Goal: Information Seeking & Learning: Compare options

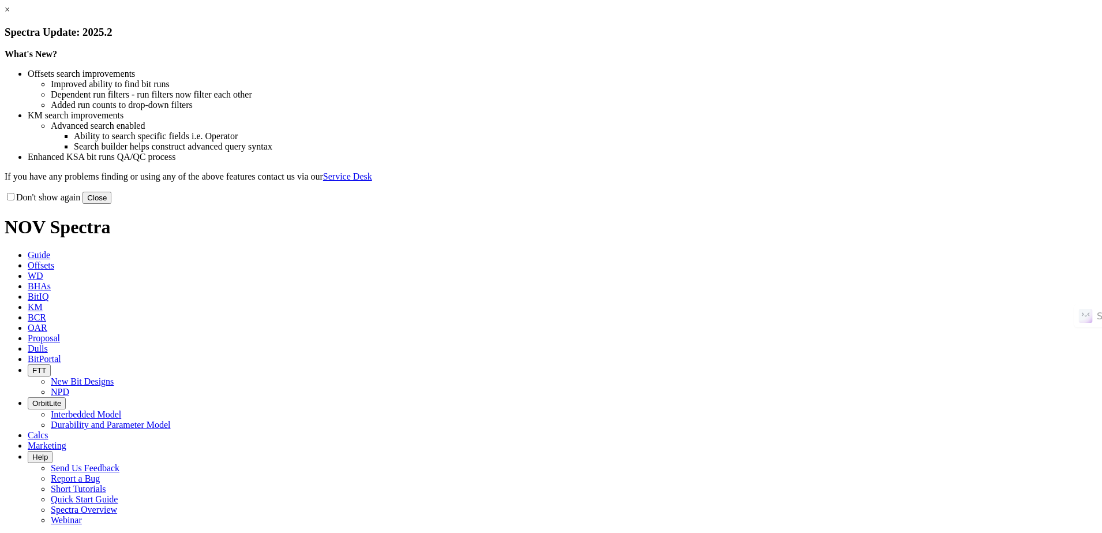
click at [111, 204] on button "Close" at bounding box center [97, 198] width 29 height 12
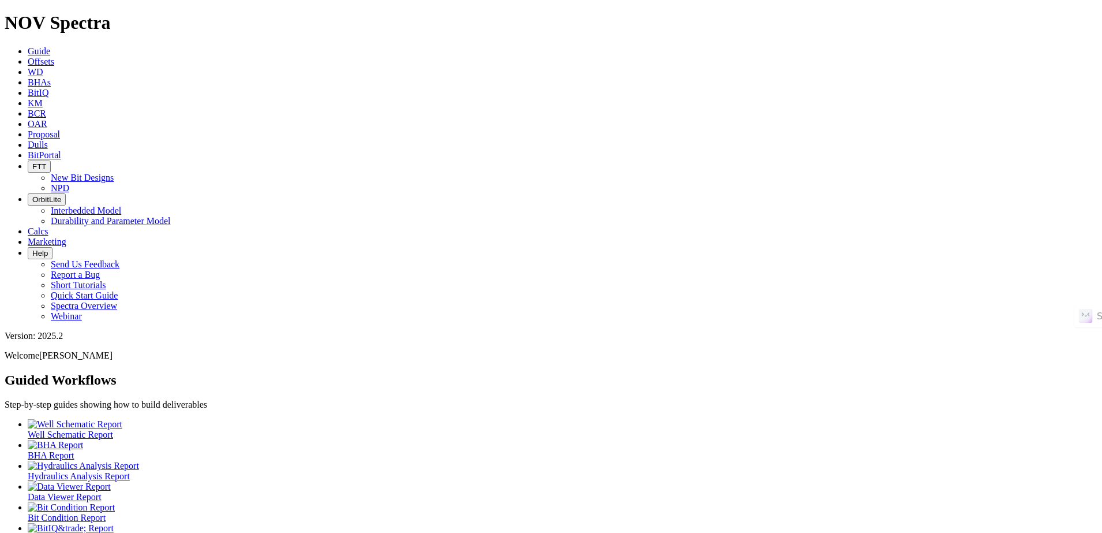
click at [54, 57] on span "Offsets" at bounding box center [41, 62] width 27 height 10
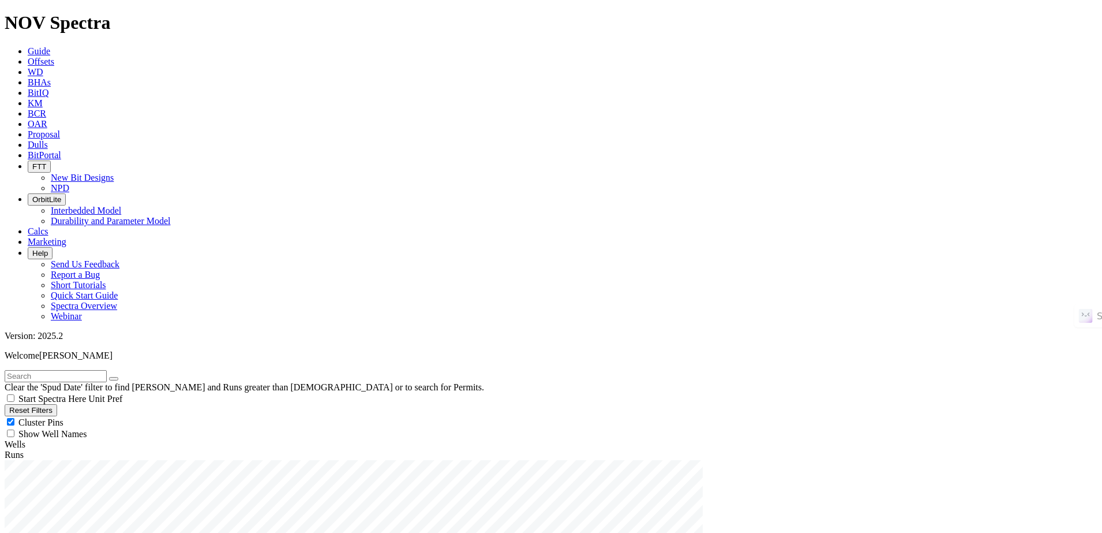
click at [84, 370] on input "text" at bounding box center [56, 376] width 102 height 12
paste input "HERON 5792 43-32 4B"
type input "HERON 5792 43-32 4B"
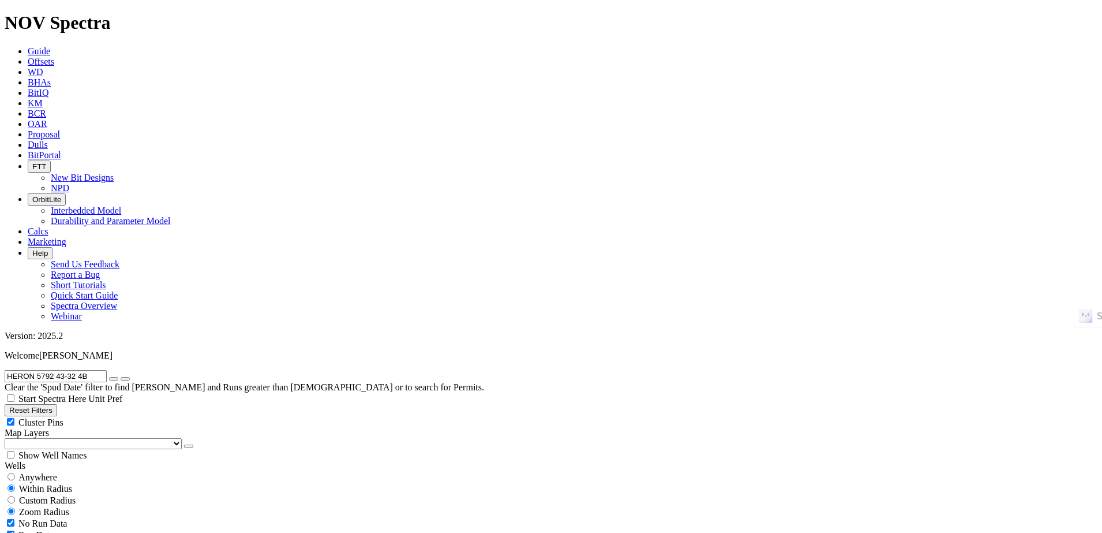
click at [121, 377] on button "submit" at bounding box center [125, 378] width 9 height 3
drag, startPoint x: 45, startPoint y: 183, endPoint x: 38, endPoint y: 208, distance: 25.2
click at [46, 472] on span "Anywhere" at bounding box center [37, 477] width 39 height 10
radio input "true"
radio input "false"
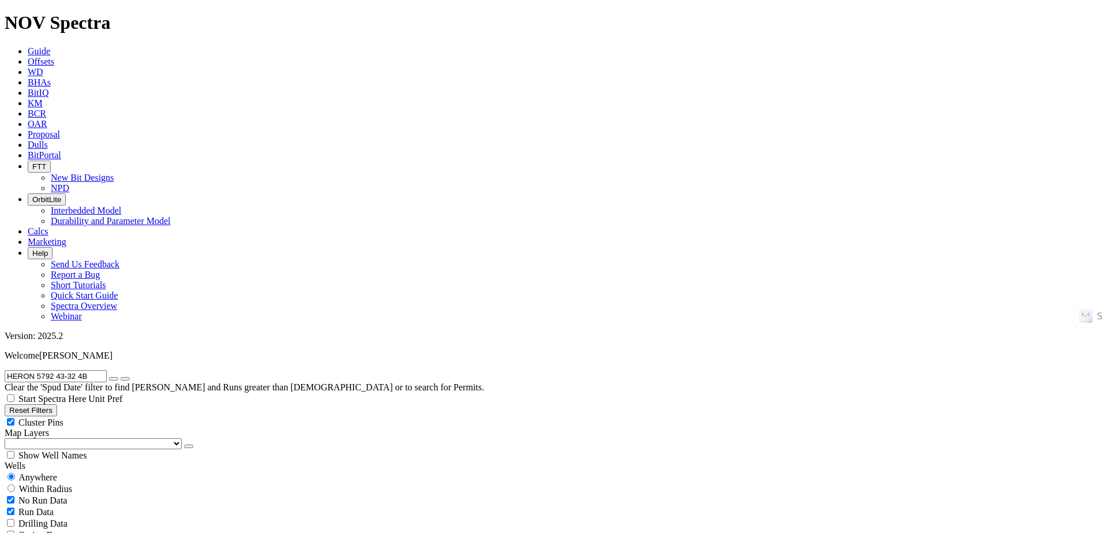
drag, startPoint x: 65, startPoint y: 360, endPoint x: 66, endPoint y: 349, distance: 11.0
click at [125, 378] on icon "submit" at bounding box center [125, 378] width 0 height 0
radio input "false"
radio input "true"
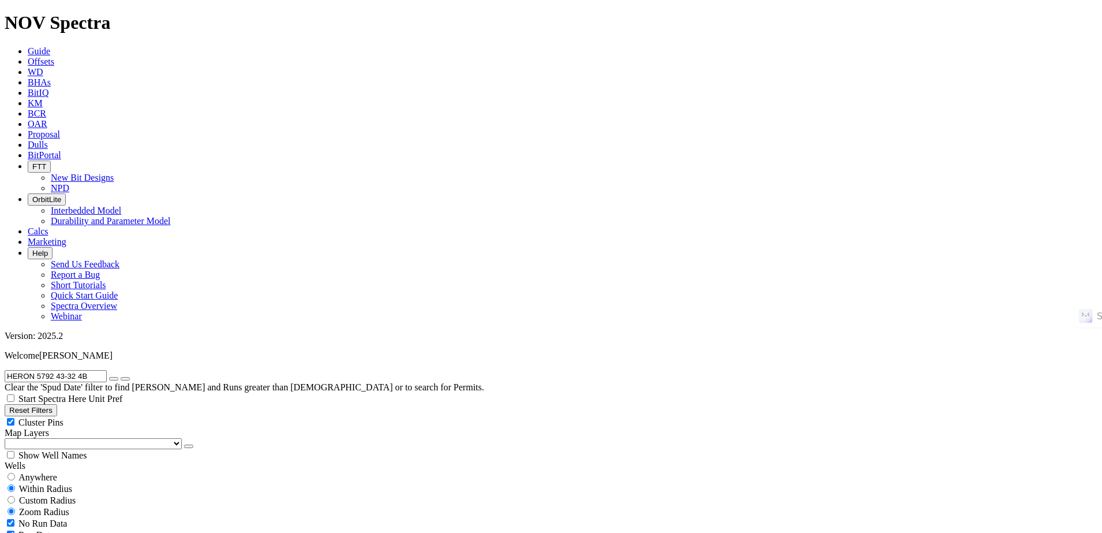
click at [114, 378] on icon "button" at bounding box center [114, 378] width 0 height 0
click at [45, 472] on span "Anywhere" at bounding box center [37, 477] width 39 height 10
radio input "true"
radio input "false"
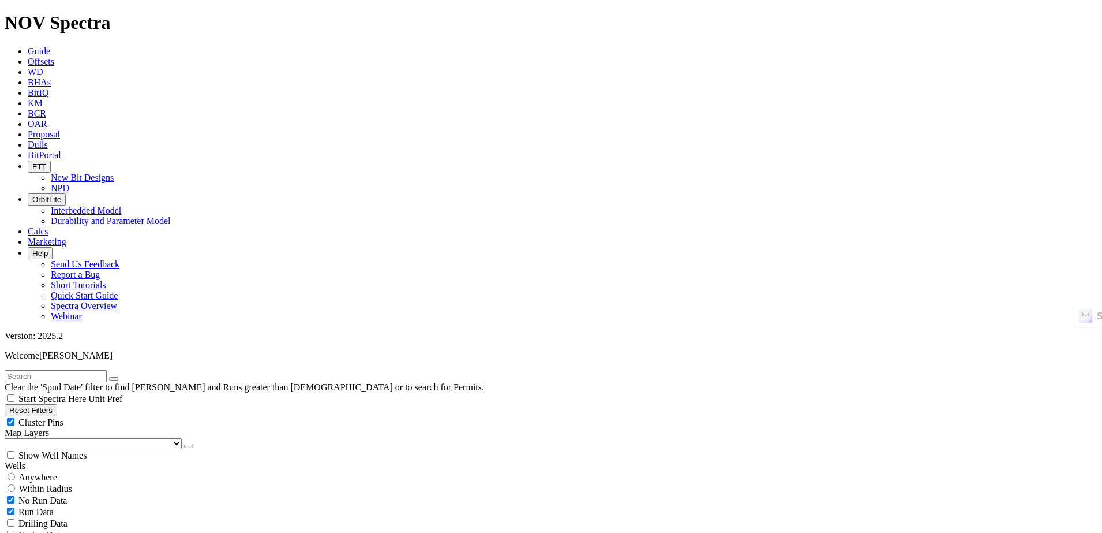
radio input "true"
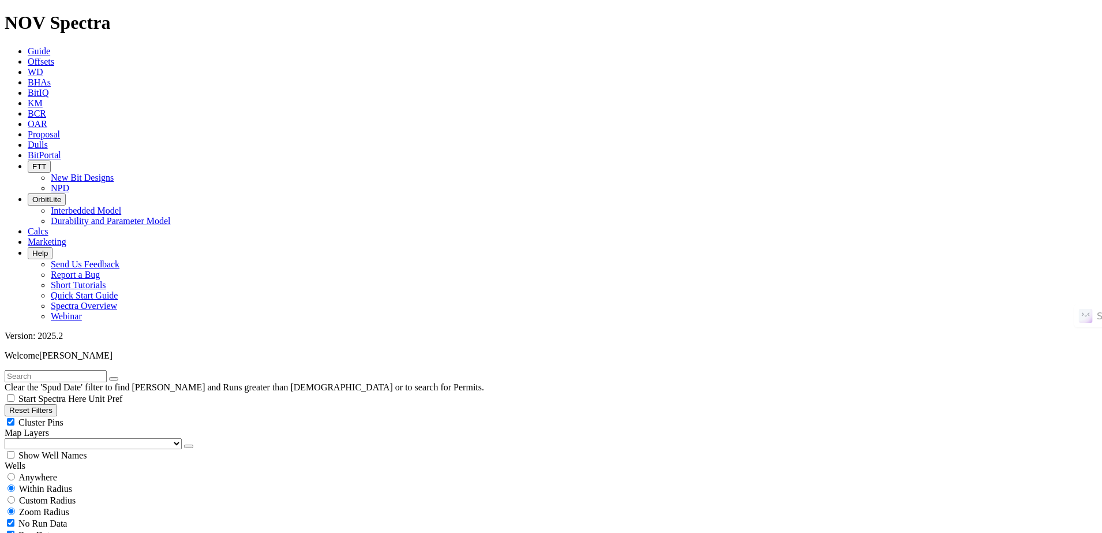
type input "[DATE]"
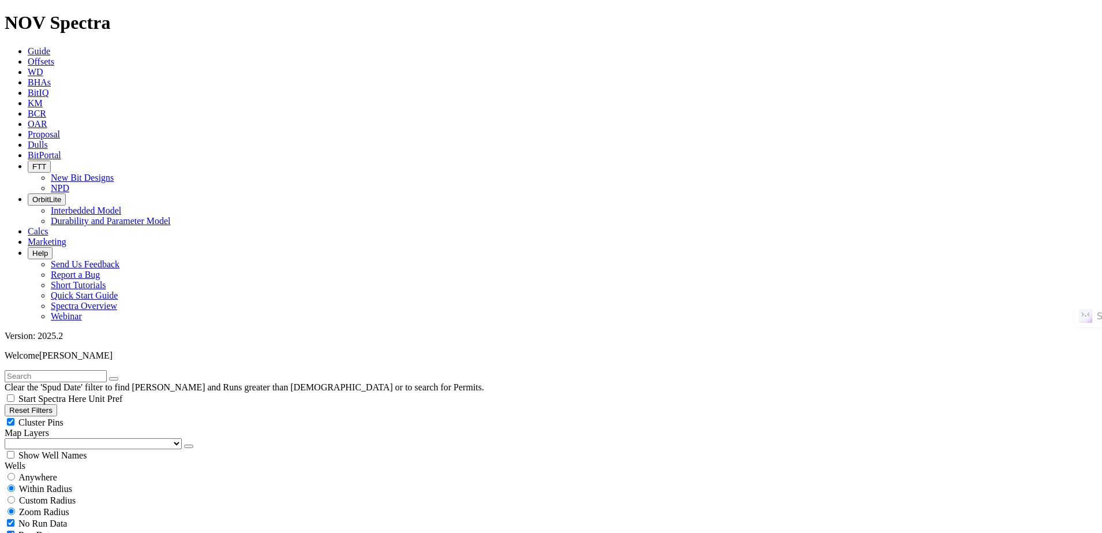
drag, startPoint x: 244, startPoint y: 413, endPoint x: 222, endPoint y: 426, distance: 25.9
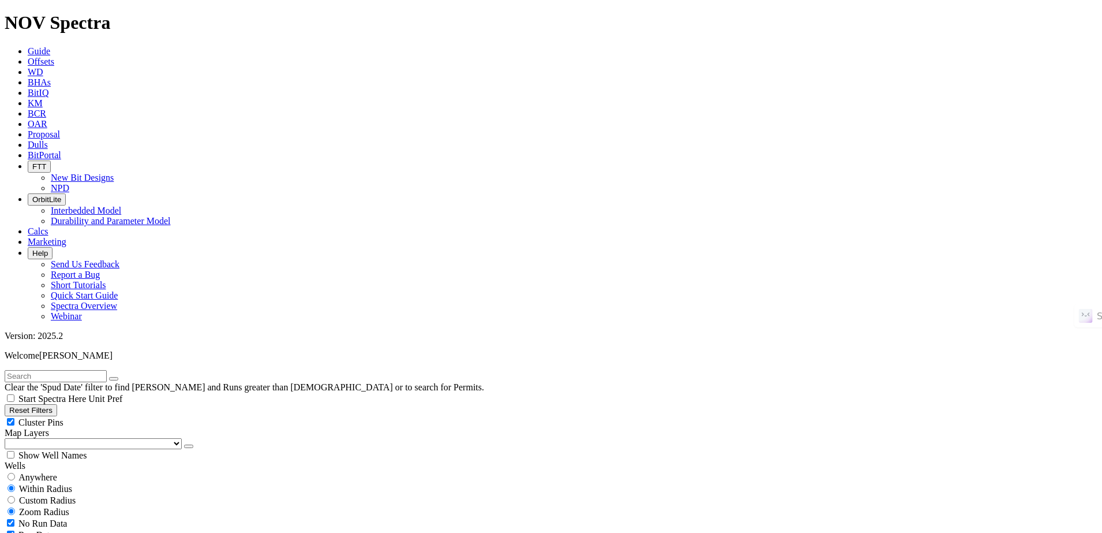
type input "[DATE]"
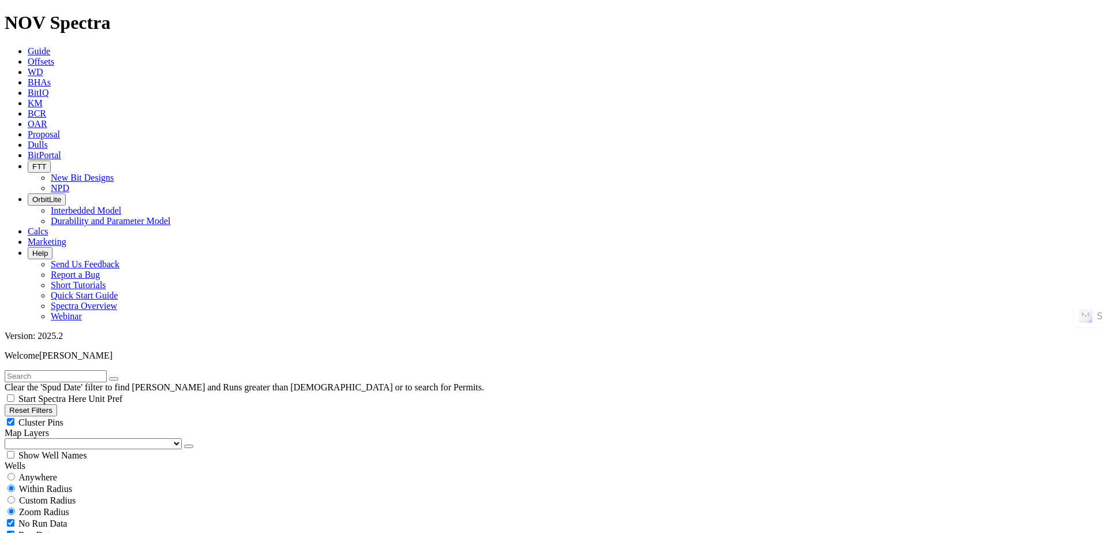
scroll to position [1339, 0]
select select "6"
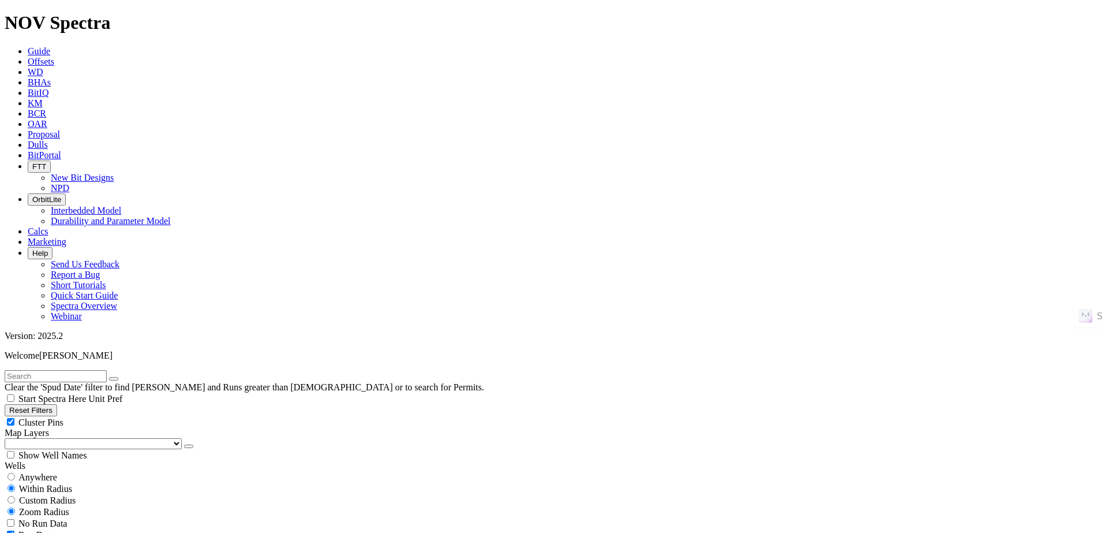
checkbox input "false"
select select "? number:6 ?"
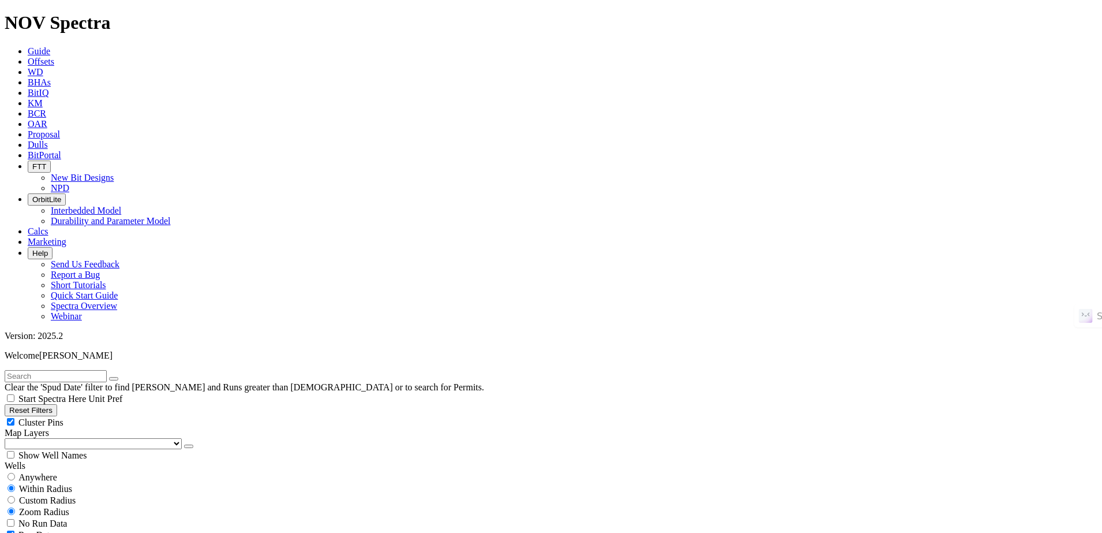
click at [122, 393] on span "Start Spectra Here Unit Pref" at bounding box center [64, 398] width 118 height 10
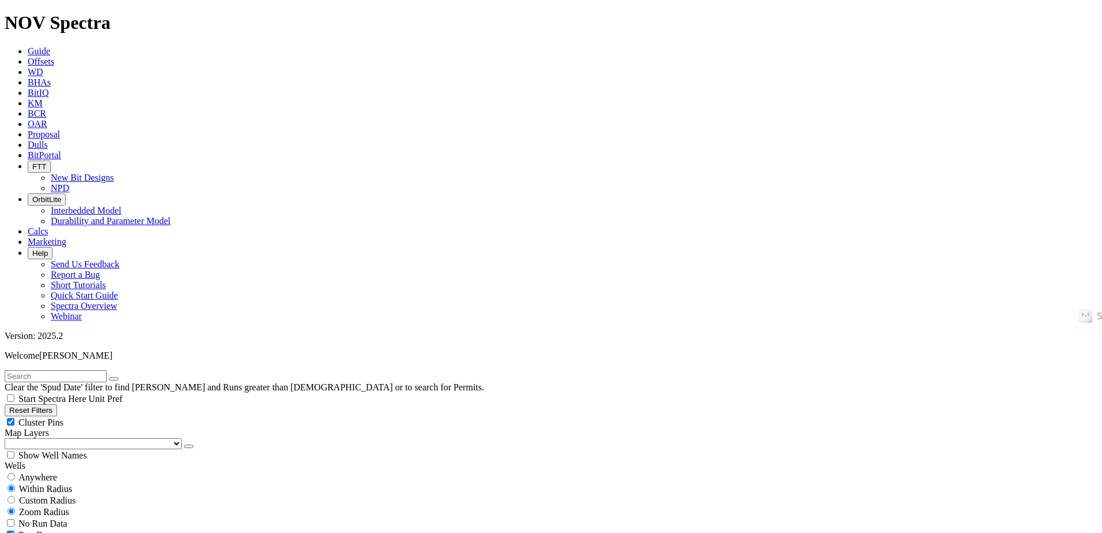
click at [57, 404] on button "Reset Filters" at bounding box center [31, 410] width 53 height 12
checkbox input "true"
type input "[DATE]"
select select
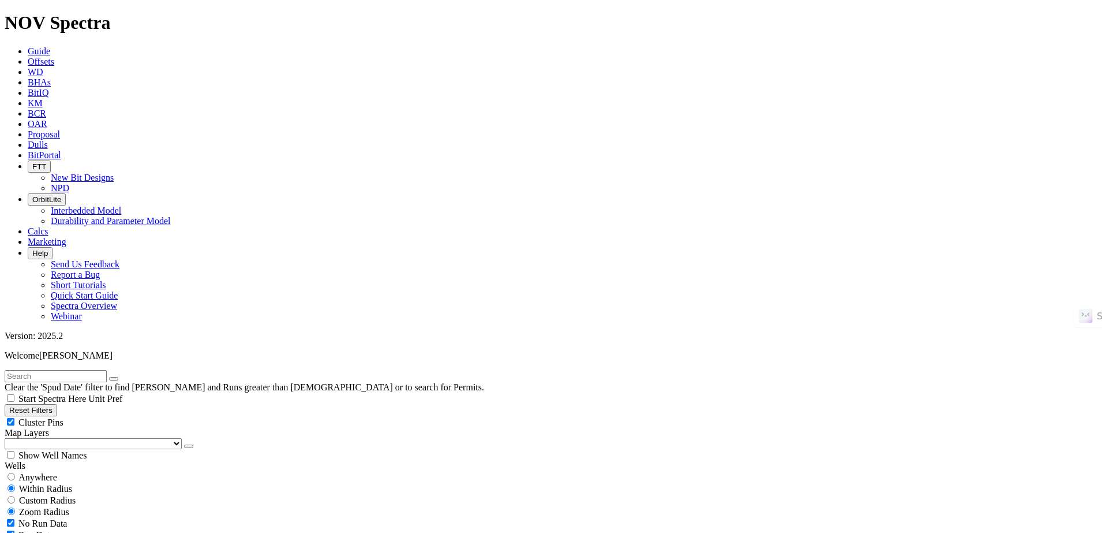
scroll to position [2294, 0]
click at [98, 370] on input "text" at bounding box center [56, 376] width 102 height 12
click at [53, 472] on span "Anywhere" at bounding box center [37, 477] width 39 height 10
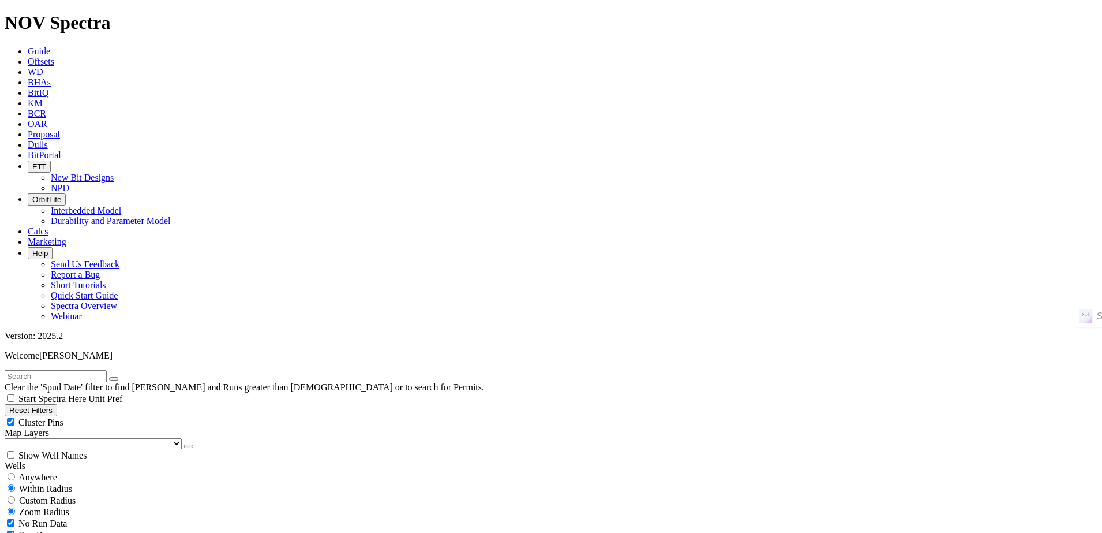
radio input "true"
radio input "false"
click at [84, 370] on input "text" at bounding box center [56, 376] width 102 height 12
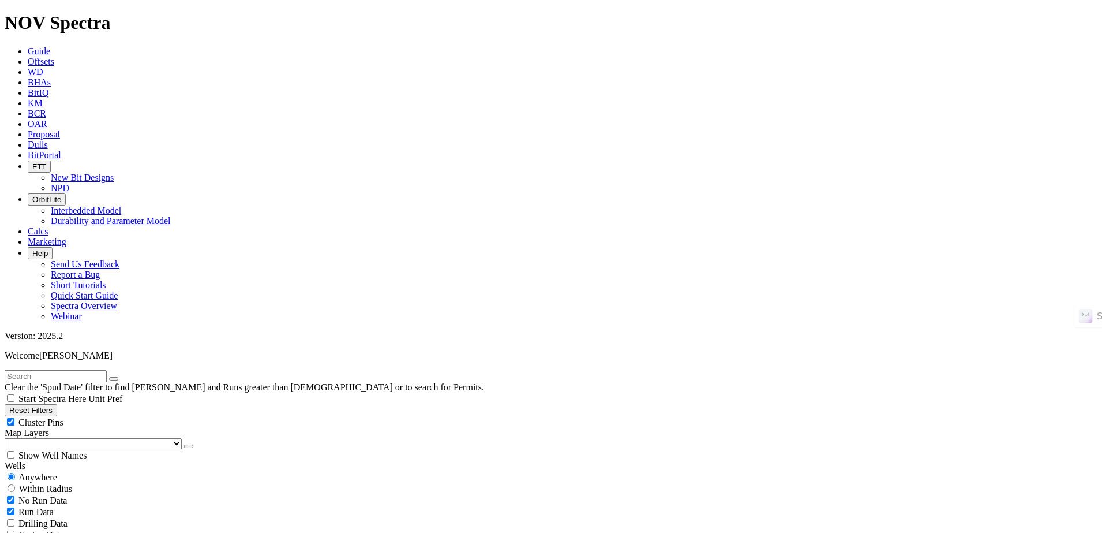
paste input "[PERSON_NAME] 31-34F 2H"
type input "[PERSON_NAME] 31-34F 2H"
click at [121, 377] on button "submit" at bounding box center [125, 378] width 9 height 3
click at [114, 378] on icon "button" at bounding box center [114, 378] width 0 height 0
radio input "false"
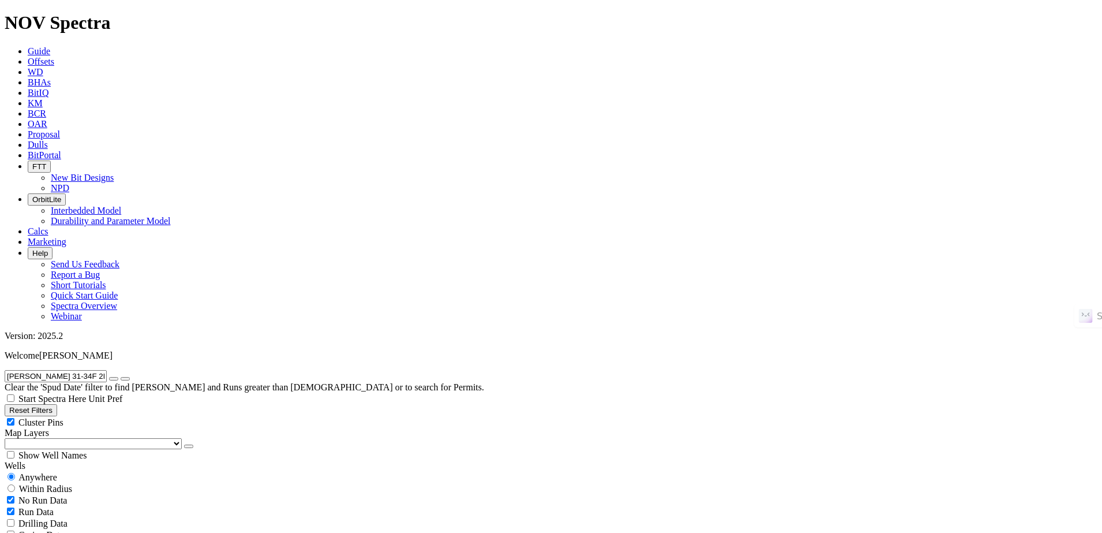
radio input "true"
click at [57, 472] on span "Anywhere" at bounding box center [37, 477] width 39 height 10
radio input "true"
radio input "false"
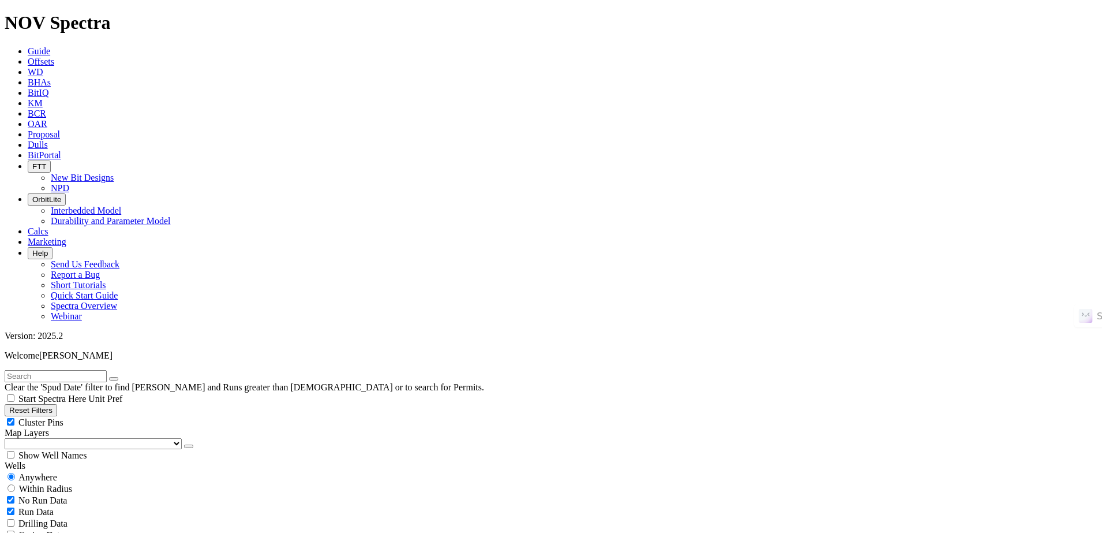
radio input "true"
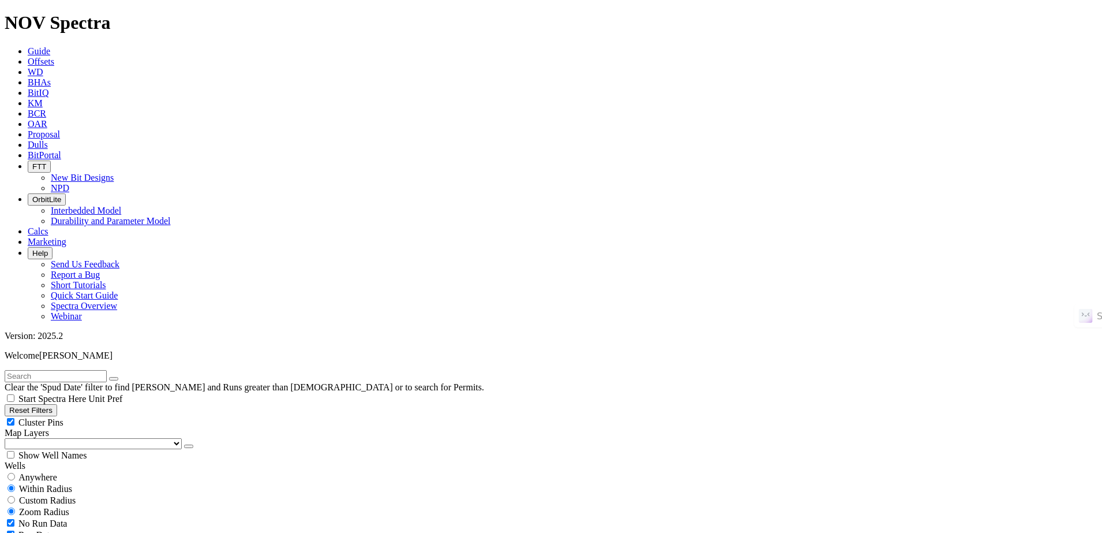
select select "6"
checkbox input "false"
select select "? number:6 ?"
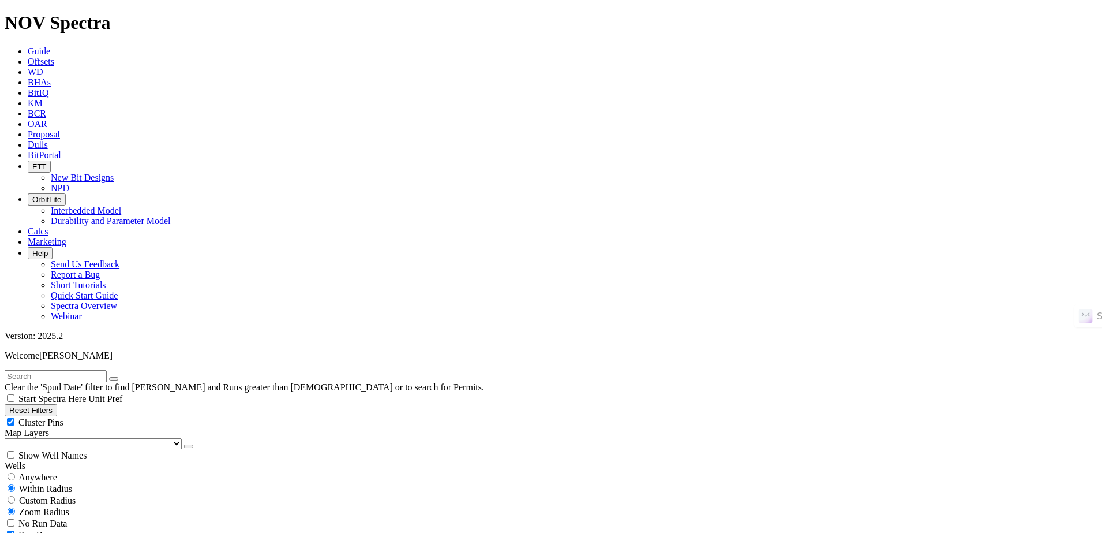
click at [57, 404] on button "Reset Filters" at bounding box center [31, 410] width 53 height 12
checkbox input "true"
type input "[DATE]"
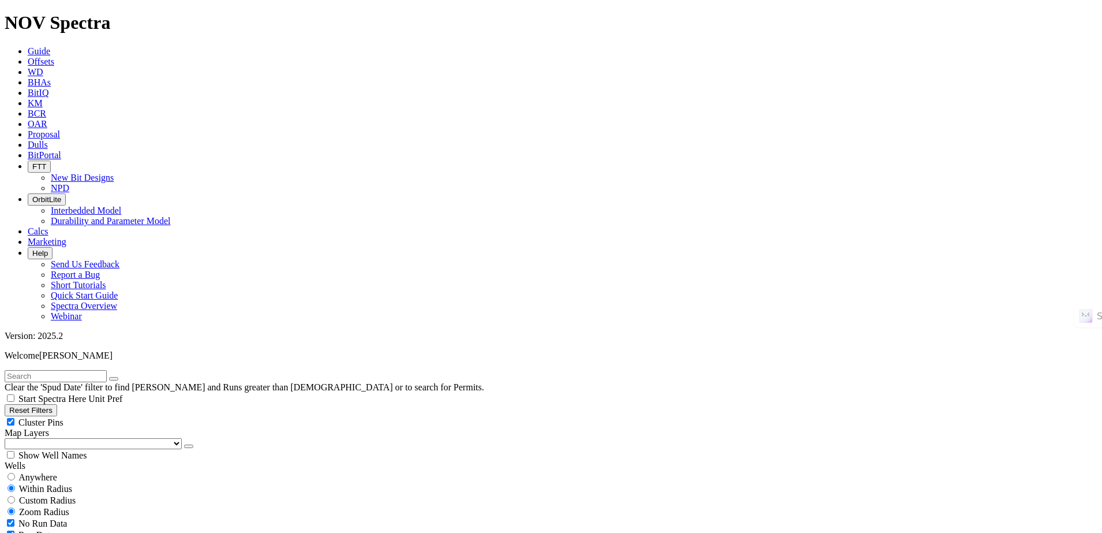
type input "[DATE]"
select select
click at [107, 370] on input "text" at bounding box center [56, 376] width 102 height 12
paste input "MIKLOVIC 211943 2B"
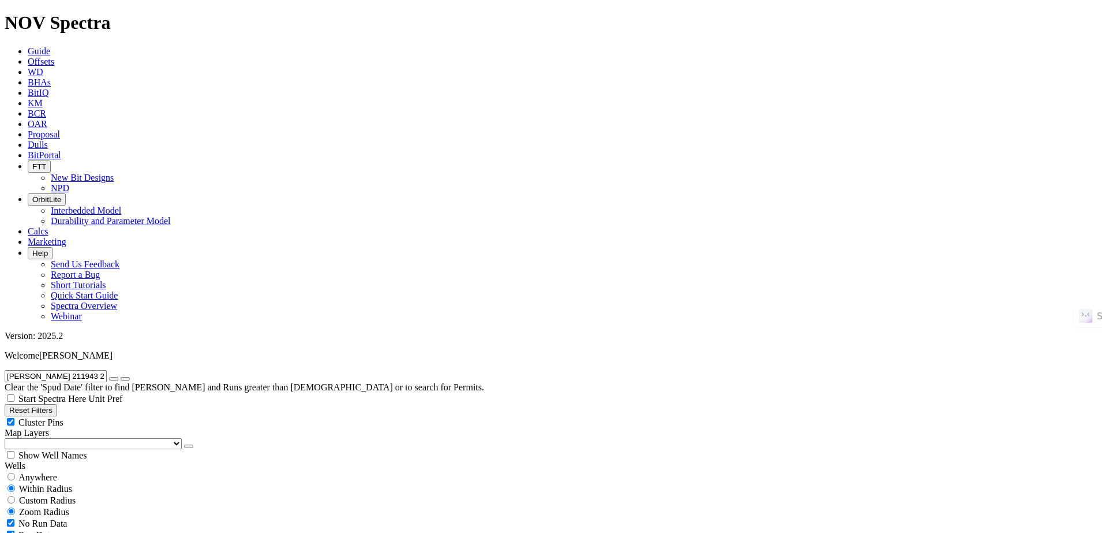
type input "MIKLOVIC 211943 2B"
click at [56, 472] on span "Anywhere" at bounding box center [37, 477] width 39 height 10
radio input "true"
radio input "false"
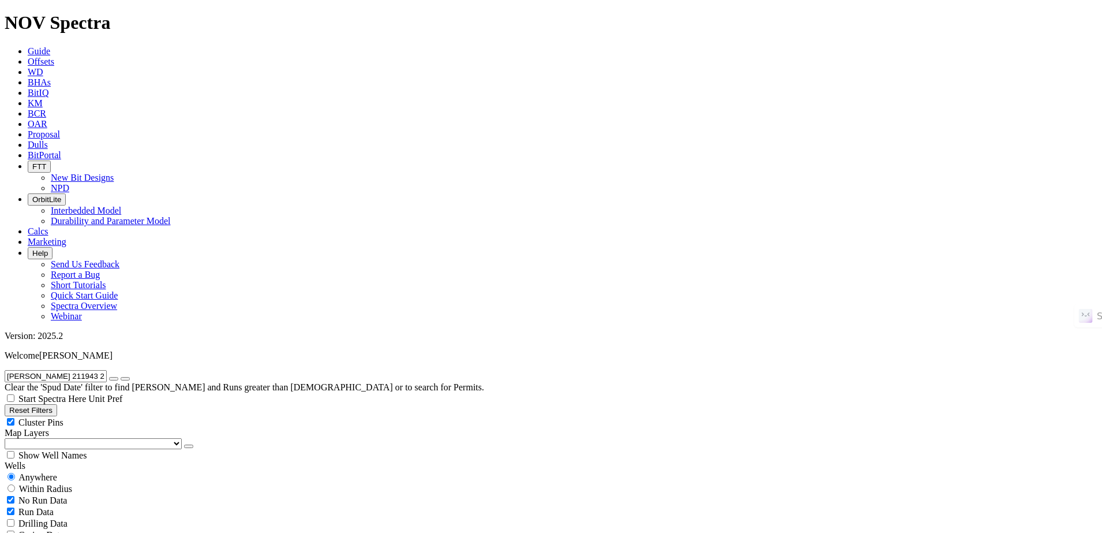
radio input "true"
click at [74, 471] on div "Anywhere" at bounding box center [551, 477] width 1093 height 12
radio input "true"
radio input "false"
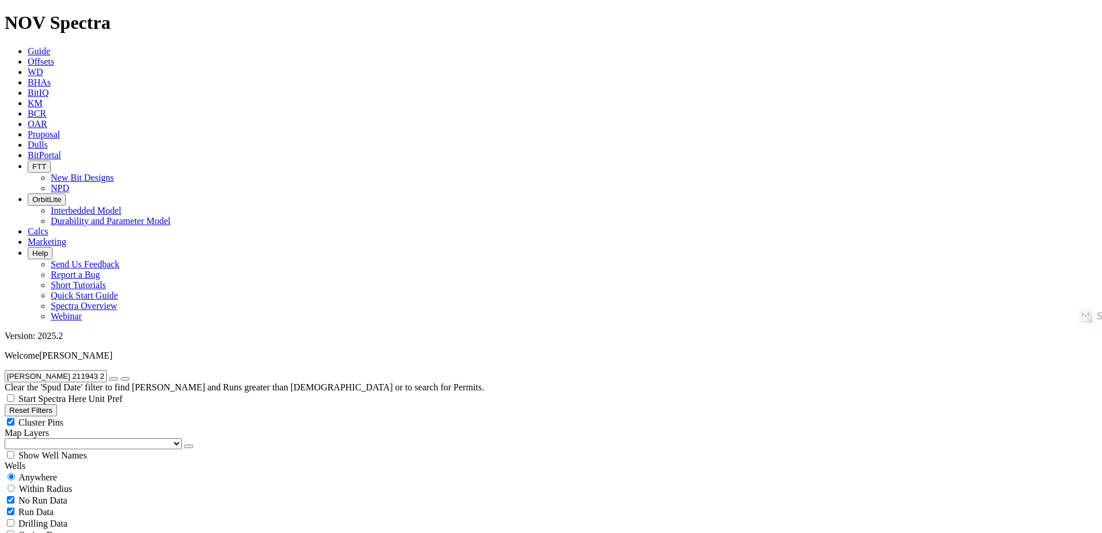
radio input "false"
radio input "true"
click at [118, 377] on button "button" at bounding box center [113, 378] width 9 height 3
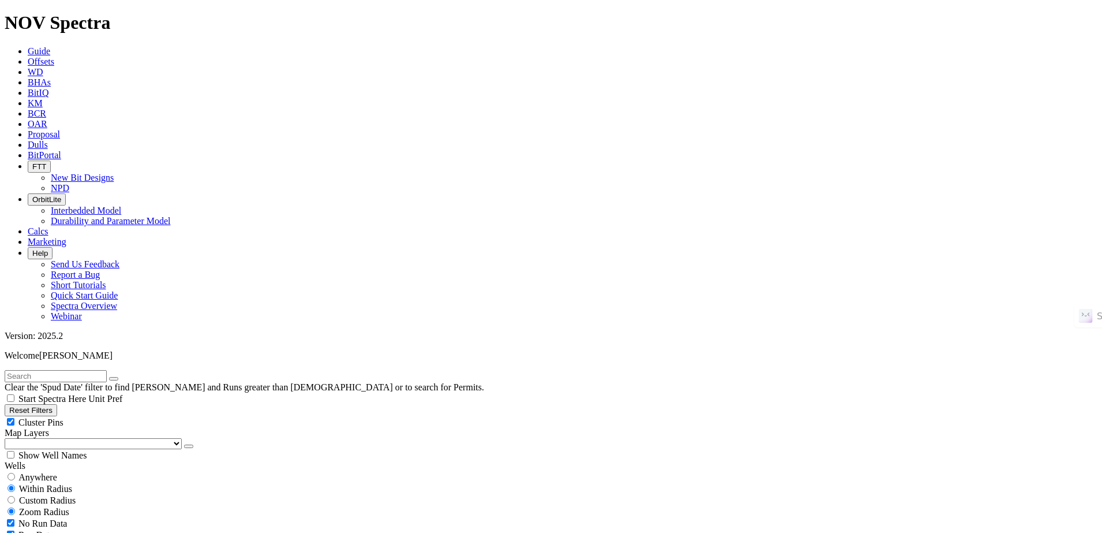
scroll to position [505, 0]
select select "8.5"
checkbox input "false"
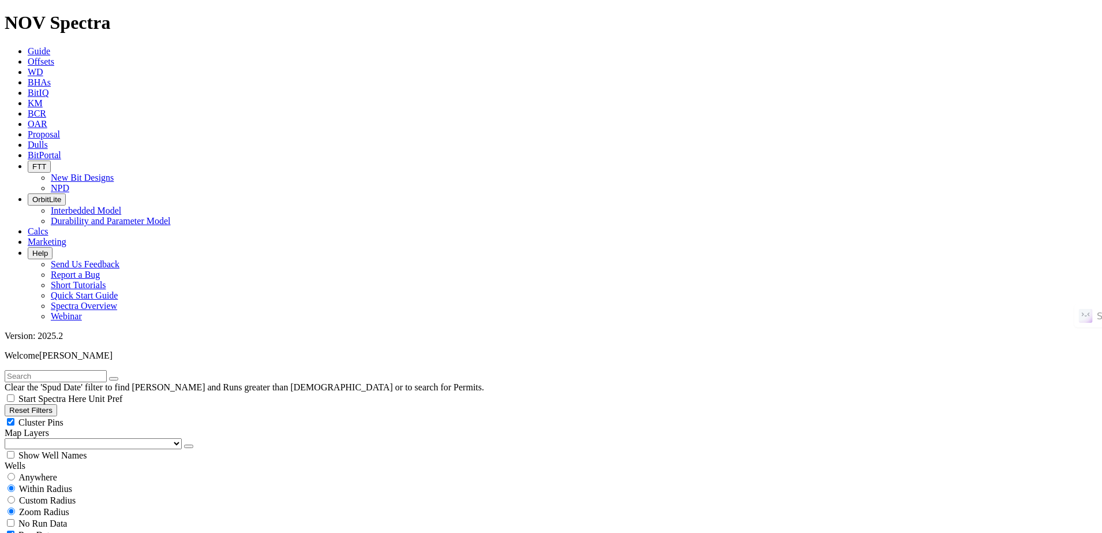
select select "? number:8.5 ?"
click at [57, 404] on button "Reset Filters" at bounding box center [31, 410] width 53 height 12
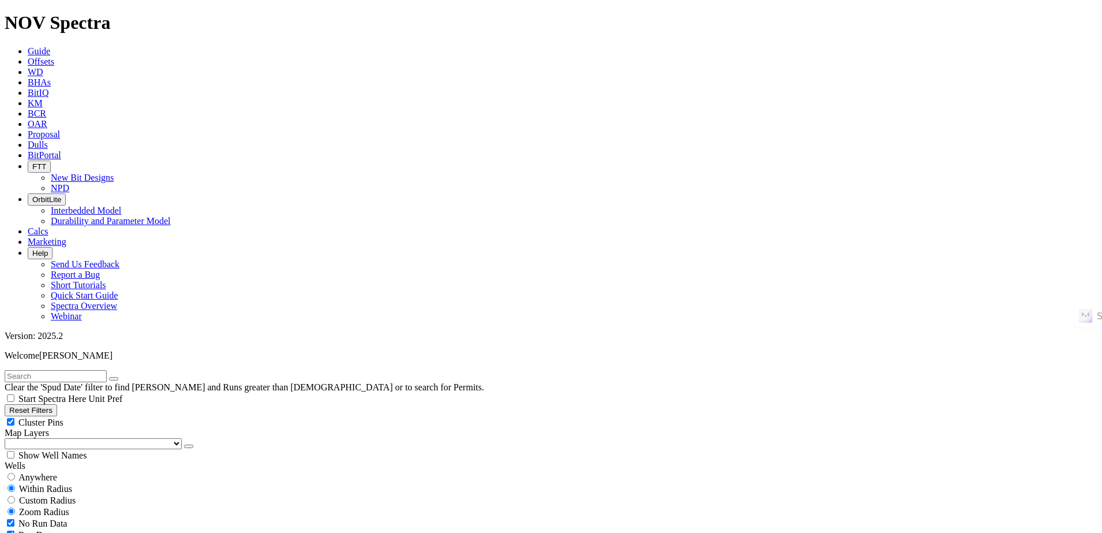
checkbox input "true"
type input "[DATE]"
select select
drag, startPoint x: 83, startPoint y: 85, endPoint x: 62, endPoint y: 81, distance: 20.5
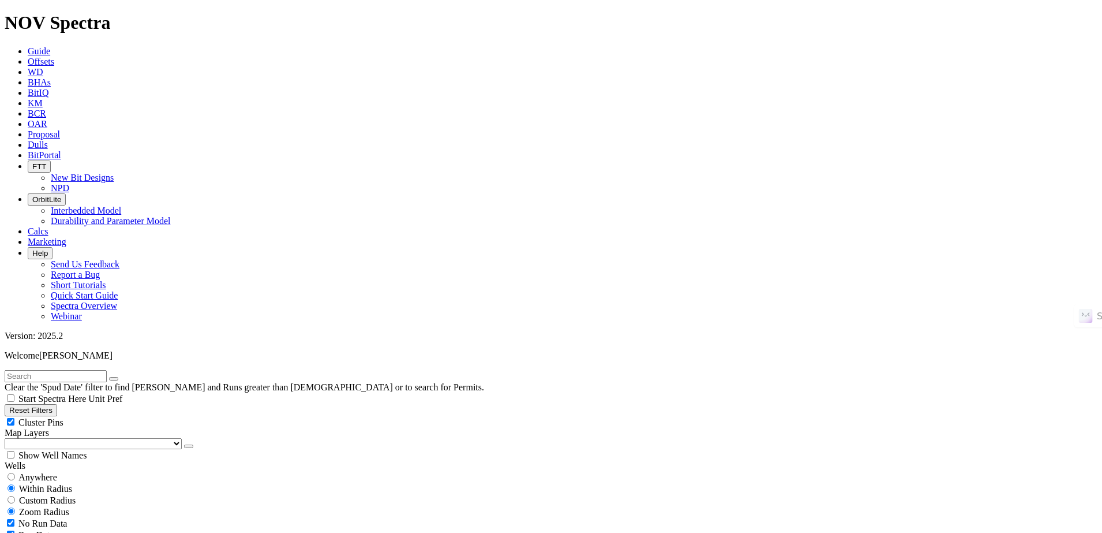
click at [57, 404] on button "Reset Filters" at bounding box center [31, 410] width 53 height 12
click at [57, 472] on span "Anywhere" at bounding box center [37, 477] width 39 height 10
radio input "true"
radio input "false"
click at [107, 370] on input "text" at bounding box center [56, 376] width 102 height 12
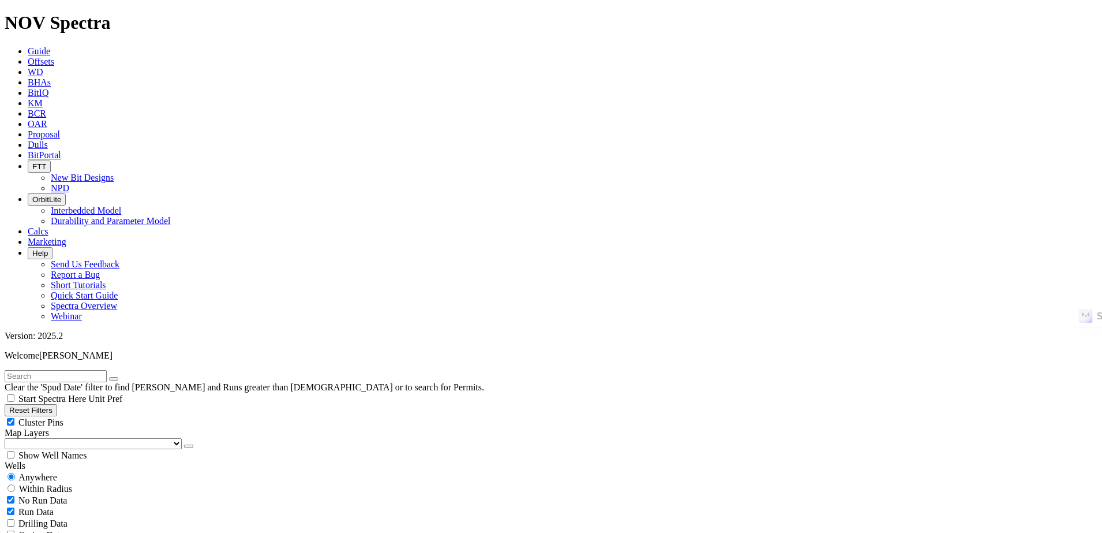
paste input "NATE 6-7-18-19 3H"
type input "NATE 6-7-18-19 3H"
click at [130, 377] on button "submit" at bounding box center [125, 378] width 9 height 3
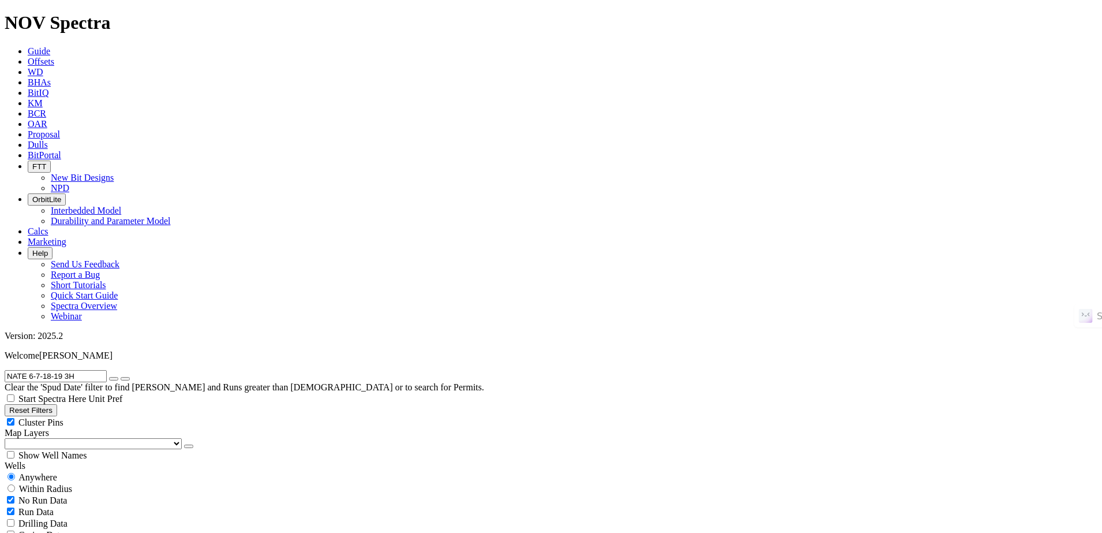
radio input "false"
radio input "true"
click at [69, 471] on div "Anywhere" at bounding box center [551, 477] width 1093 height 12
radio input "true"
radio input "false"
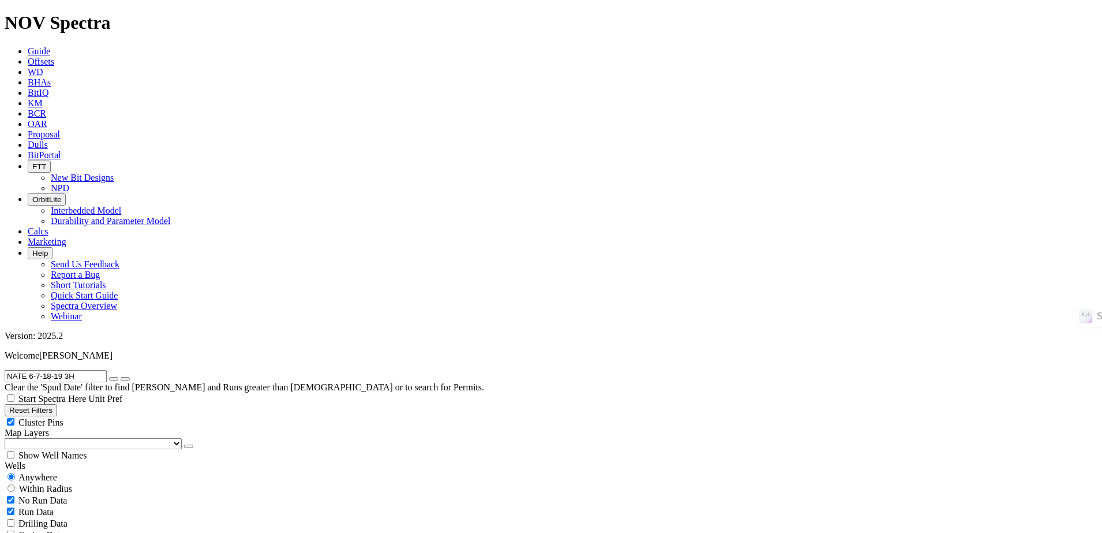
radio input "false"
radio input "true"
click at [114, 378] on icon "button" at bounding box center [114, 378] width 0 height 0
click at [107, 370] on input "text" at bounding box center [56, 376] width 102 height 12
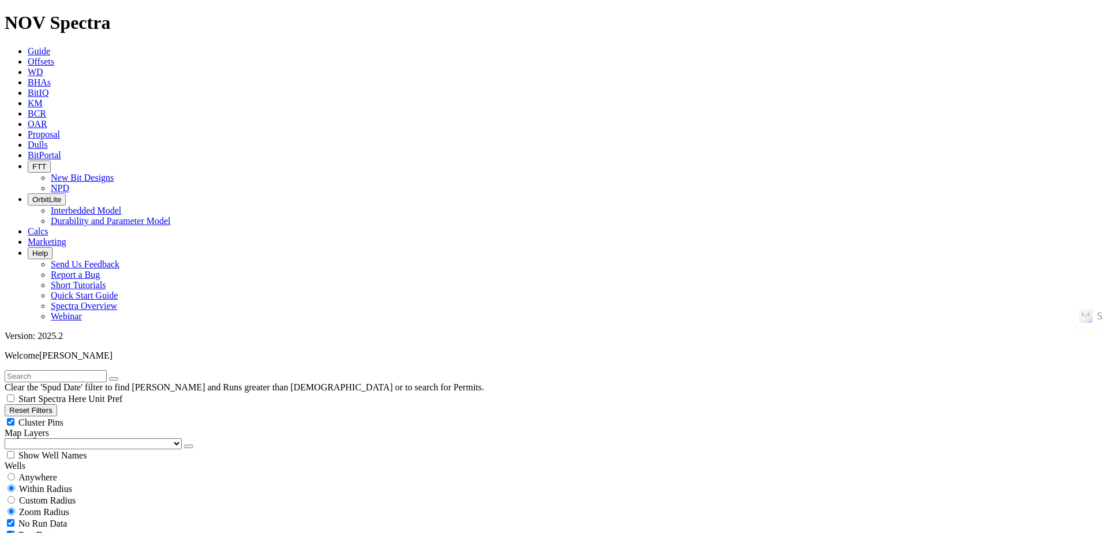
paste input "NATE 6-7-18-19 3H"
type input "NATE 6-7-18-19 3H"
click at [121, 377] on button "submit" at bounding box center [125, 378] width 9 height 3
click at [114, 378] on icon "button" at bounding box center [114, 378] width 0 height 0
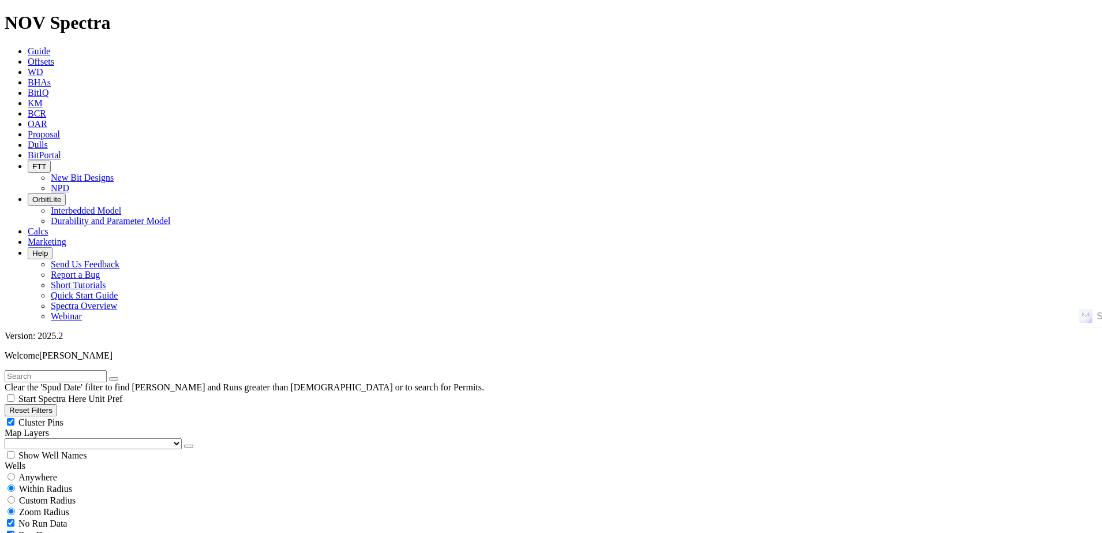
select select "6"
checkbox input "false"
select select "? number:6 ?"
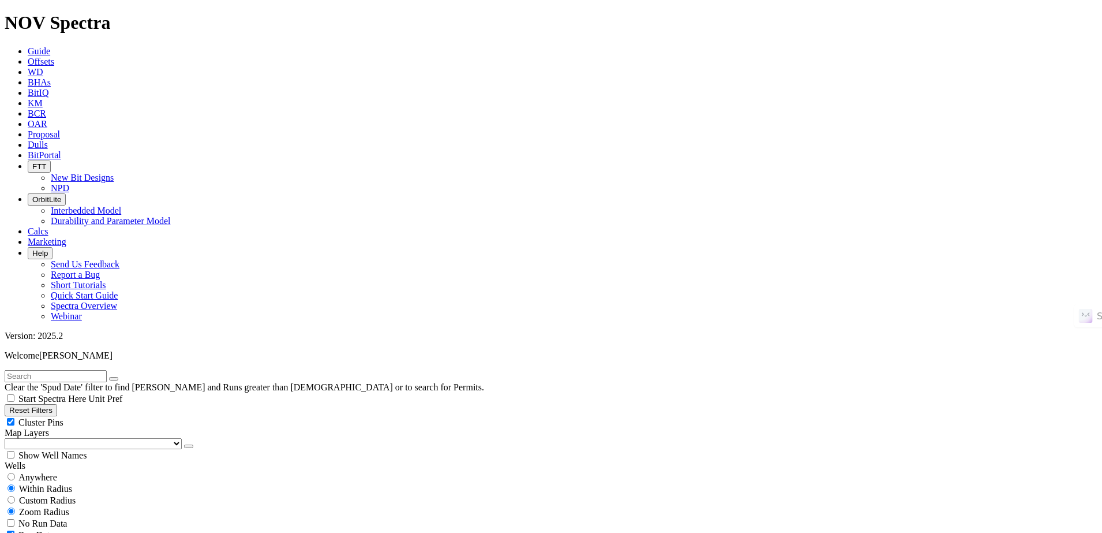
click at [107, 370] on input "text" at bounding box center [56, 376] width 102 height 12
paste input "LIZ_3I5"
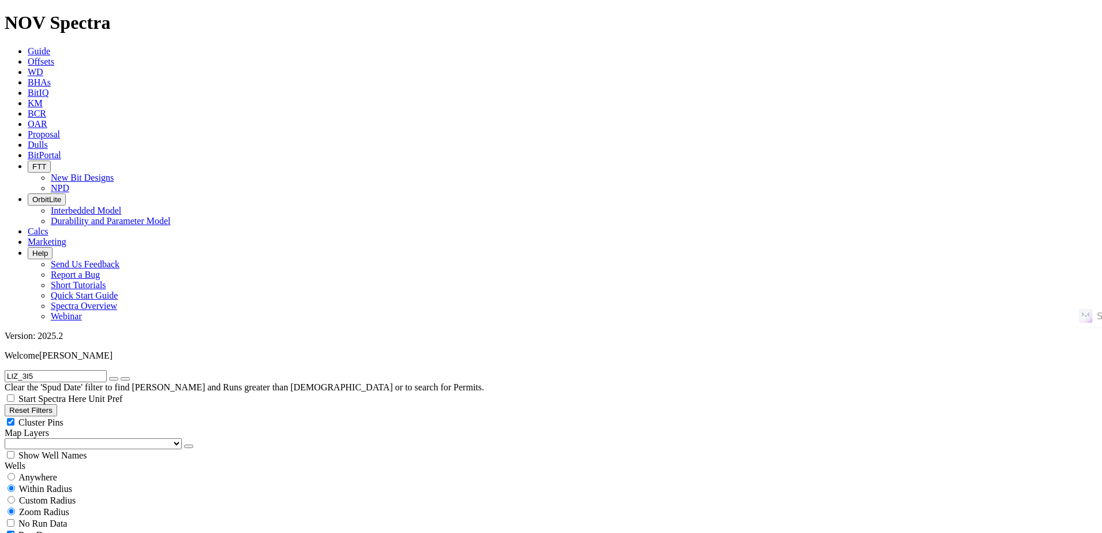
type input "LIZ_3I5"
click at [125, 378] on icon "submit" at bounding box center [125, 378] width 0 height 0
click at [57, 404] on button "Reset Filters" at bounding box center [31, 410] width 53 height 12
checkbox input "true"
type input "[DATE]"
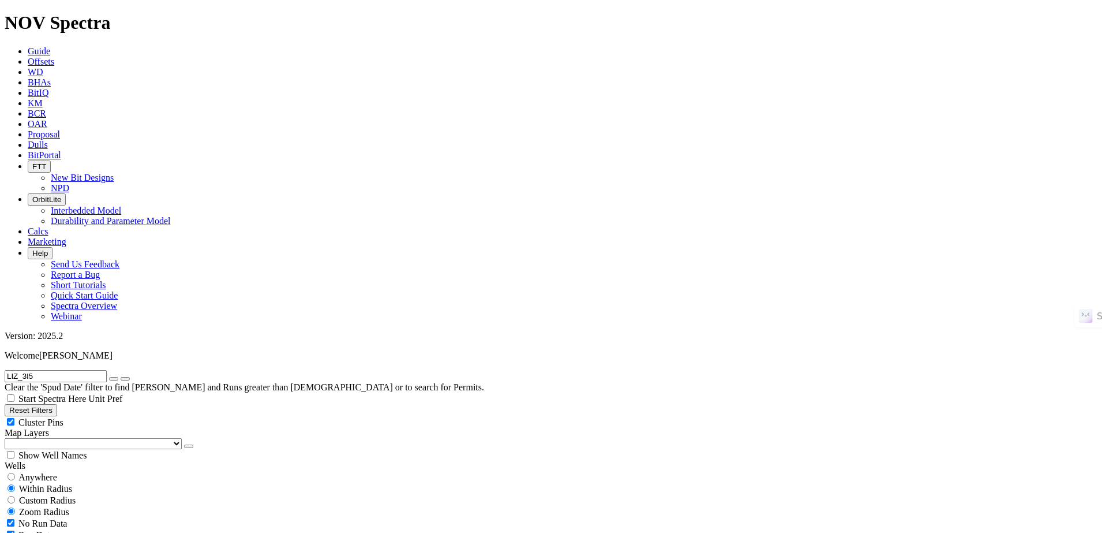
type input "[DATE]"
select select
click at [57, 518] on span "No Run Data" at bounding box center [42, 523] width 48 height 10
click at [74, 517] on div "No Run Data" at bounding box center [551, 523] width 1093 height 12
checkbox input "true"
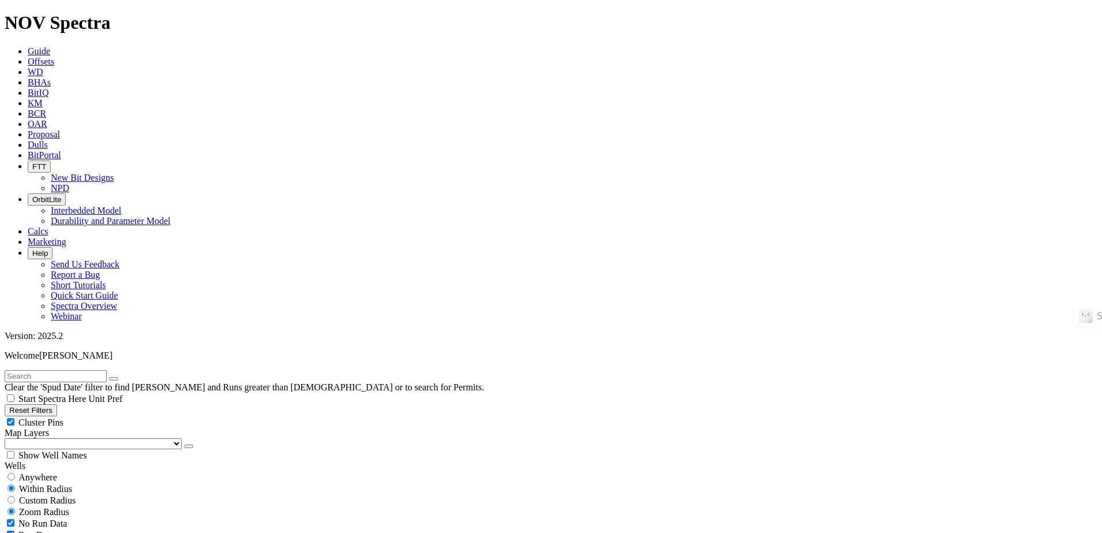
click at [107, 370] on input "text" at bounding box center [56, 376] width 102 height 12
paste input "LIZ_3I5"
type input "LIZ_3I5"
click at [57, 472] on span "Anywhere" at bounding box center [37, 477] width 39 height 10
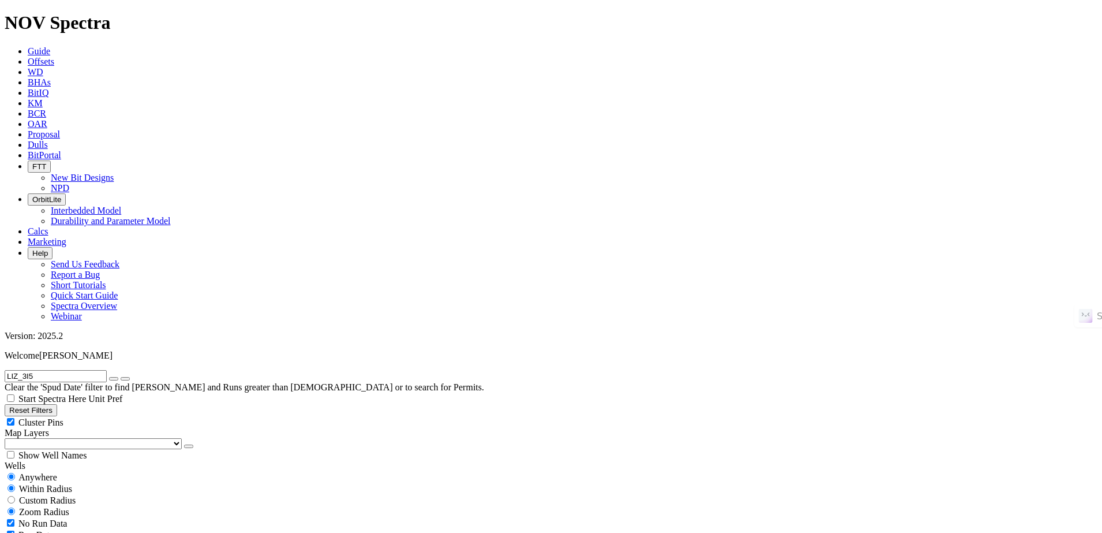
radio input "true"
radio input "false"
radio input "true"
click at [69, 471] on div "Anywhere" at bounding box center [551, 477] width 1093 height 12
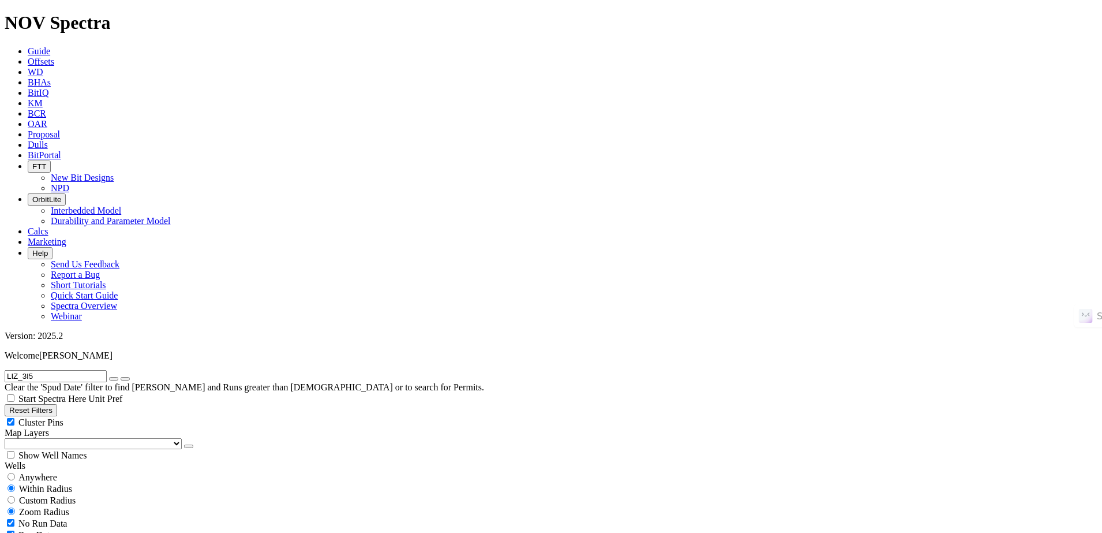
radio input "true"
radio input "false"
radio input "true"
click at [118, 377] on button "button" at bounding box center [113, 378] width 9 height 3
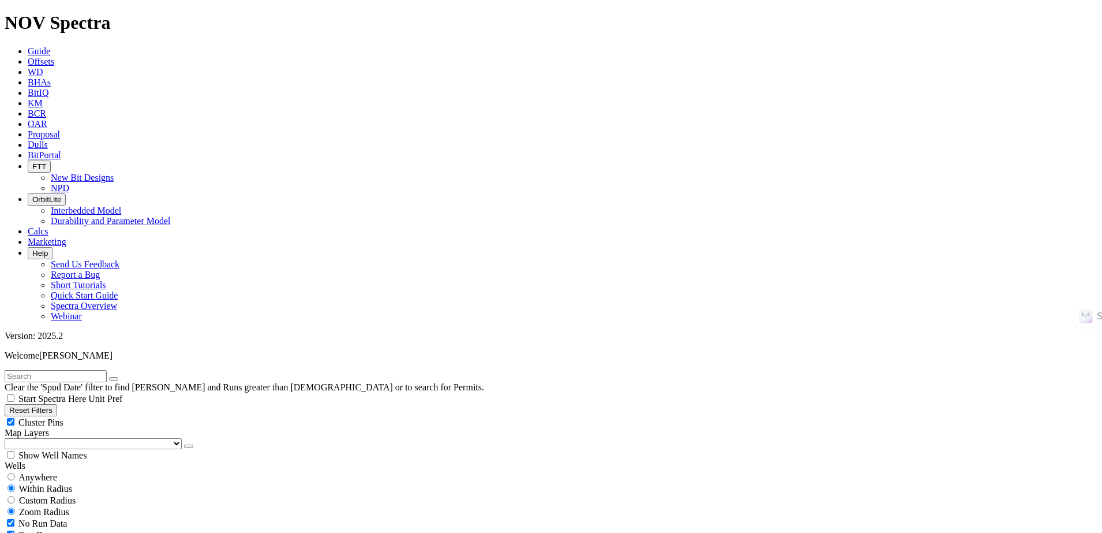
scroll to position [57, 0]
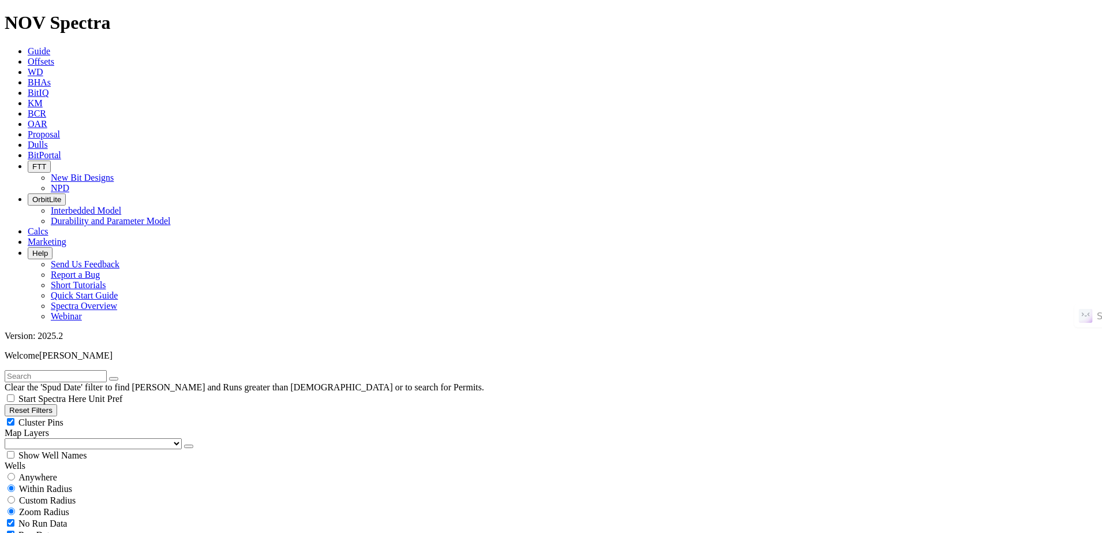
select select "12.25"
checkbox input "false"
select select "? number:12.25 ?"
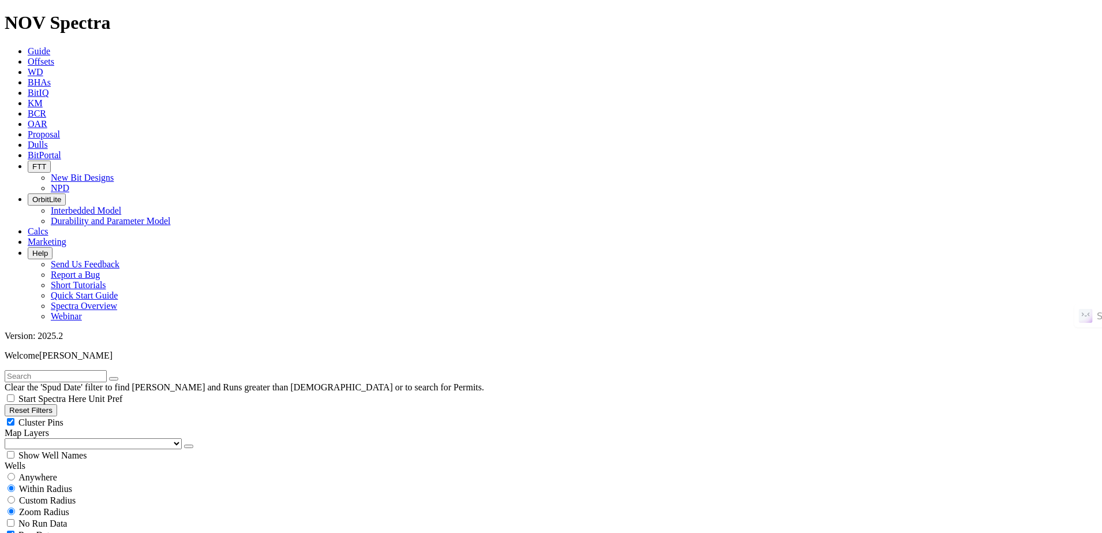
click at [107, 370] on input "text" at bounding box center [56, 376] width 102 height 12
paste input "BOB FED #3671-11-2-4W NH"
type input "BOB FED #3671-11-2-4W NH"
click at [130, 377] on button "submit" at bounding box center [125, 378] width 9 height 3
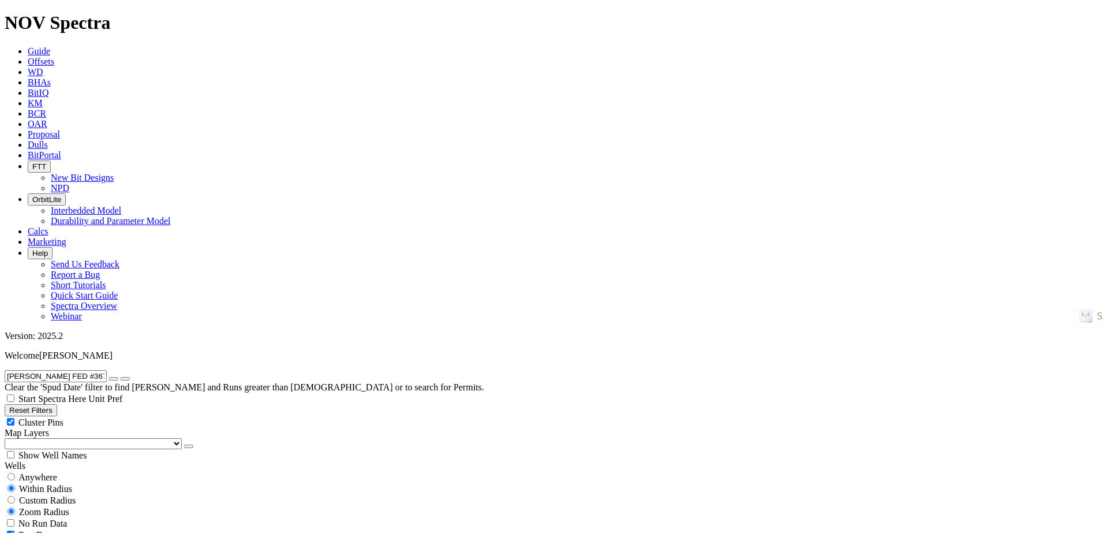
click at [57, 404] on button "Reset Filters" at bounding box center [31, 410] width 53 height 12
checkbox input "true"
type input "[DATE]"
select select
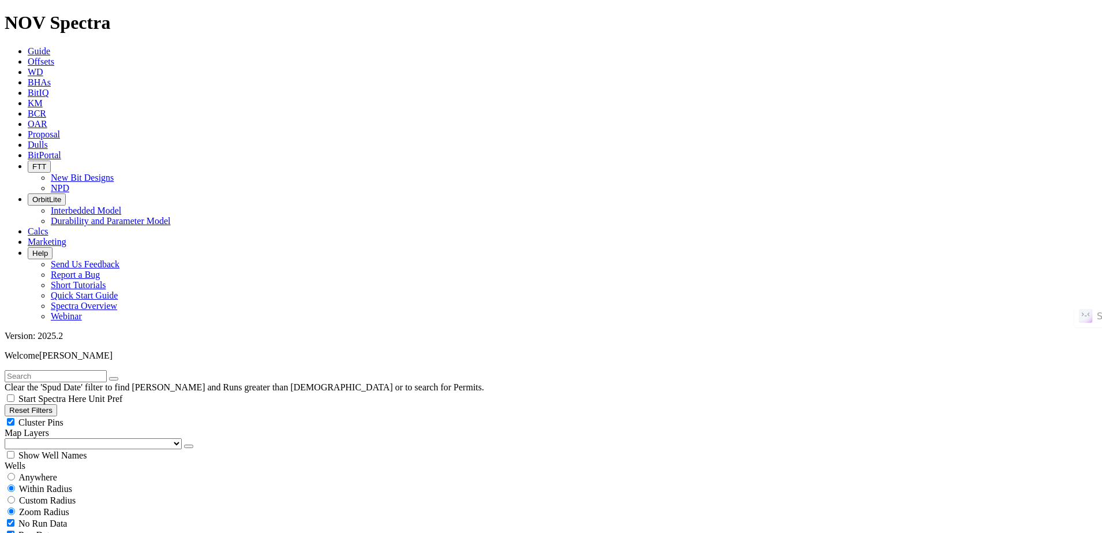
click at [107, 370] on input "text" at bounding box center [56, 376] width 102 height 12
paste input "BOB FED #3671-11-2-4W NH"
type input "BOB FED #3671-11-2-4W NH"
click at [57, 472] on span "Anywhere" at bounding box center [37, 477] width 39 height 10
radio input "true"
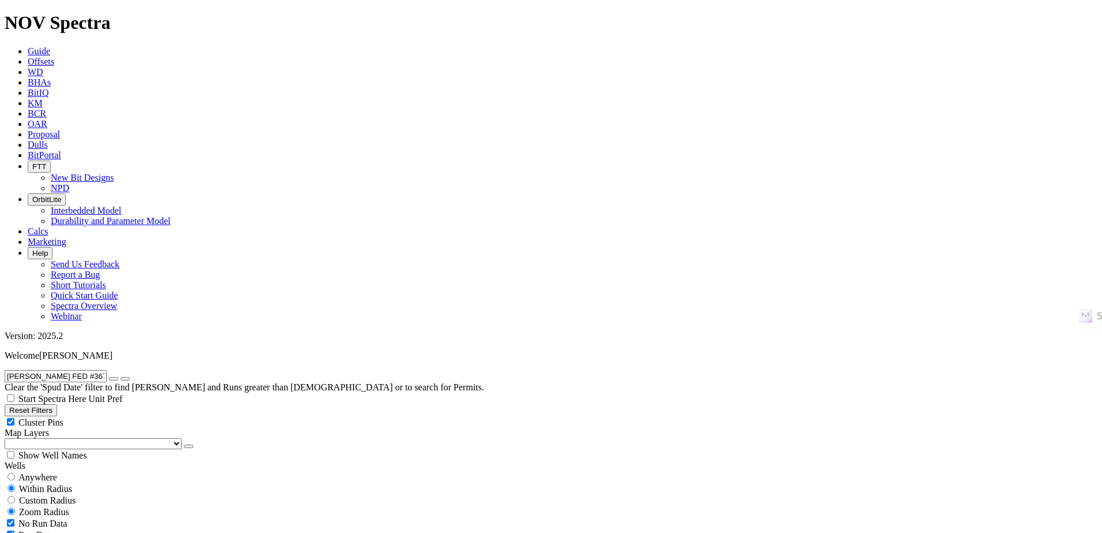
radio input "false"
click at [125, 378] on icon "submit" at bounding box center [125, 378] width 0 height 0
radio input "false"
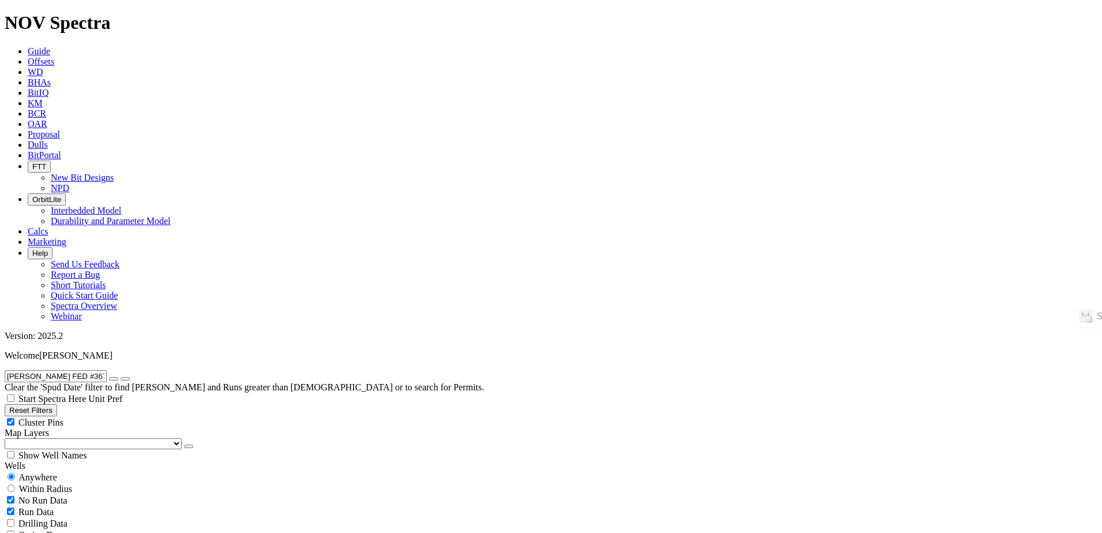
radio input "true"
click at [57, 472] on span "Anywhere" at bounding box center [37, 477] width 39 height 10
radio input "true"
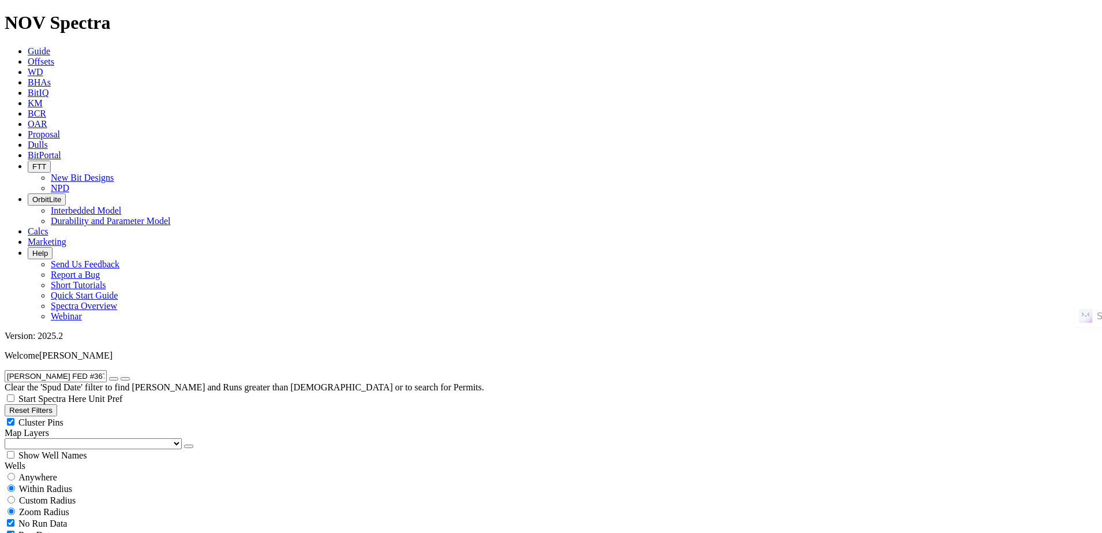
radio input "false"
radio input "true"
click at [114, 378] on icon "button" at bounding box center [114, 378] width 0 height 0
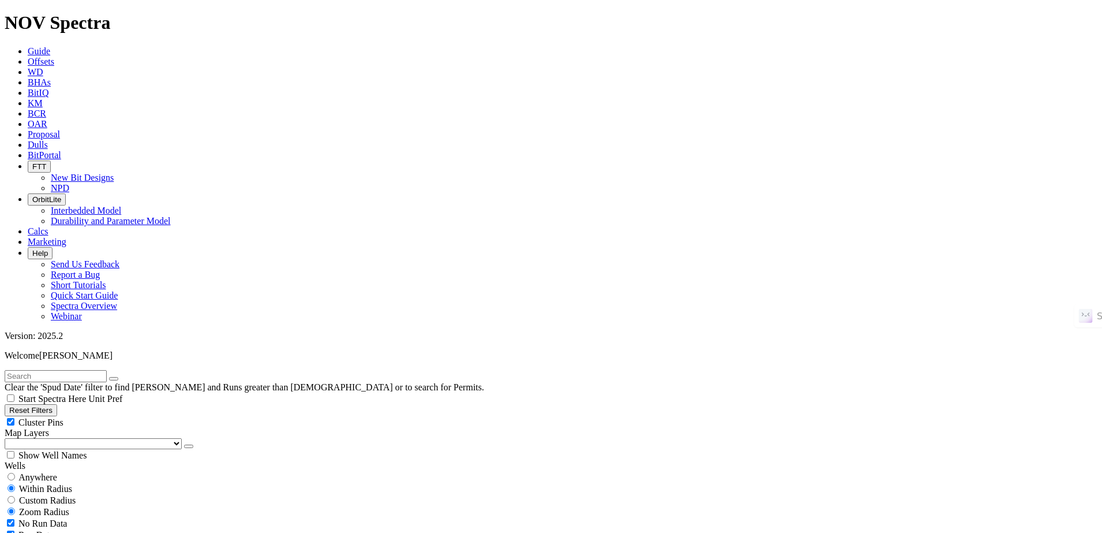
select select "12.25"
checkbox input "false"
select select "? number:12.25 ?"
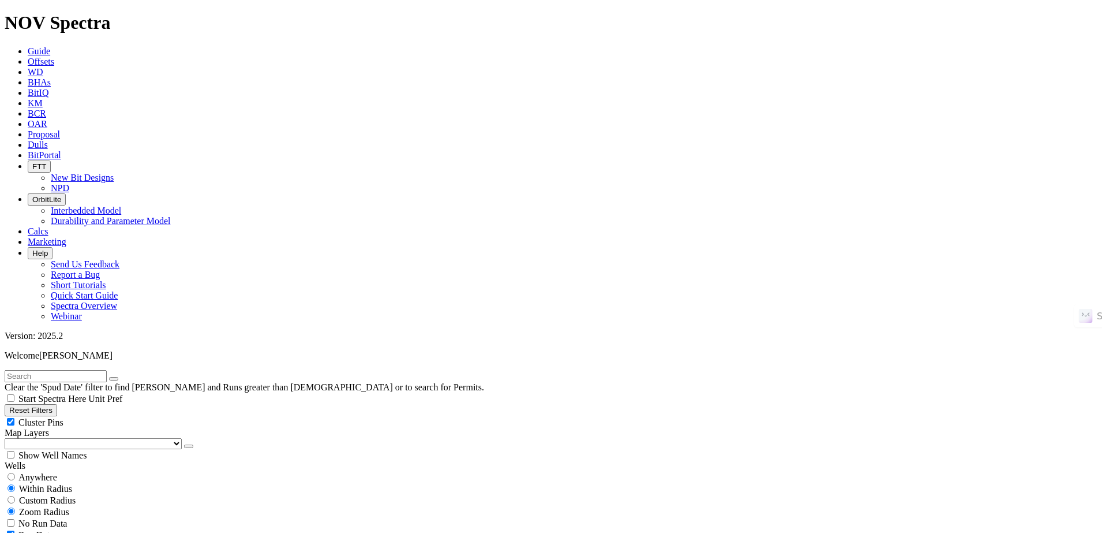
click at [107, 370] on input "text" at bounding box center [56, 376] width 102 height 12
paste input "QUESQUI 29"
type input "QUESQUI 29"
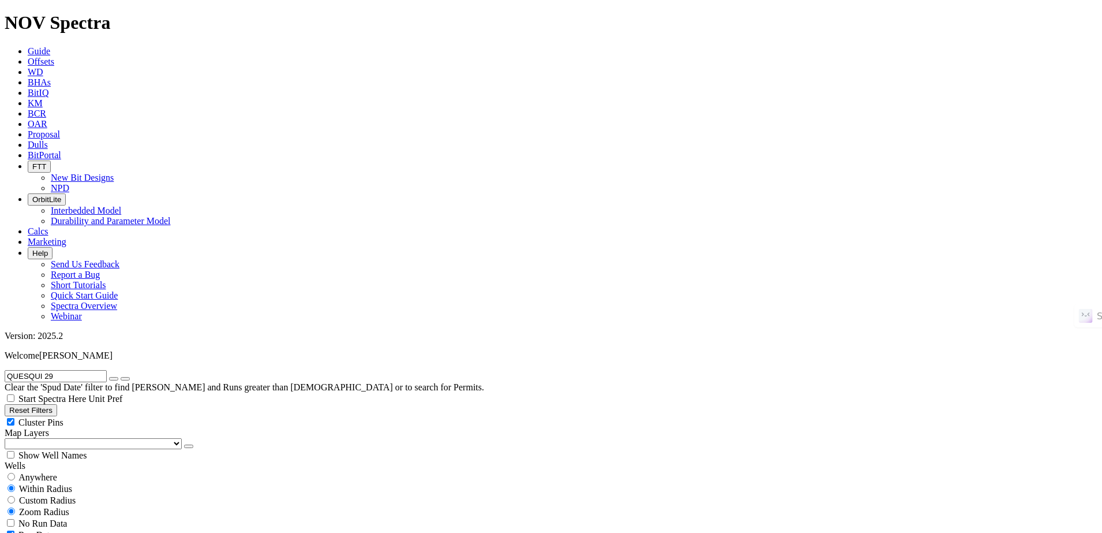
click at [121, 377] on button "submit" at bounding box center [125, 378] width 9 height 3
click at [66, 471] on div "Anywhere" at bounding box center [551, 477] width 1093 height 12
radio input "true"
radio input "false"
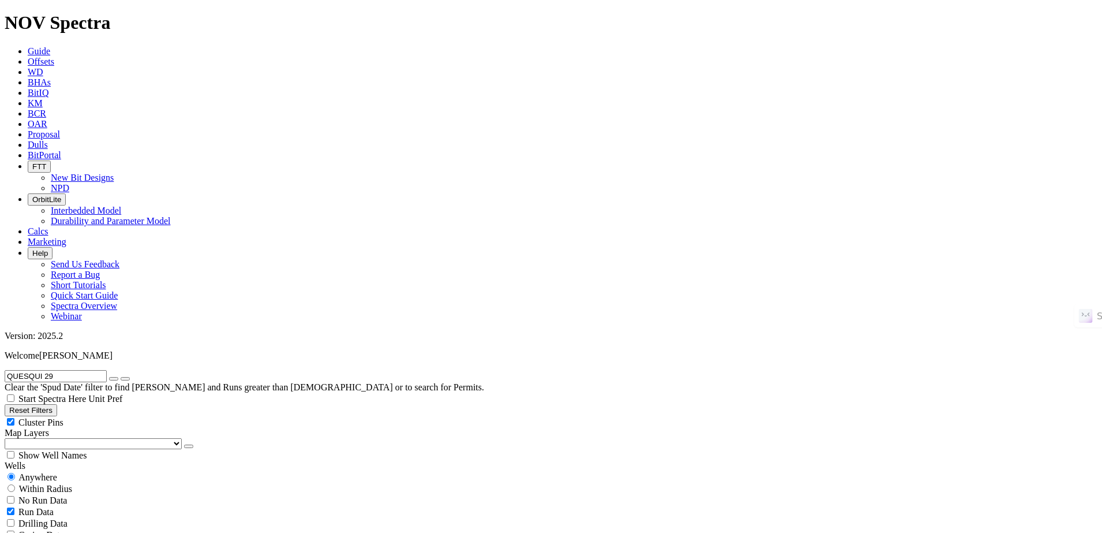
radio input "true"
click at [125, 378] on icon "submit" at bounding box center [125, 378] width 0 height 0
click at [34, 472] on span "Anywhere" at bounding box center [37, 477] width 39 height 10
radio input "true"
radio input "false"
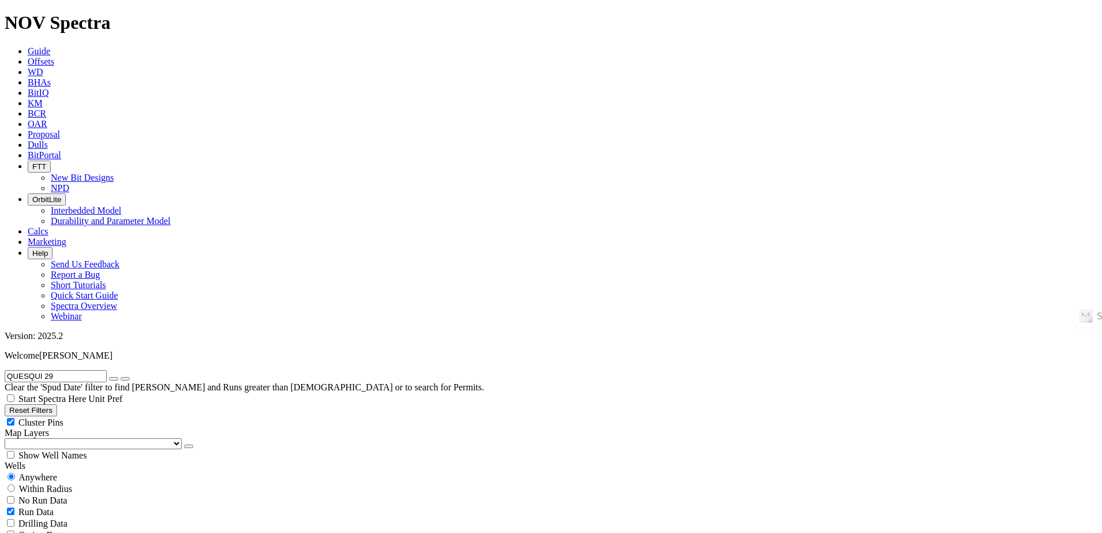
radio input "false"
radio input "true"
click at [114, 378] on icon "button" at bounding box center [114, 378] width 0 height 0
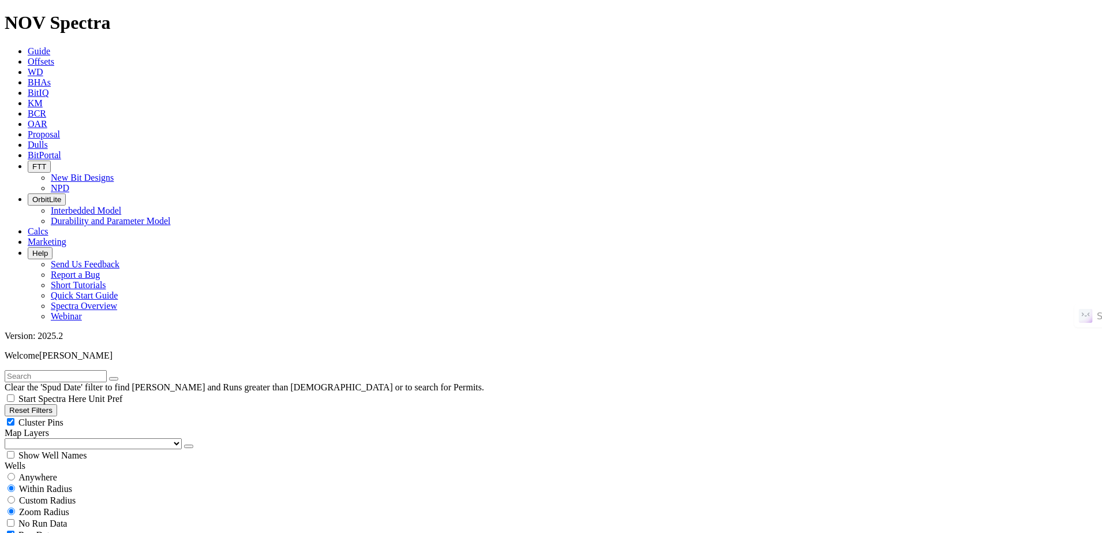
click at [103, 370] on input "text" at bounding box center [56, 376] width 102 height 12
paste input "IXACHI 37"
type input "IXACHI 37"
click at [130, 377] on button "submit" at bounding box center [125, 378] width 9 height 3
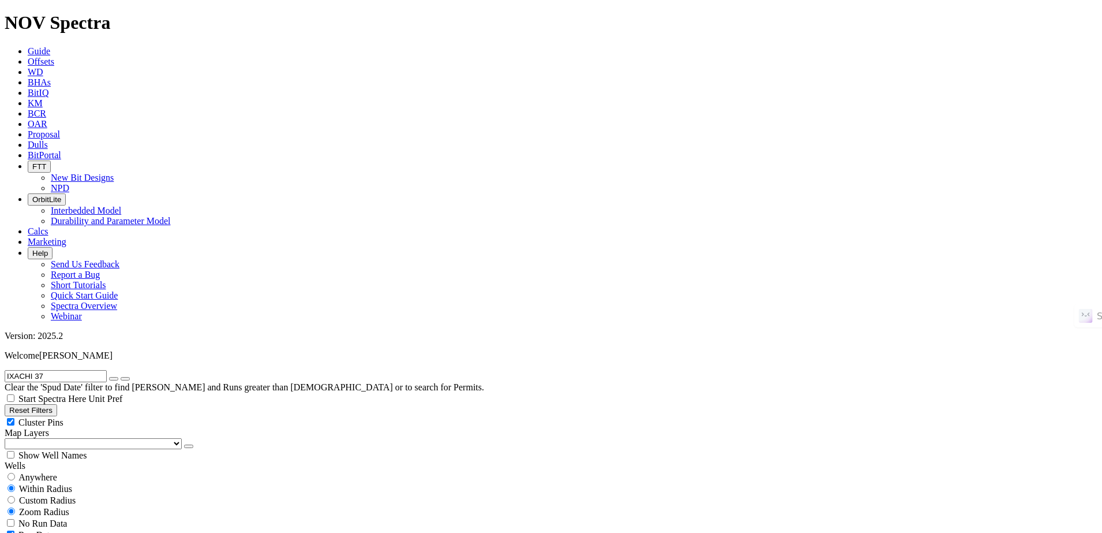
click at [66, 471] on div "Anywhere" at bounding box center [551, 477] width 1093 height 12
radio input "true"
radio input "false"
radio input "true"
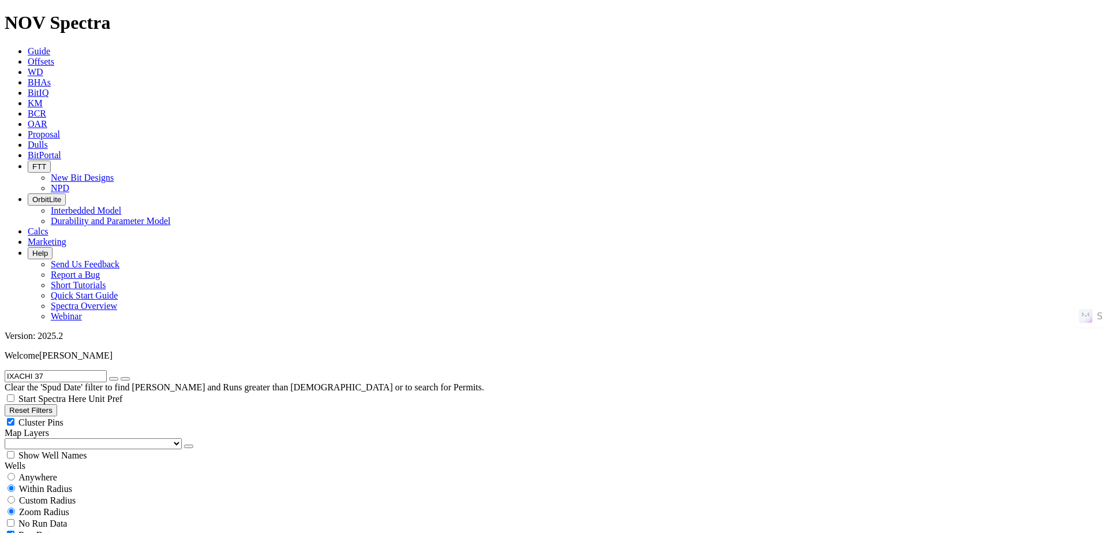
click at [69, 471] on div "Anywhere" at bounding box center [551, 477] width 1093 height 12
radio input "true"
radio input "false"
radio input "true"
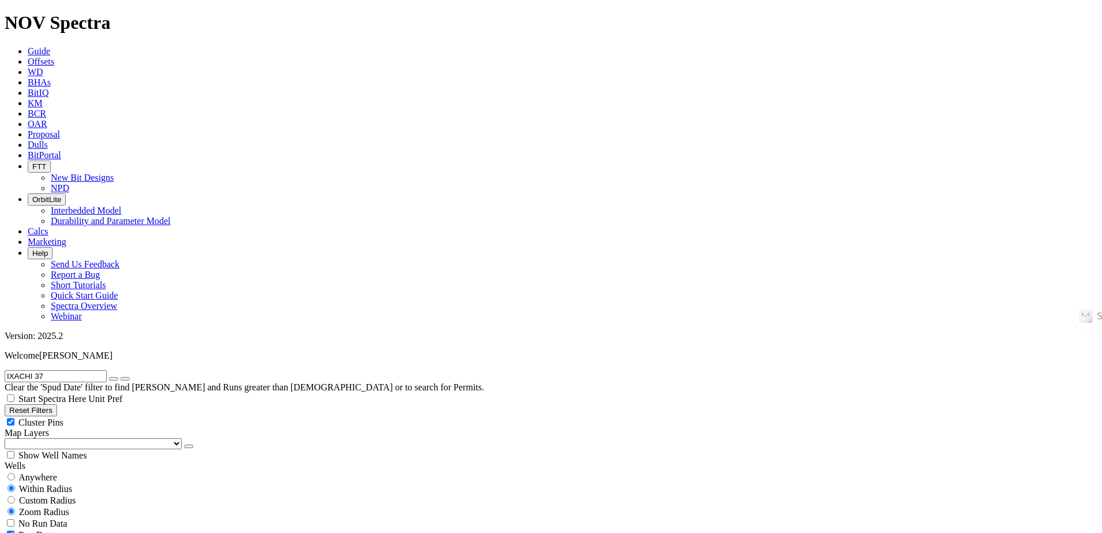
click at [118, 377] on button "button" at bounding box center [113, 378] width 9 height 3
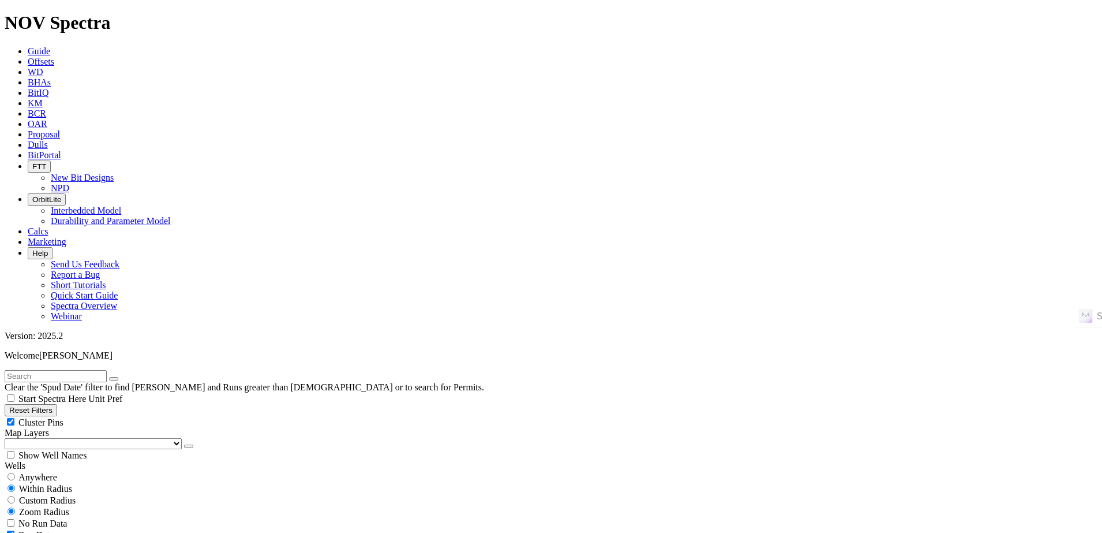
click at [57, 404] on button "Reset Filters" at bounding box center [31, 410] width 53 height 12
checkbox input "true"
type input "[DATE]"
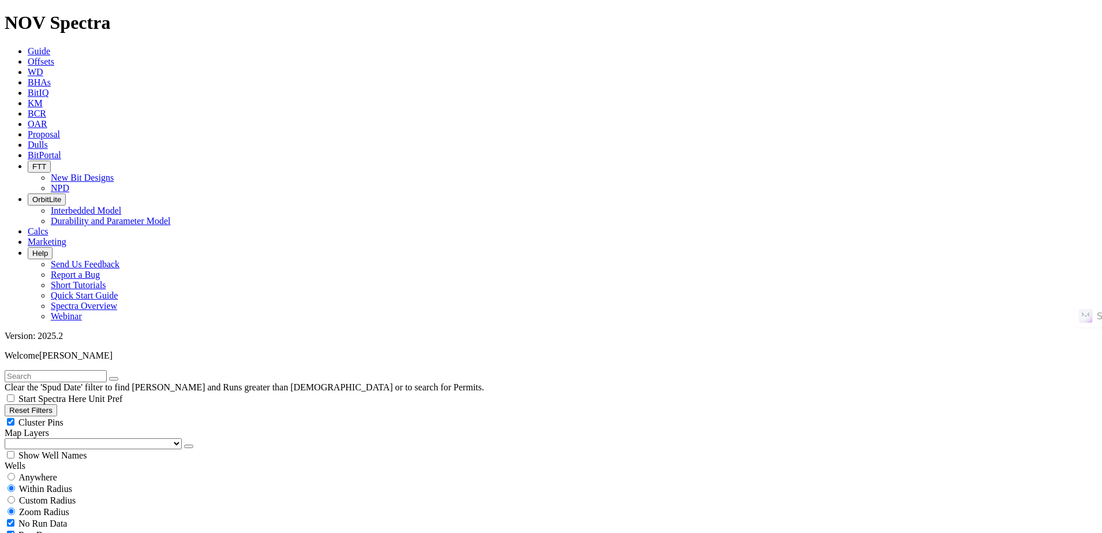
type input "[DATE]"
select select
click at [43, 472] on span "Anywhere" at bounding box center [37, 477] width 39 height 10
radio input "true"
radio input "false"
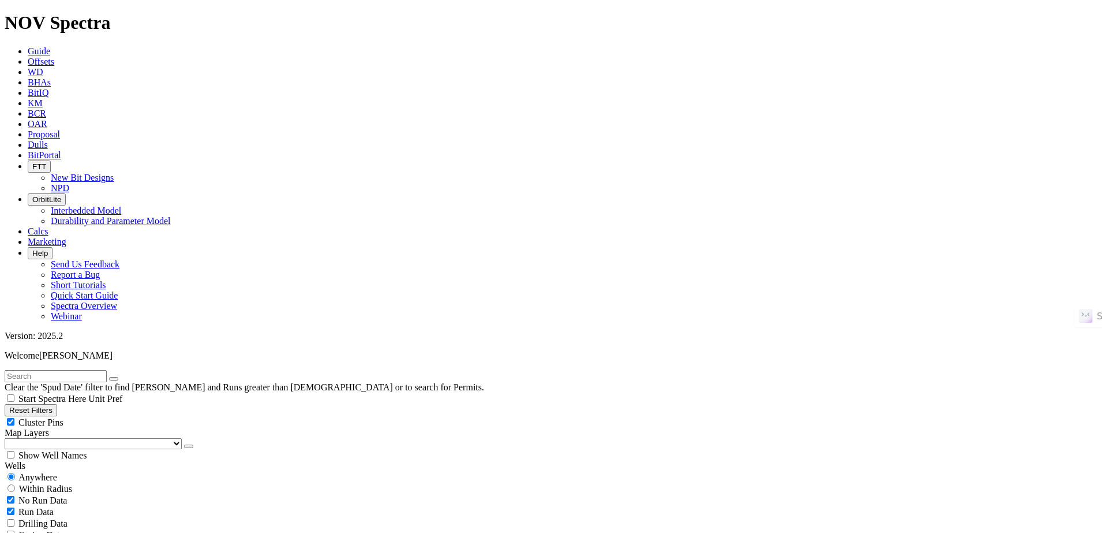
scroll to position [160203, 0]
click at [93, 370] on input "text" at bounding box center [56, 376] width 102 height 12
paste input "YT_3P12 ST1"
type input "YT_3P12 ST1"
click at [121, 377] on button "submit" at bounding box center [125, 378] width 9 height 3
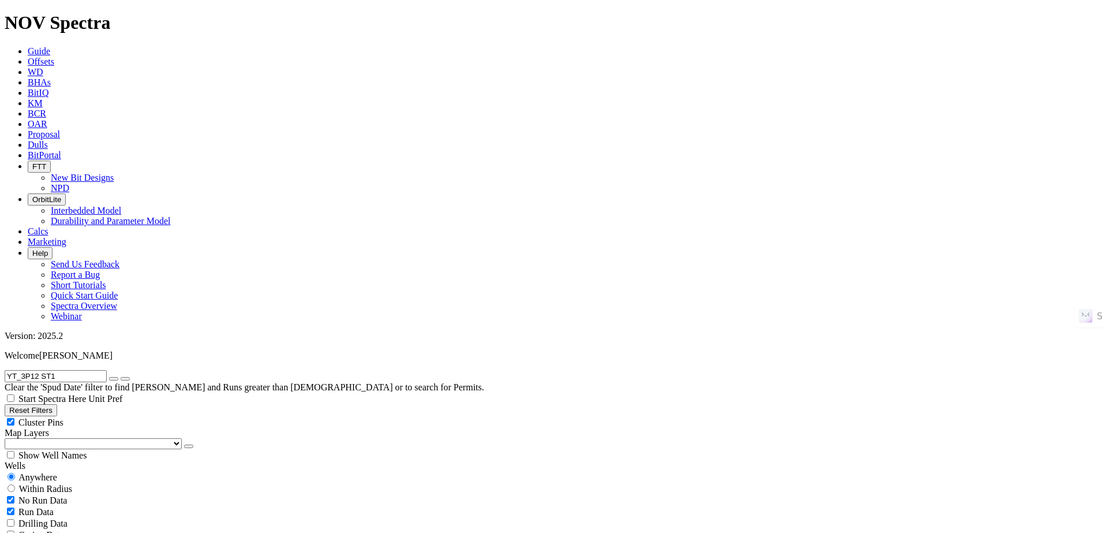
click at [125, 378] on icon "submit" at bounding box center [125, 378] width 0 height 0
click at [57, 404] on button "Reset Filters" at bounding box center [31, 410] width 53 height 12
radio input "false"
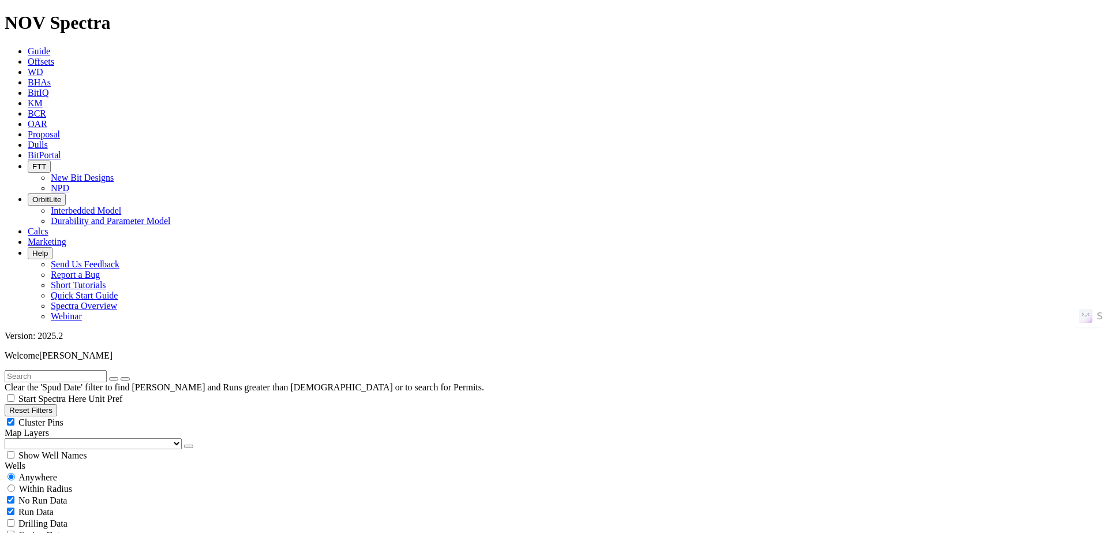
radio input "true"
type input "[DATE]"
click at [57, 404] on button "Reset Filters" at bounding box center [31, 410] width 53 height 12
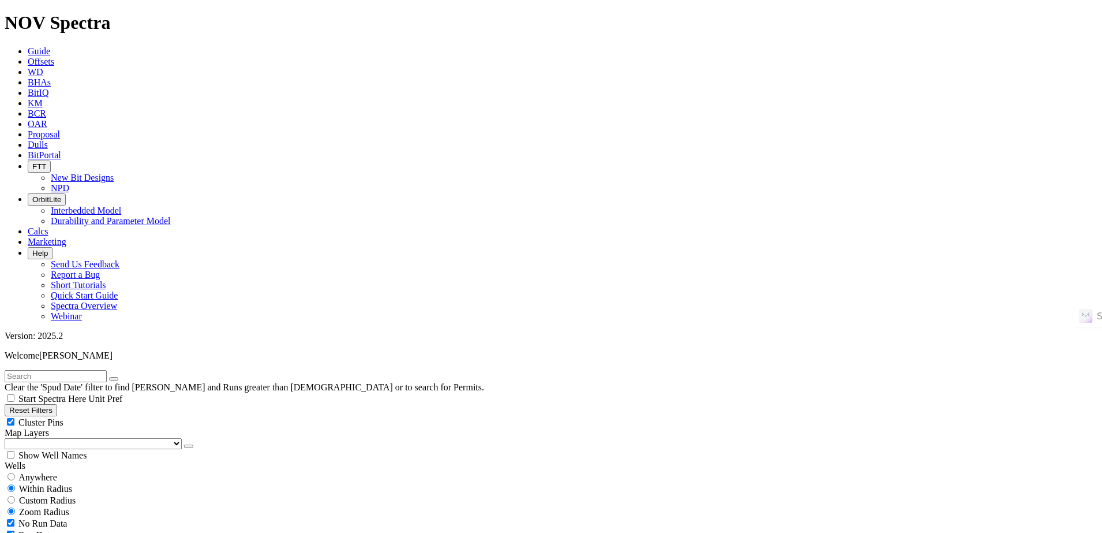
click at [57, 404] on button "Reset Filters" at bounding box center [31, 410] width 53 height 12
click at [89, 370] on input "text" at bounding box center [56, 376] width 102 height 12
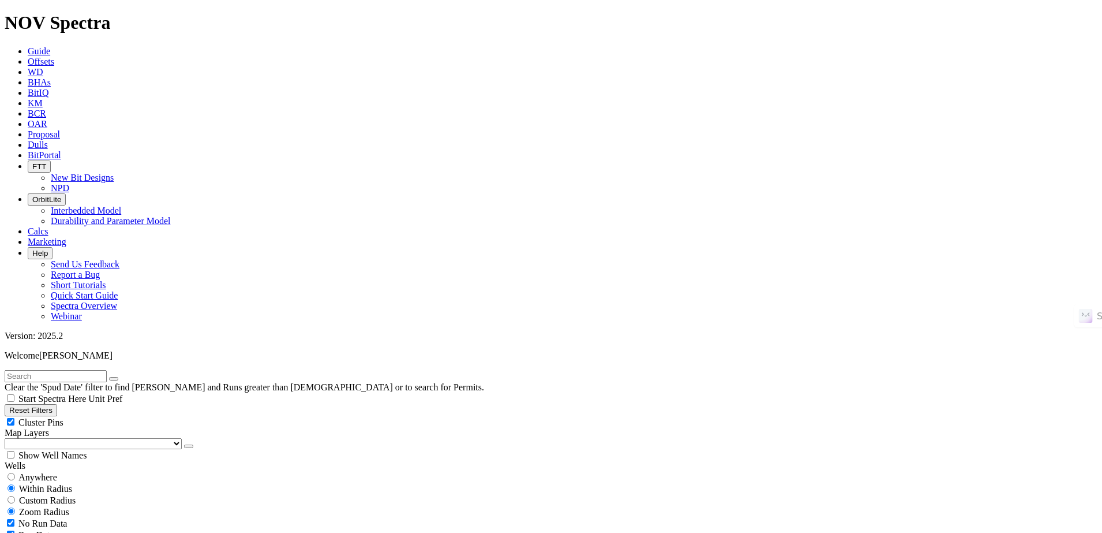
paste input "YT_3P12 ST1"
type input "YT_3P12 ST1"
drag, startPoint x: 179, startPoint y: 48, endPoint x: 167, endPoint y: 61, distance: 17.2
click at [125, 378] on icon "submit" at bounding box center [125, 378] width 0 height 0
click at [42, 472] on span "Anywhere" at bounding box center [37, 477] width 39 height 10
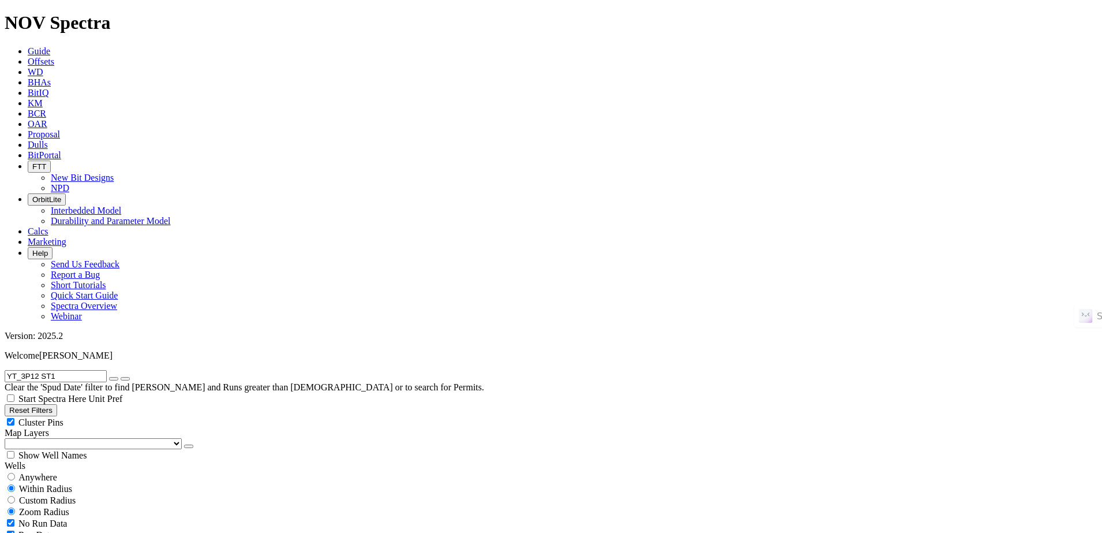
radio input "true"
radio input "false"
radio input "true"
click at [114, 378] on icon "button" at bounding box center [114, 378] width 0 height 0
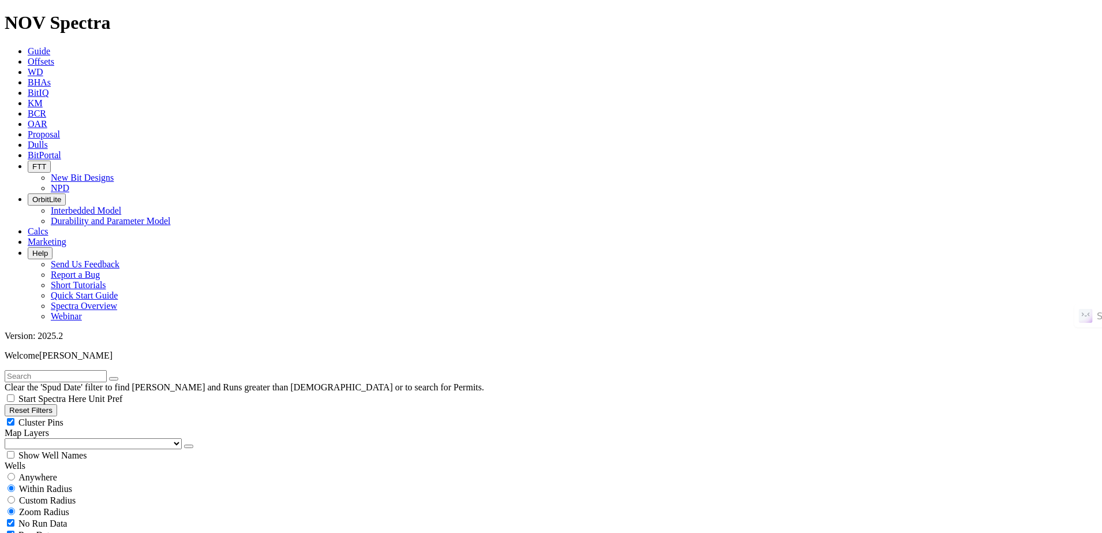
click at [107, 370] on input "text" at bounding box center [56, 376] width 102 height 12
paste input "YT_2P06"
type input "YT_2P06"
click at [76, 471] on div "Anywhere" at bounding box center [551, 477] width 1093 height 12
radio input "true"
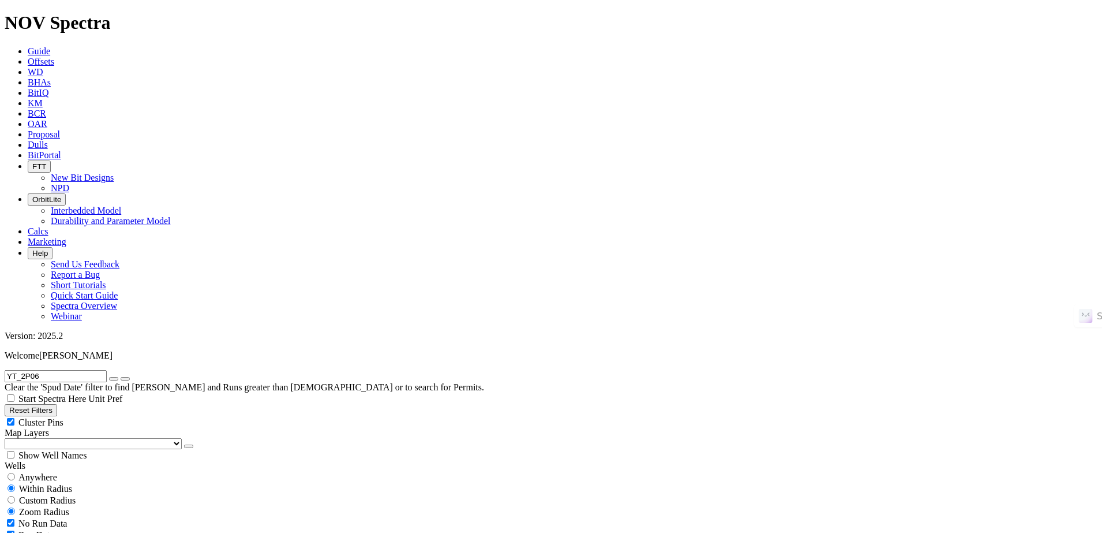
radio input "false"
click at [130, 377] on button "submit" at bounding box center [125, 378] width 9 height 3
radio input "false"
radio input "true"
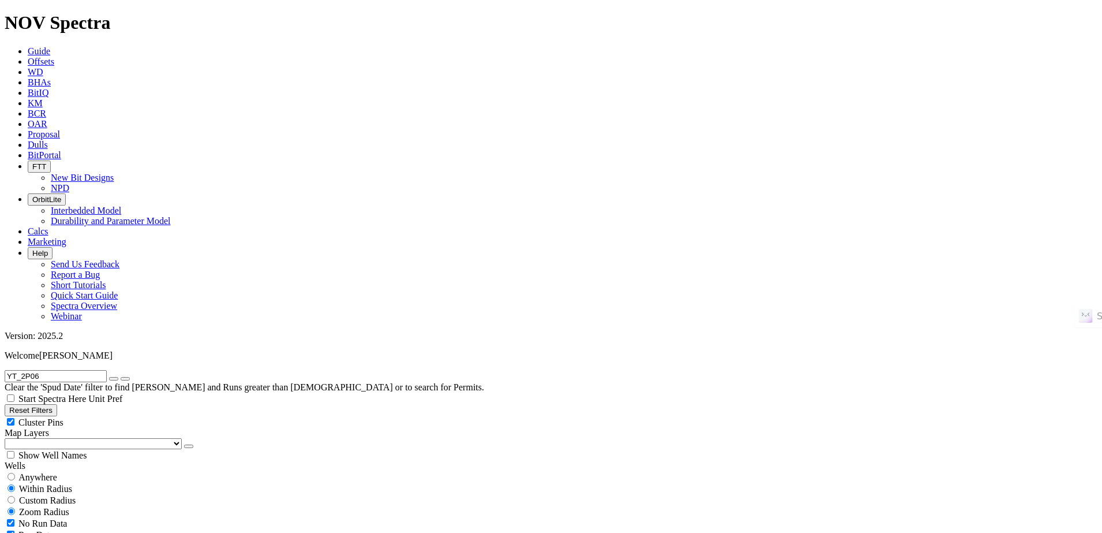
click at [114, 378] on icon "button" at bounding box center [114, 378] width 0 height 0
drag, startPoint x: 62, startPoint y: 231, endPoint x: 62, endPoint y: 238, distance: 6.9
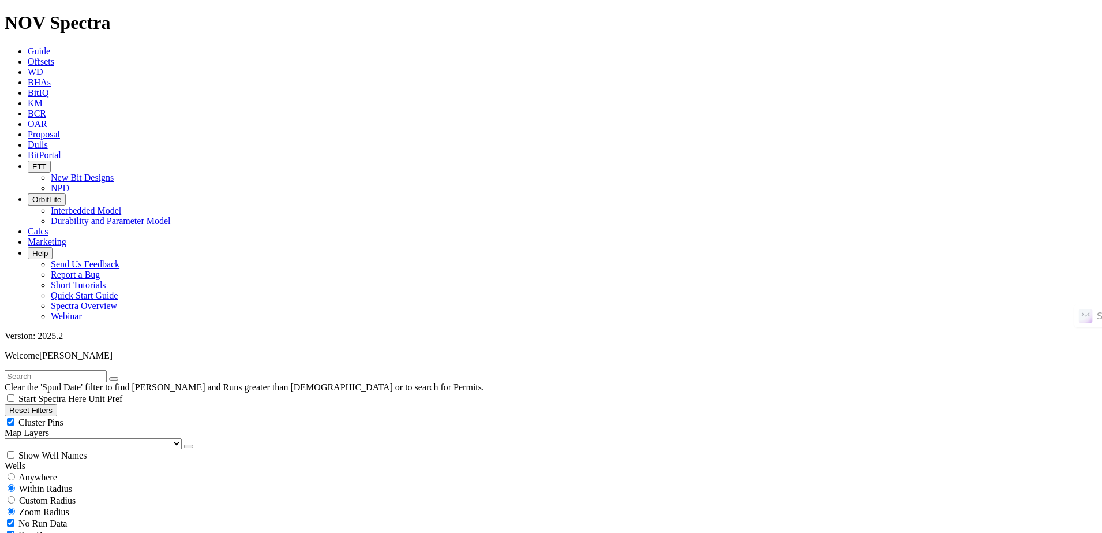
select select "12.25"
checkbox input "false"
select select "? number:12.25 ?"
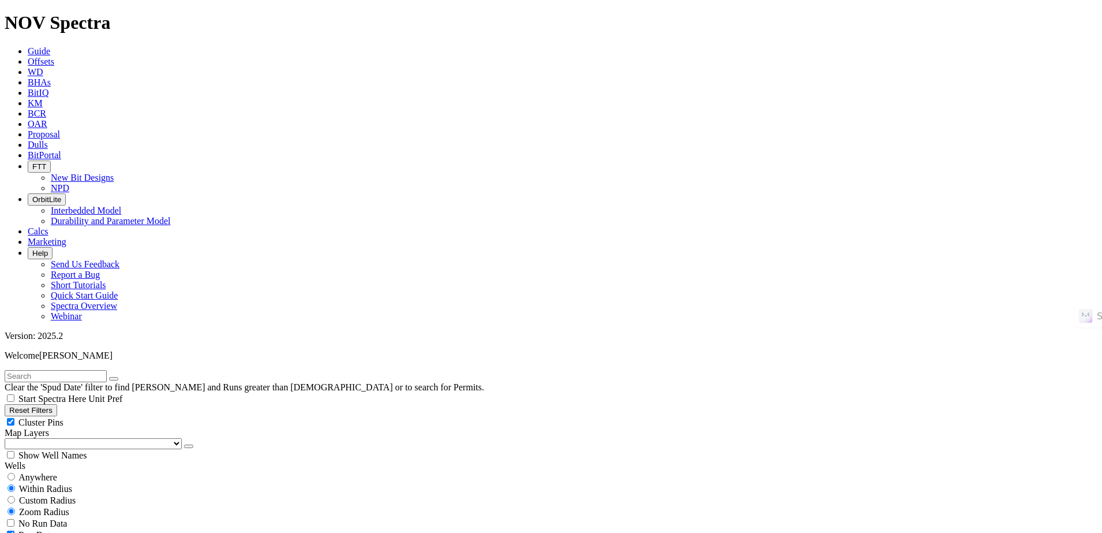
click at [57, 404] on button "Reset Filters" at bounding box center [31, 410] width 53 height 12
checkbox input "true"
type input "[DATE]"
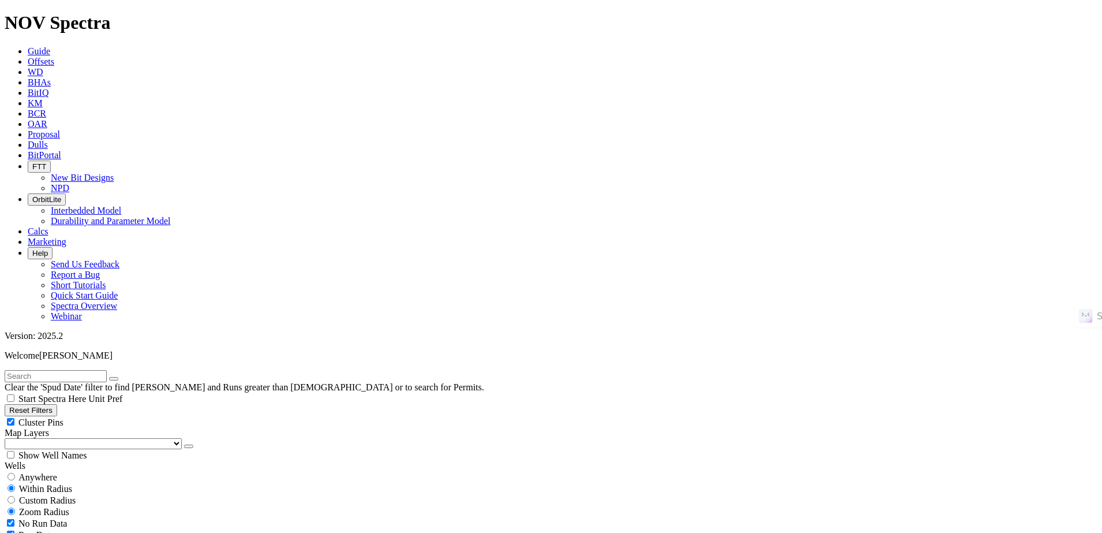
type input "[DATE]"
select select
click at [64, 471] on div "Anywhere" at bounding box center [551, 477] width 1093 height 12
radio input "true"
radio input "false"
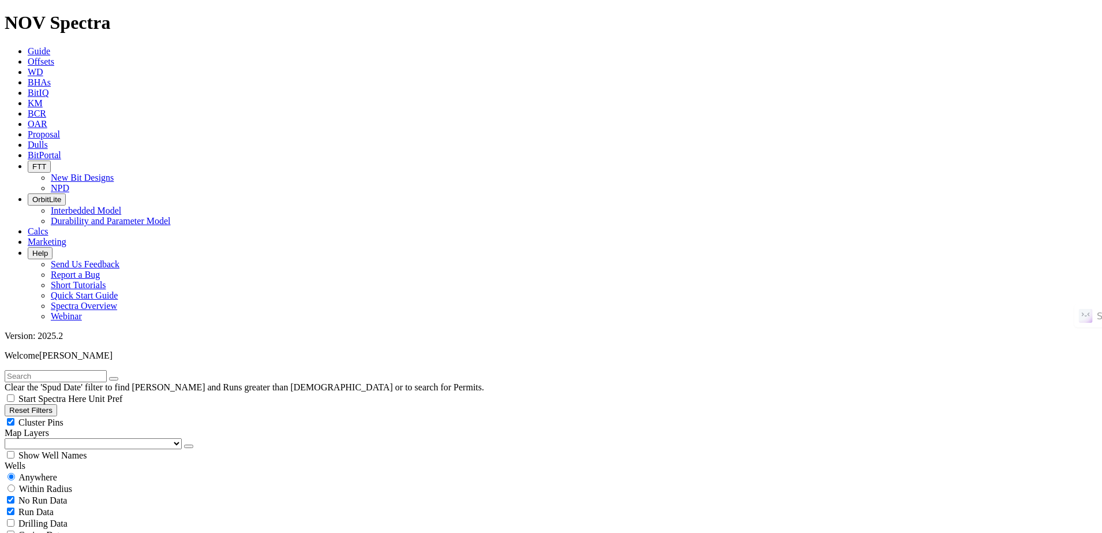
click at [100, 370] on input "text" at bounding box center [56, 376] width 102 height 12
paste input "GALVAN RANCH B922H"
type input "GALVAN RANCH B922H"
click at [121, 377] on button "submit" at bounding box center [125, 378] width 9 height 3
radio input "false"
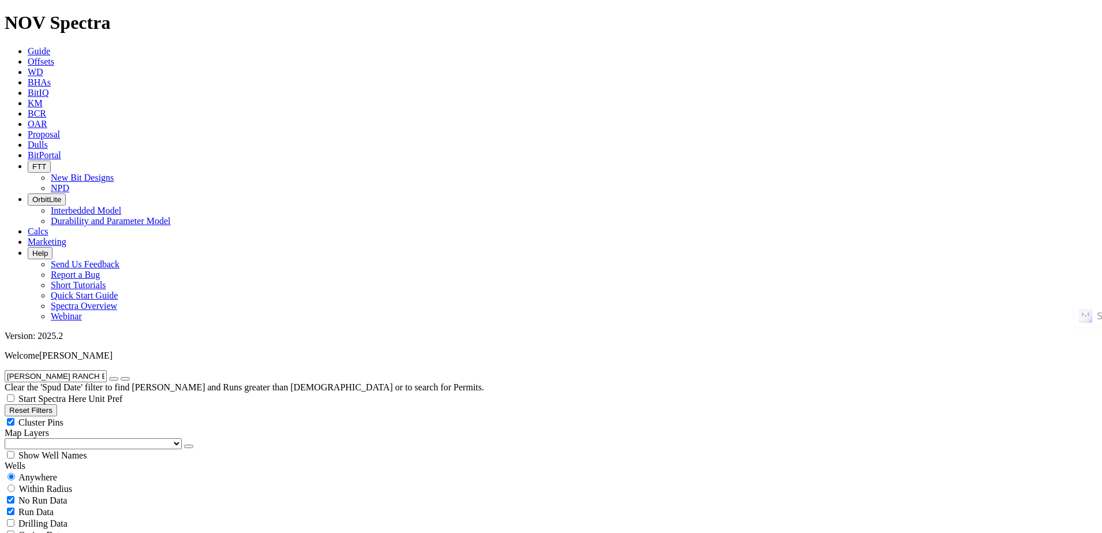
radio input "true"
click at [114, 378] on icon "button" at bounding box center [114, 378] width 0 height 0
drag, startPoint x: 93, startPoint y: 306, endPoint x: 87, endPoint y: 312, distance: 8.6
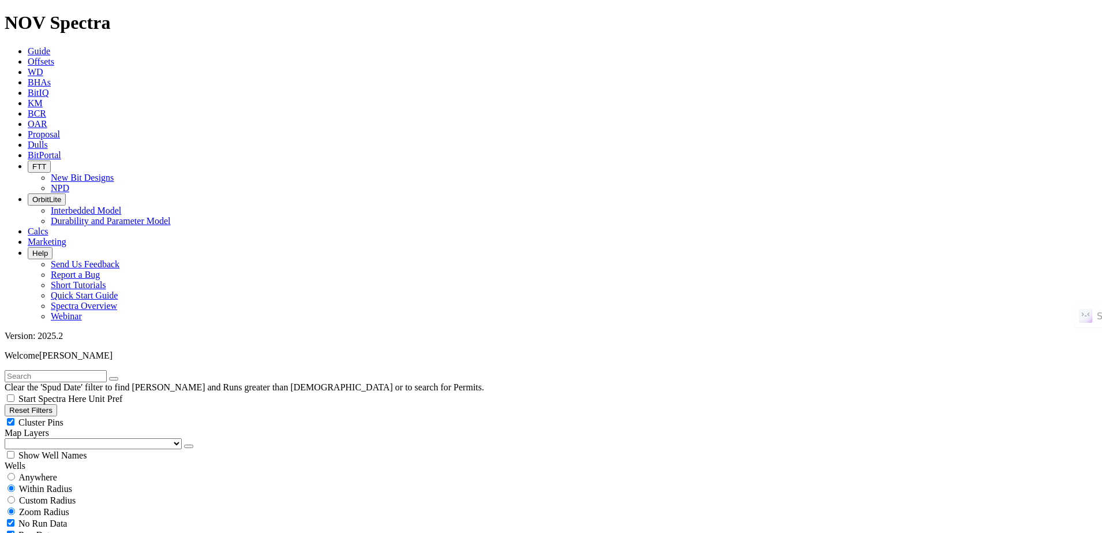
select select "12.25"
checkbox input "false"
select select "? number:12.25 ?"
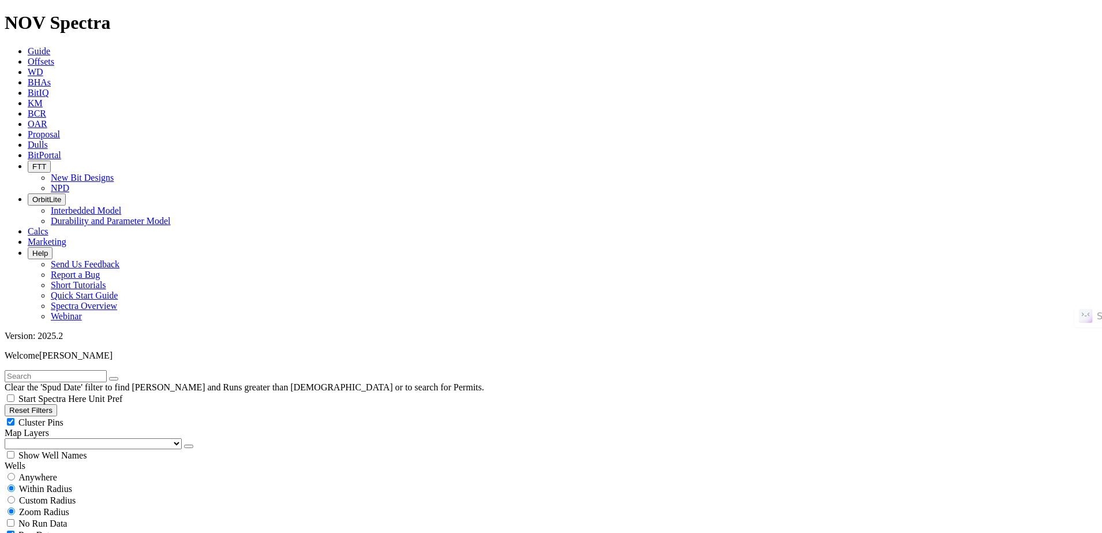
scroll to position [1221, 0]
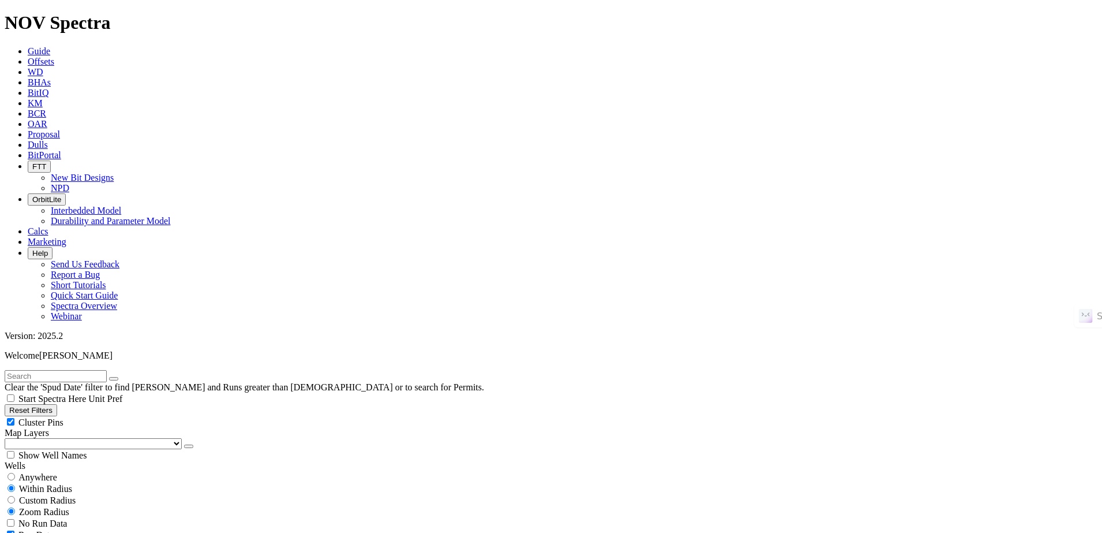
type input "[DATE]"
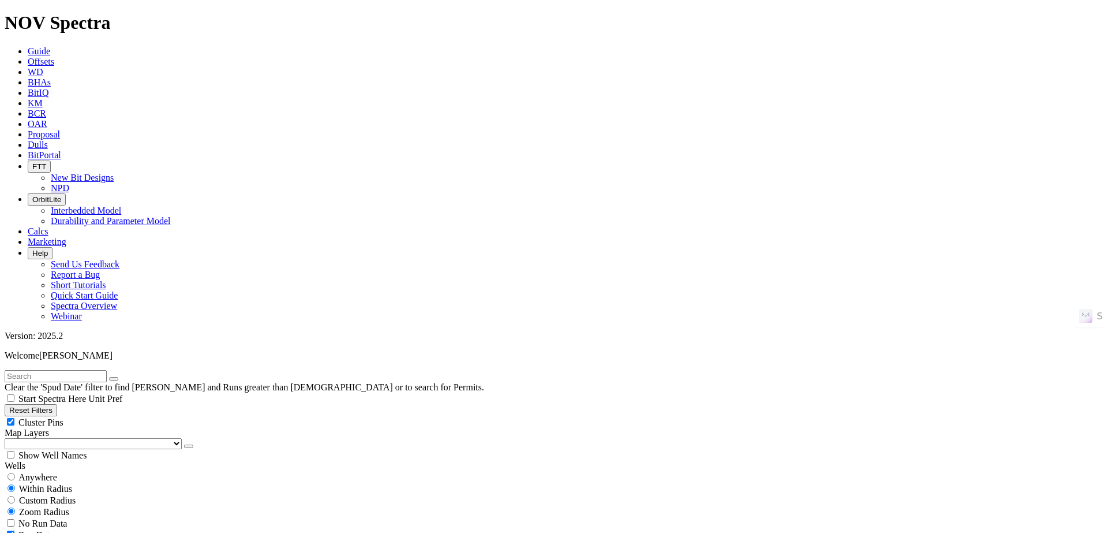
type input "[DATE]"
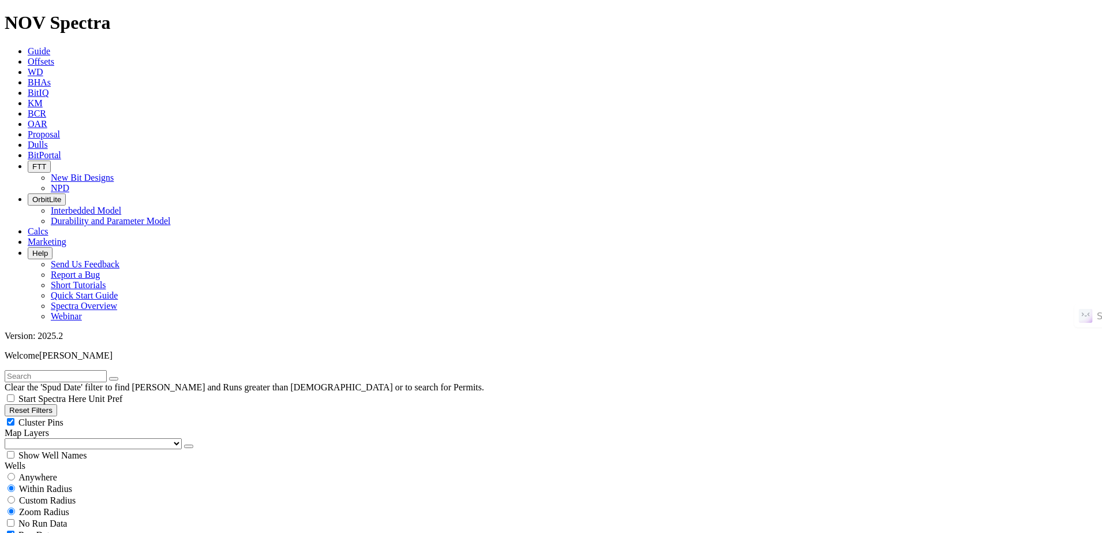
click at [107, 370] on input "text" at bounding box center [56, 376] width 102 height 12
paste input "GALVAN RANCH B922H"
type input "GALVAN RANCH B922H"
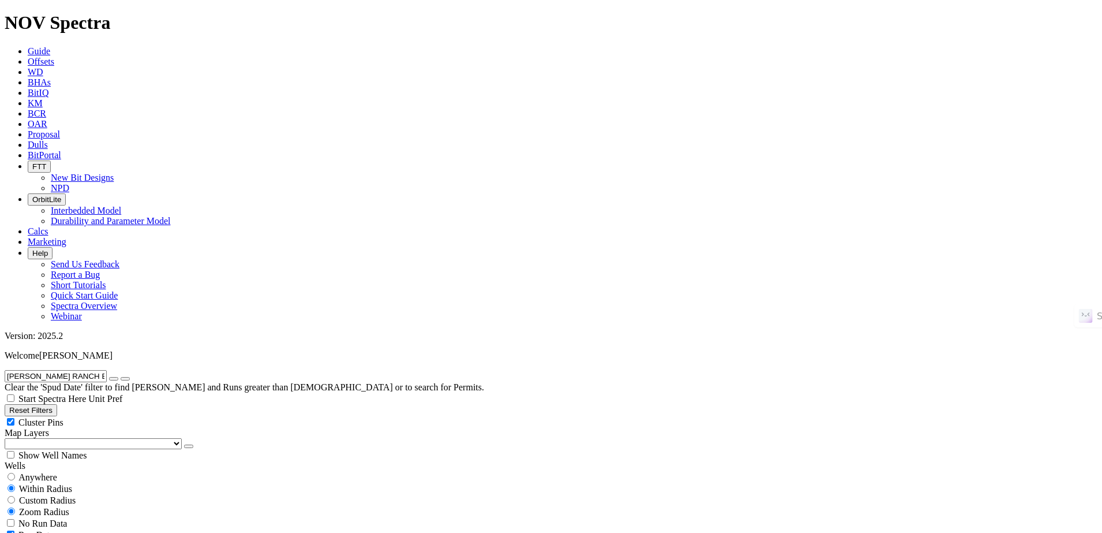
click at [57, 471] on div "Anywhere" at bounding box center [551, 477] width 1093 height 12
radio input "true"
radio input "false"
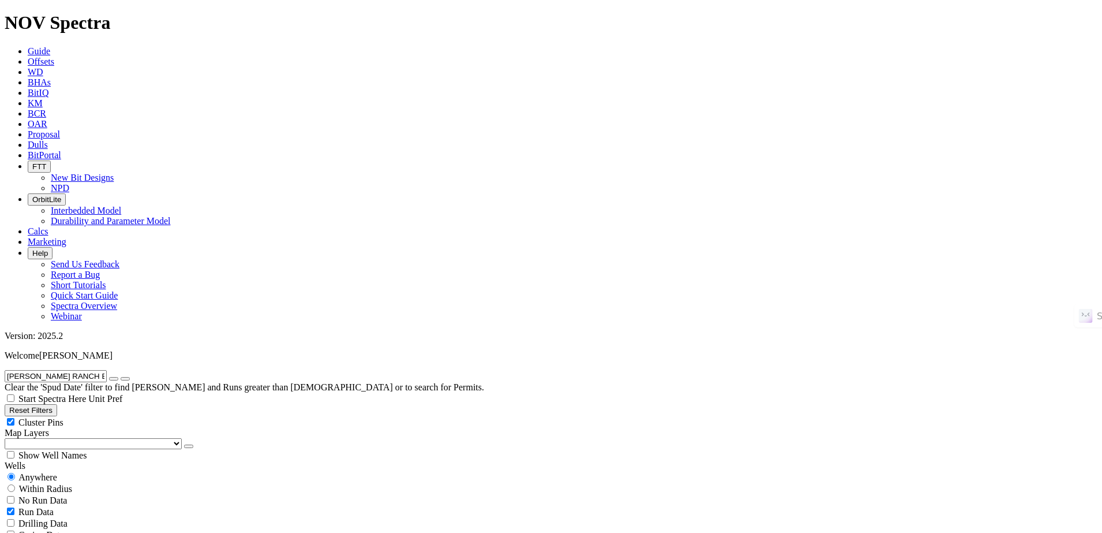
scroll to position [72, 0]
radio input "false"
radio input "true"
click at [51, 472] on span "Anywhere" at bounding box center [37, 477] width 39 height 10
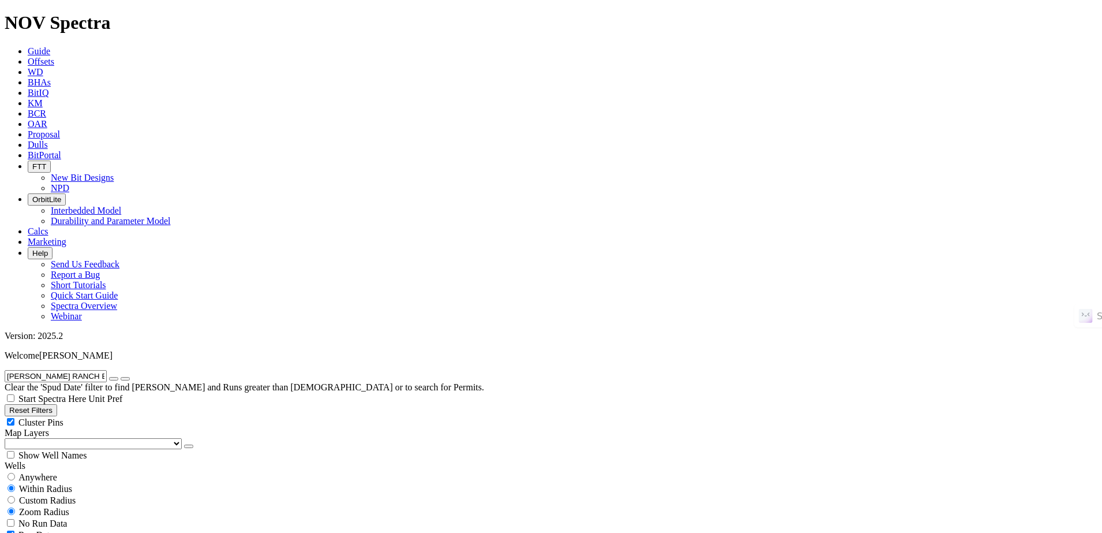
radio input "true"
radio input "false"
radio input "true"
click at [114, 378] on icon "button" at bounding box center [114, 378] width 0 height 0
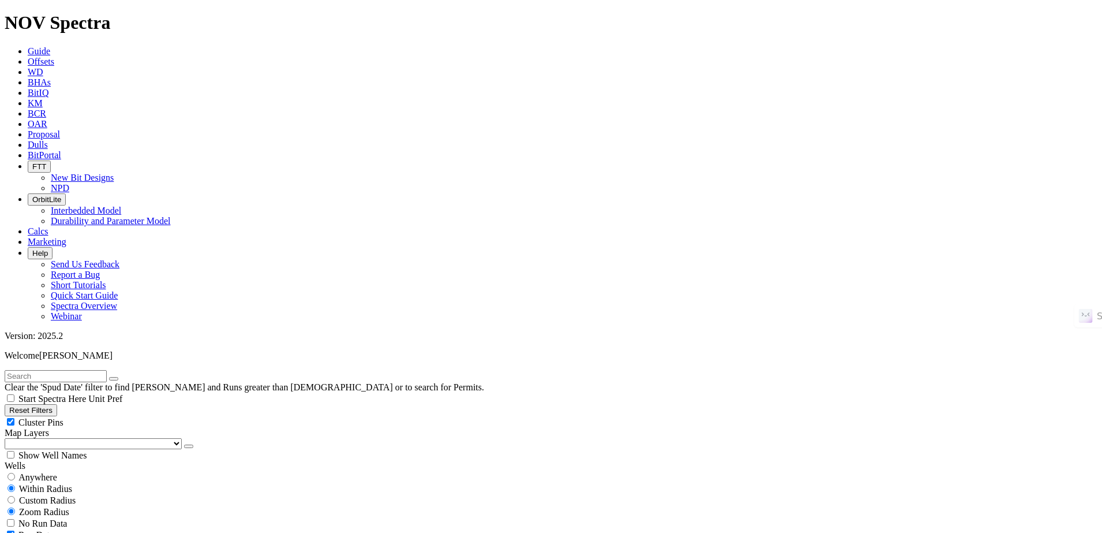
click at [107, 370] on input "text" at bounding box center [56, 376] width 102 height 12
paste input "PC_1I3"
type input "PC_1I3"
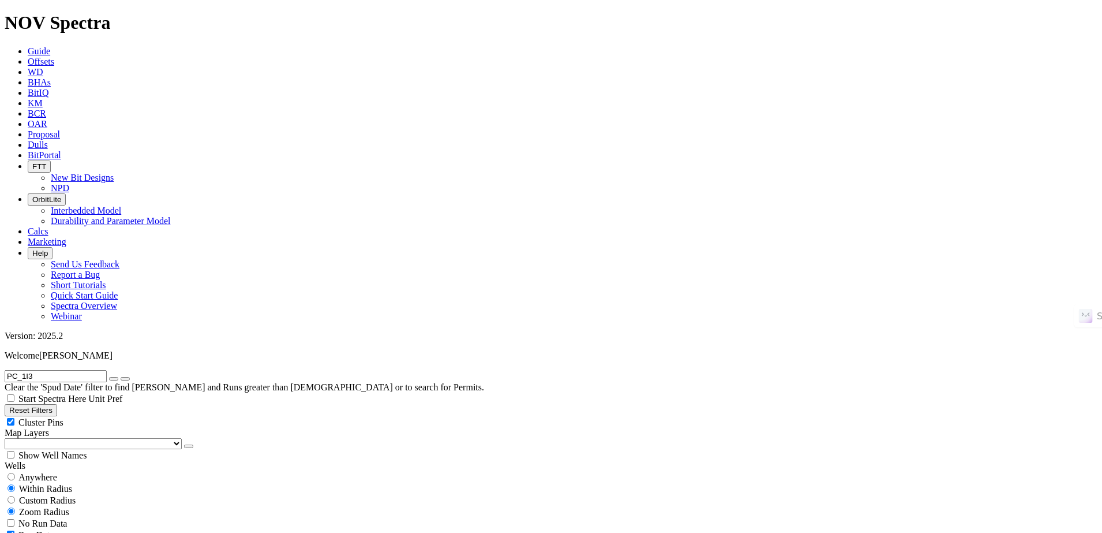
click at [81, 471] on div "Anywhere" at bounding box center [551, 477] width 1093 height 12
radio input "true"
radio input "false"
click at [77, 494] on div "No Run Data" at bounding box center [551, 500] width 1093 height 12
checkbox input "true"
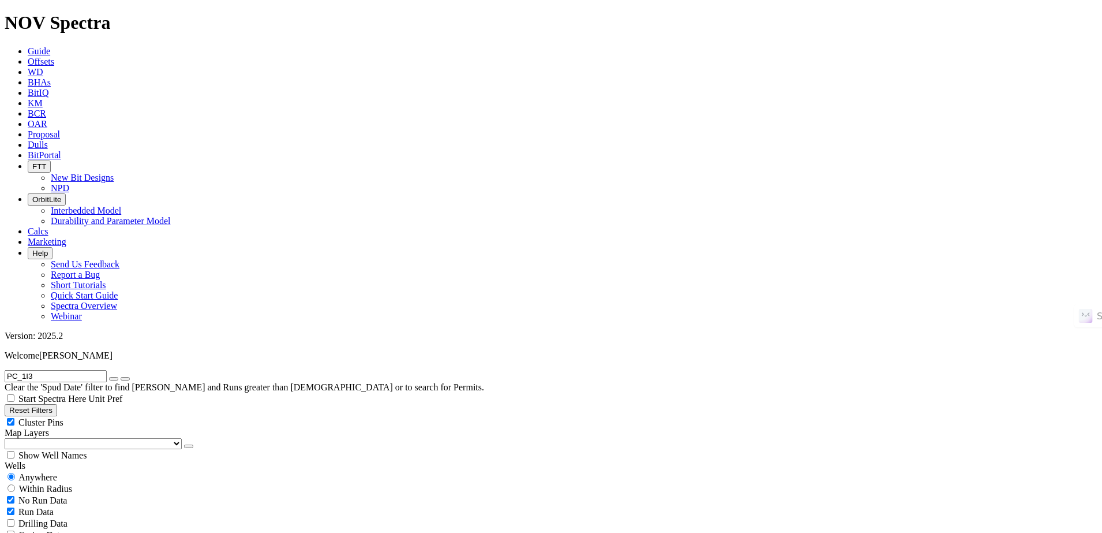
select select
radio input "false"
radio input "true"
click at [52, 472] on span "Anywhere" at bounding box center [37, 477] width 39 height 10
radio input "true"
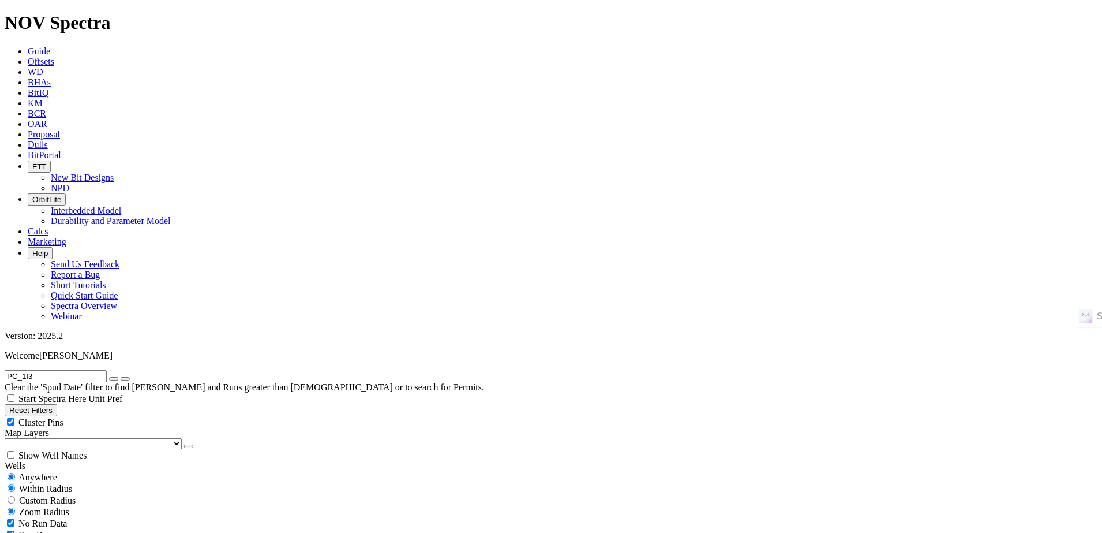
radio input "false"
click at [114, 378] on icon "button" at bounding box center [114, 378] width 0 height 0
radio input "false"
radio input "true"
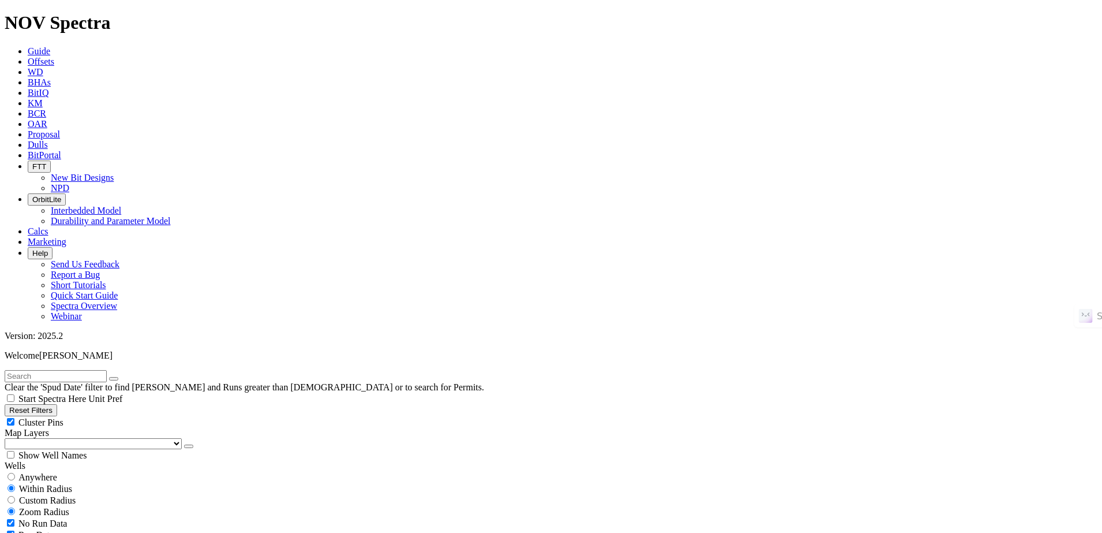
select select "12.25"
checkbox input "false"
select select "? number:12.25 ?"
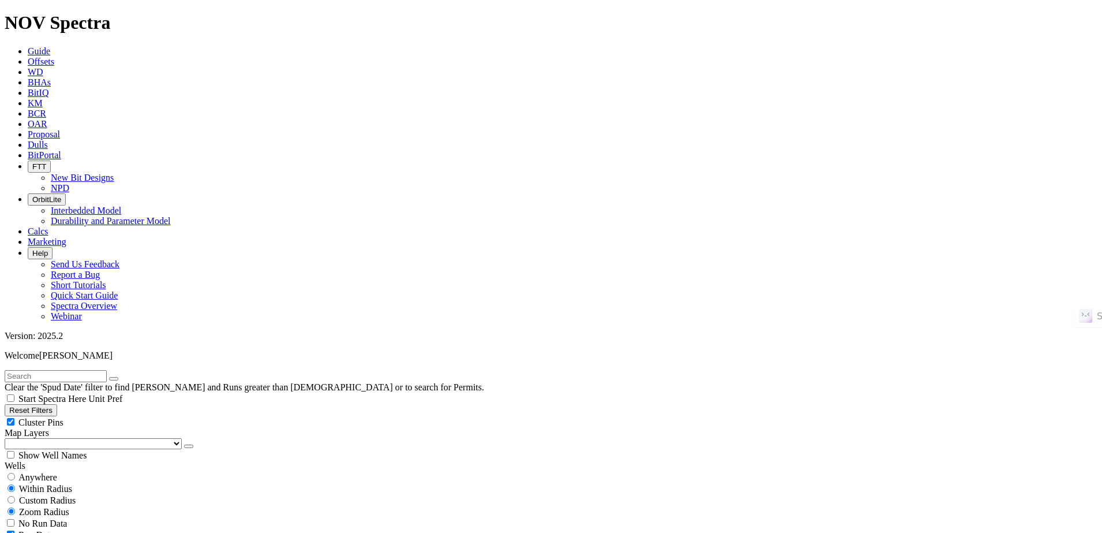
click at [107, 370] on input "text" at bounding box center [56, 376] width 102 height 12
paste input "UZ696"
type input "UZ696"
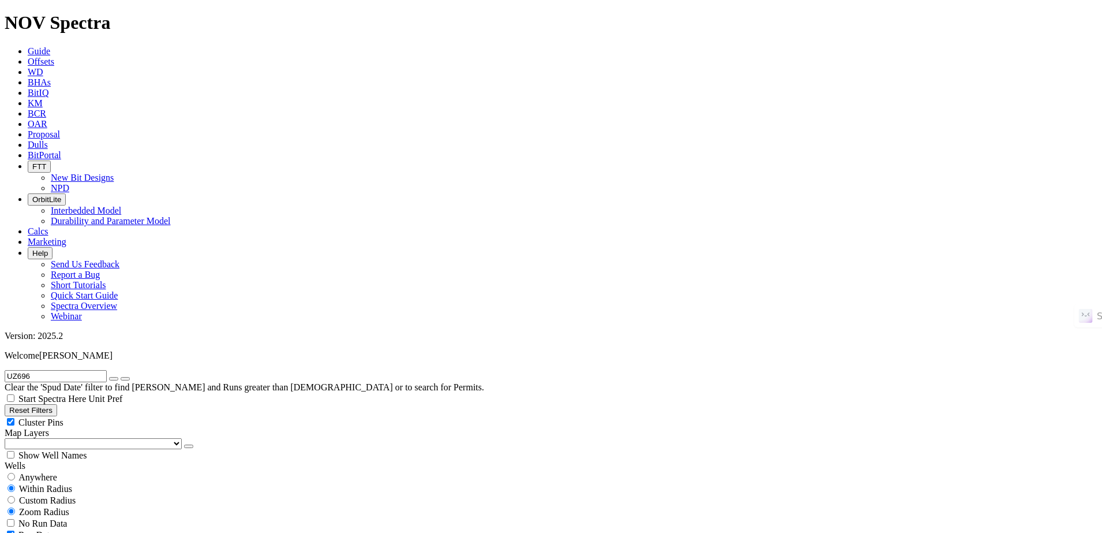
click at [57, 404] on button "Reset Filters" at bounding box center [31, 410] width 53 height 12
checkbox input "true"
type input "[DATE]"
select select
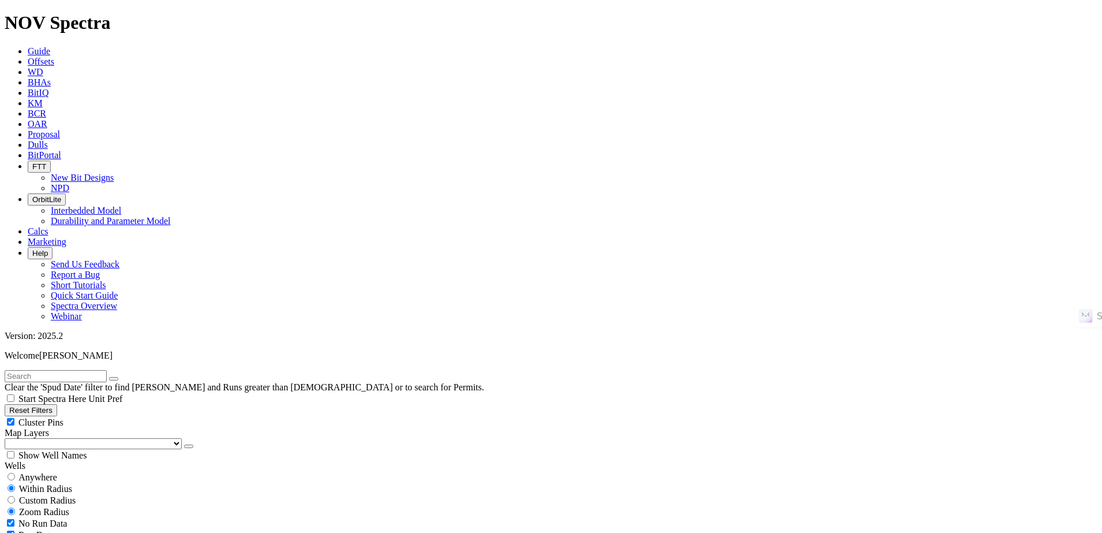
click at [114, 378] on icon "submit" at bounding box center [114, 378] width 0 height 0
click at [57, 404] on button "Reset Filters" at bounding box center [31, 410] width 53 height 12
click at [107, 370] on input "text" at bounding box center [56, 376] width 102 height 12
paste input "UZ696"
type input "UZ696"
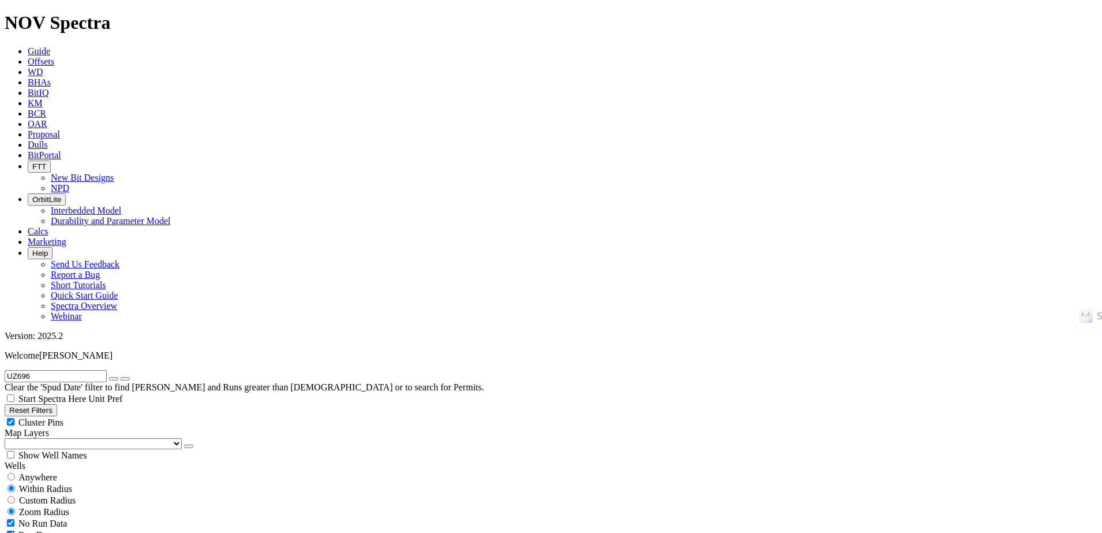
click at [46, 472] on span "Anywhere" at bounding box center [37, 477] width 39 height 10
radio input "true"
radio input "false"
click at [125, 378] on icon "submit" at bounding box center [125, 378] width 0 height 0
radio input "false"
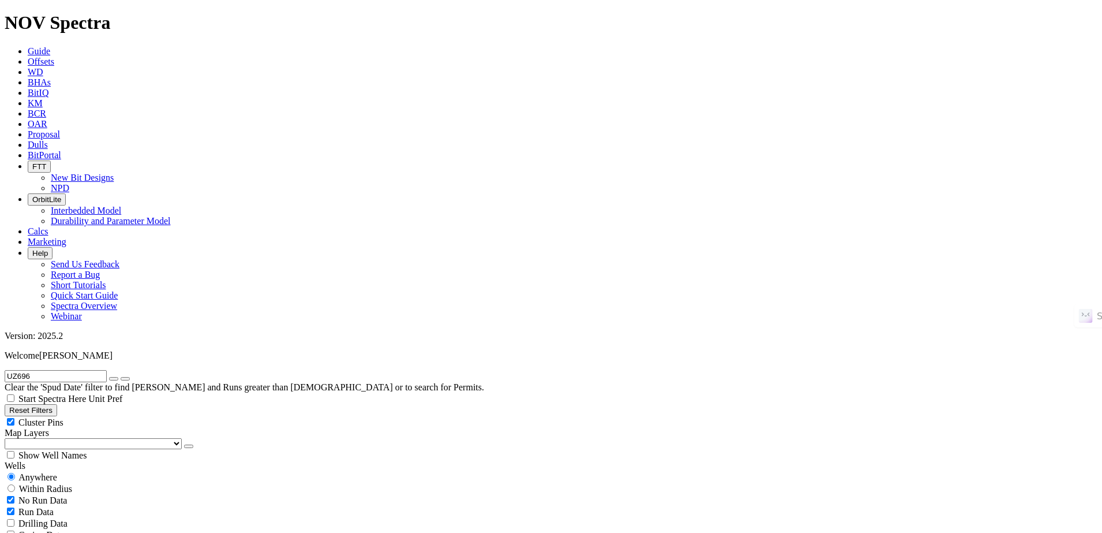
radio input "true"
click at [114, 378] on icon "button" at bounding box center [114, 378] width 0 height 0
click at [34, 472] on span "Anywhere" at bounding box center [37, 477] width 39 height 10
radio input "true"
radio input "false"
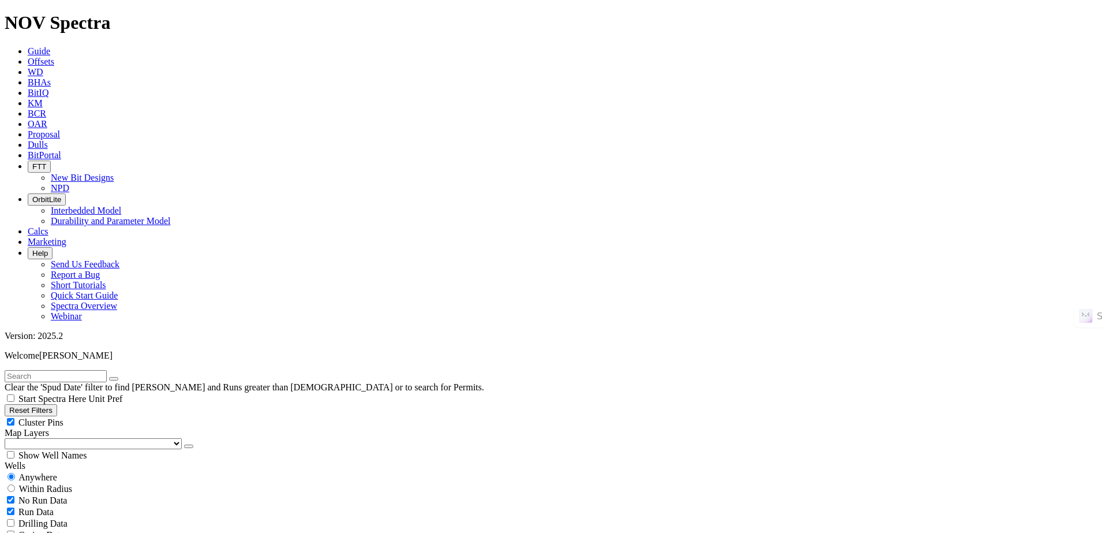
radio input "false"
radio input "true"
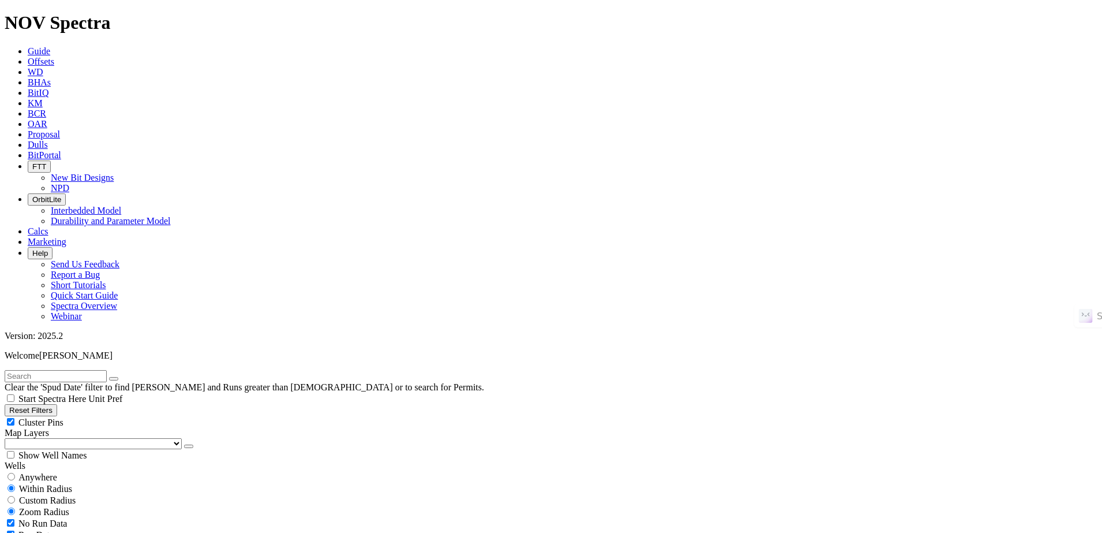
type input "[DATE]"
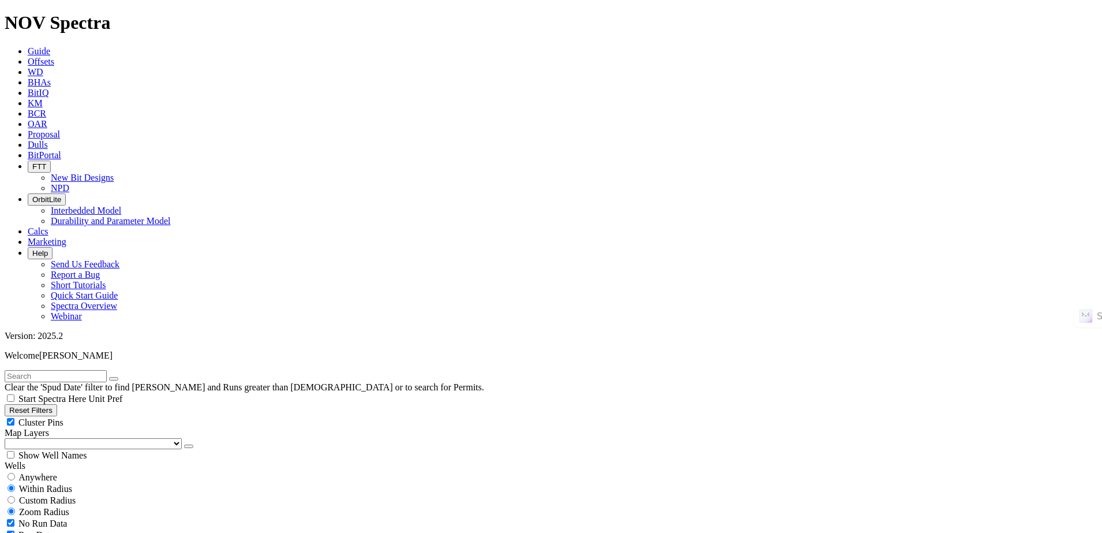
type input "[DATE]"
drag, startPoint x: 68, startPoint y: 297, endPoint x: 66, endPoint y: 306, distance: 10.0
select select "8.5"
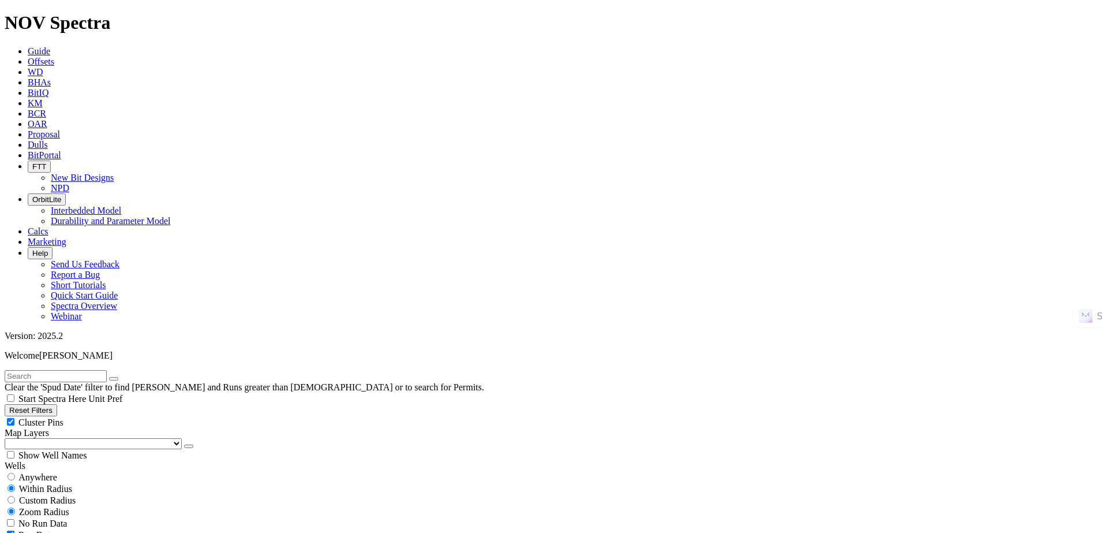
checkbox input "false"
select select "? number:8.5 ?"
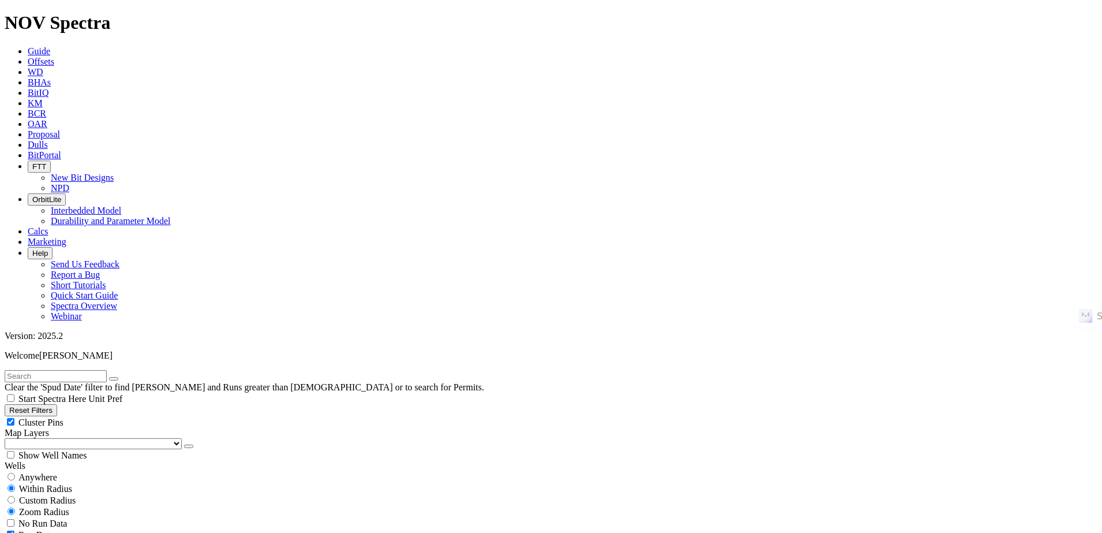
click at [89, 370] on input "text" at bounding box center [56, 376] width 102 height 12
paste input "SOL-1C"
type input "SOL-1C"
click at [57, 404] on button "Reset Filters" at bounding box center [31, 410] width 53 height 12
checkbox input "true"
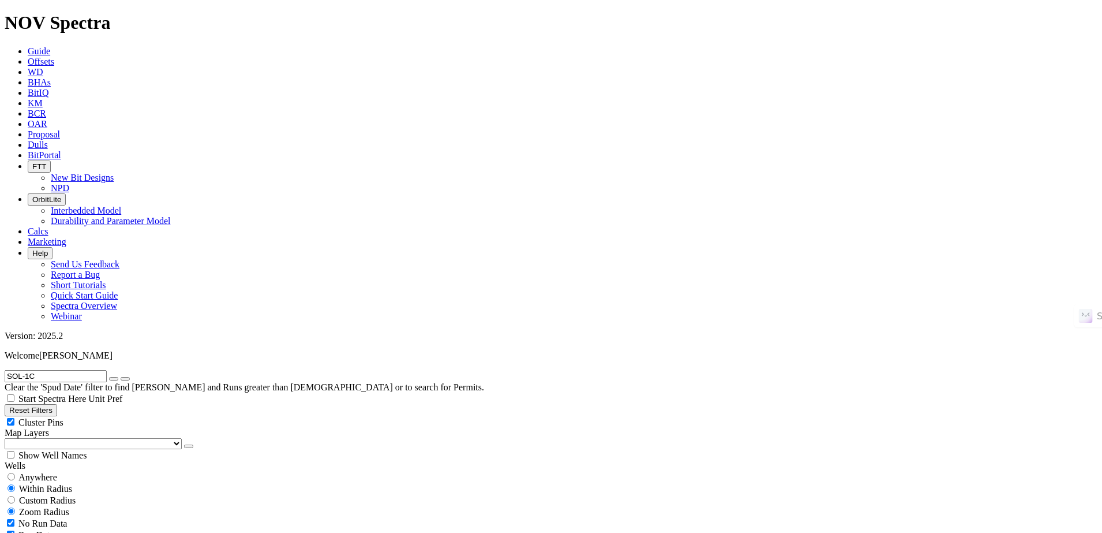
type input "[DATE]"
select select
click at [57, 472] on span "Anywhere" at bounding box center [37, 477] width 39 height 10
radio input "true"
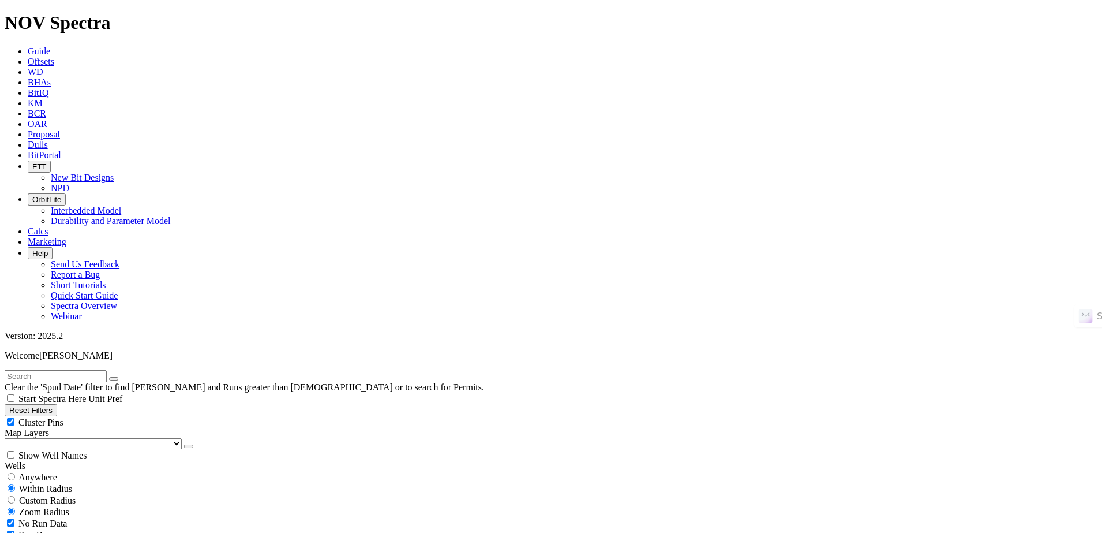
radio input "false"
click at [107, 370] on input "text" at bounding box center [56, 376] width 102 height 12
paste input "SOL-1C"
type input "SOL-1C"
click at [130, 377] on button "submit" at bounding box center [125, 378] width 9 height 3
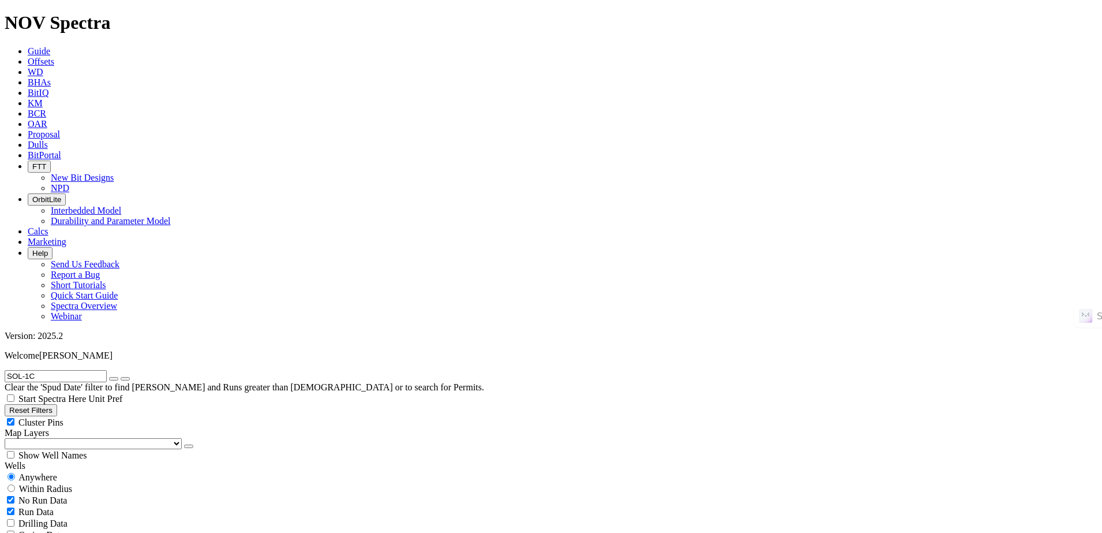
radio input "false"
radio input "true"
click at [114, 378] on icon "button" at bounding box center [114, 378] width 0 height 0
click at [39, 472] on span "Anywhere" at bounding box center [37, 477] width 39 height 10
radio input "true"
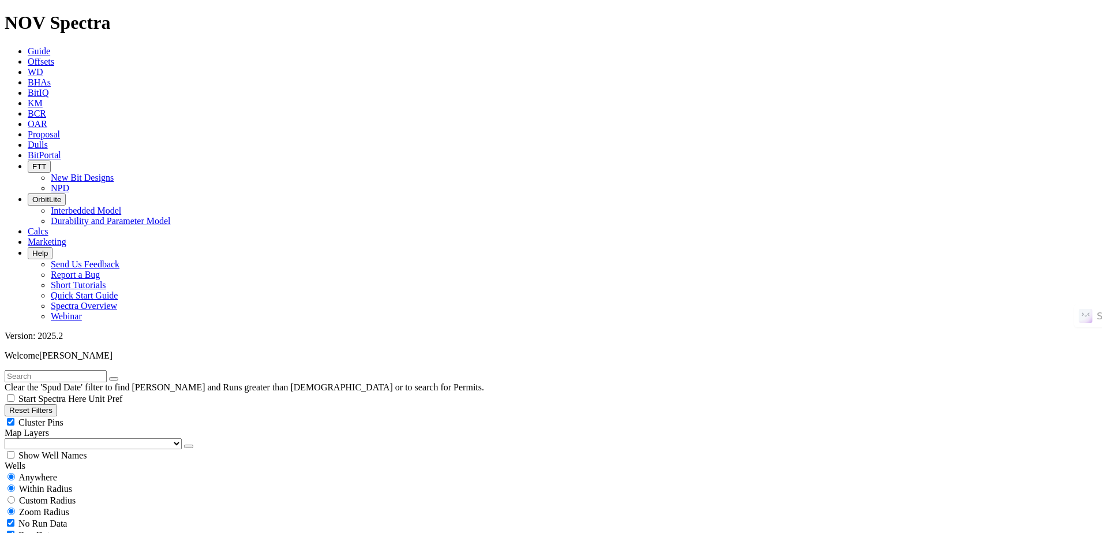
radio input "false"
radio input "true"
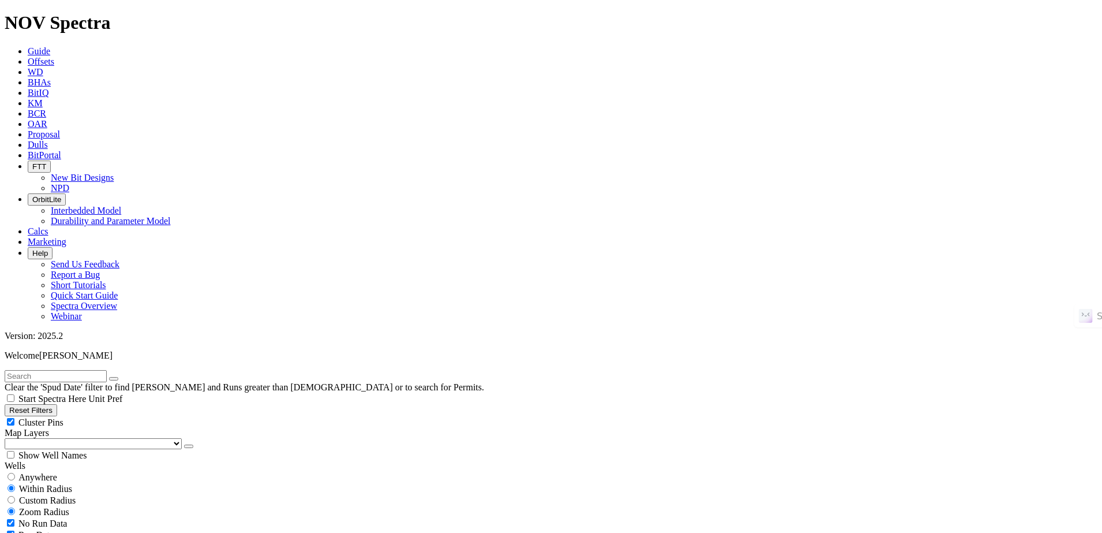
select select "12.25"
checkbox input "false"
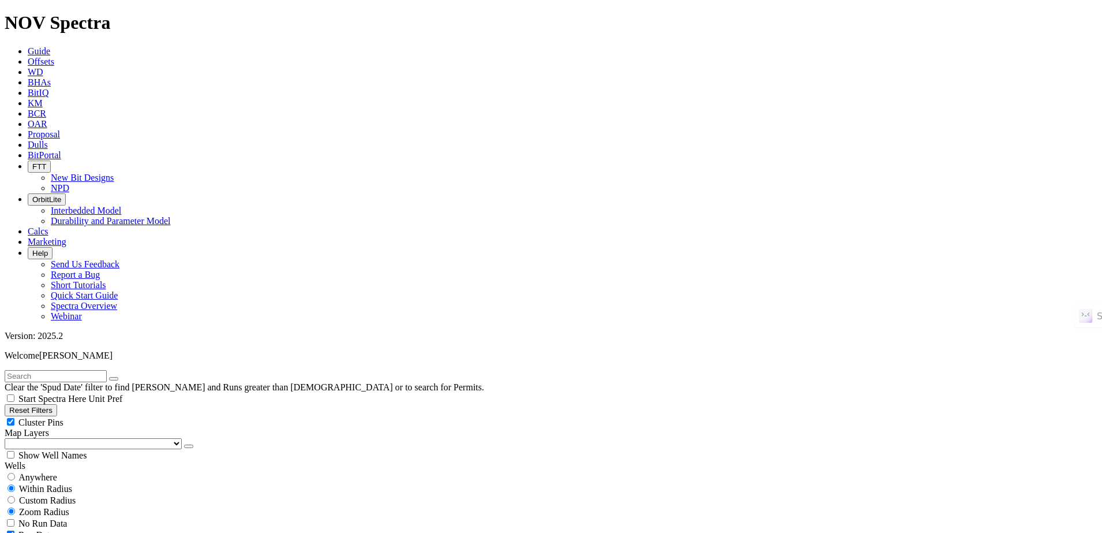
select select "? number:12.25 ?"
drag, startPoint x: 968, startPoint y: 84, endPoint x: 962, endPoint y: 99, distance: 15.3
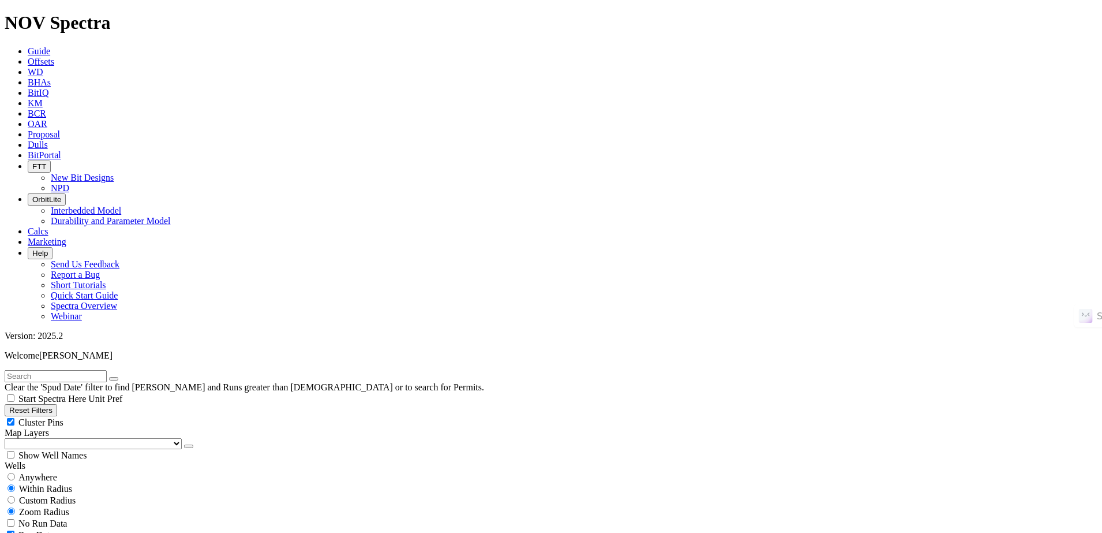
click at [45, 370] on input "text" at bounding box center [56, 376] width 102 height 12
paste input "PY_1P2"
type input "PY_1P2"
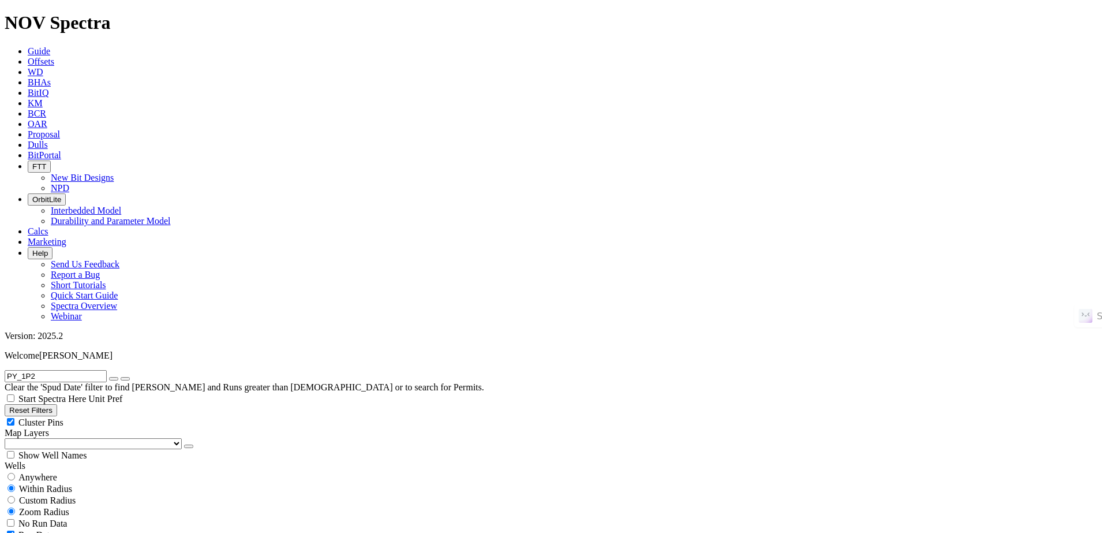
click at [121, 377] on button "submit" at bounding box center [125, 378] width 9 height 3
click at [57, 404] on button "Reset Filters" at bounding box center [31, 410] width 53 height 12
checkbox input "true"
type input "[DATE]"
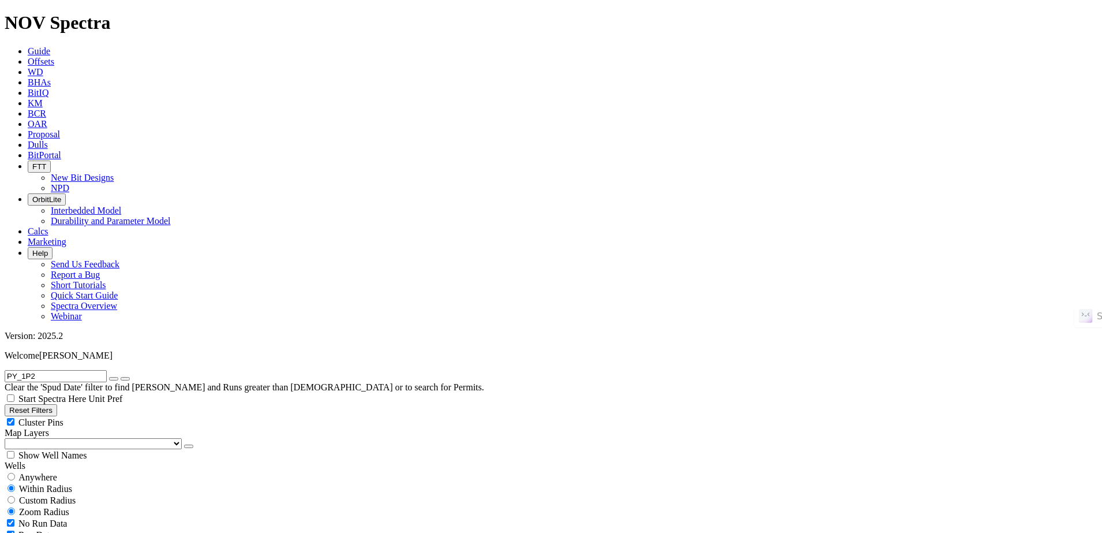
select select
click at [107, 370] on input "text" at bounding box center [56, 376] width 102 height 12
click at [40, 472] on span "Anywhere" at bounding box center [37, 477] width 39 height 10
radio input "true"
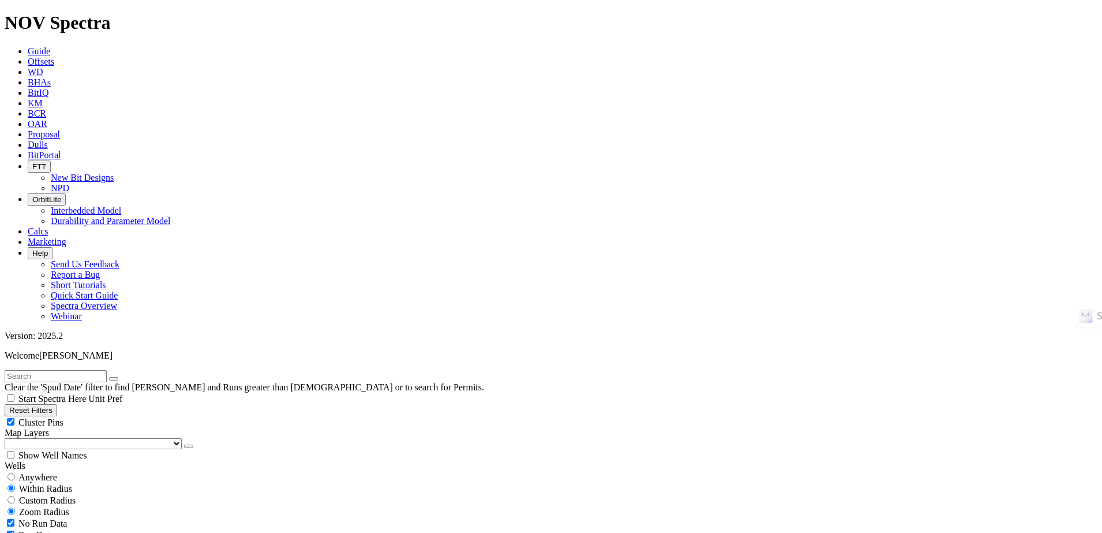
radio input "false"
click at [73, 370] on input "text" at bounding box center [56, 376] width 102 height 12
paste input "PY_1P2"
type input "PY_1P2"
click at [130, 377] on button "submit" at bounding box center [125, 378] width 9 height 3
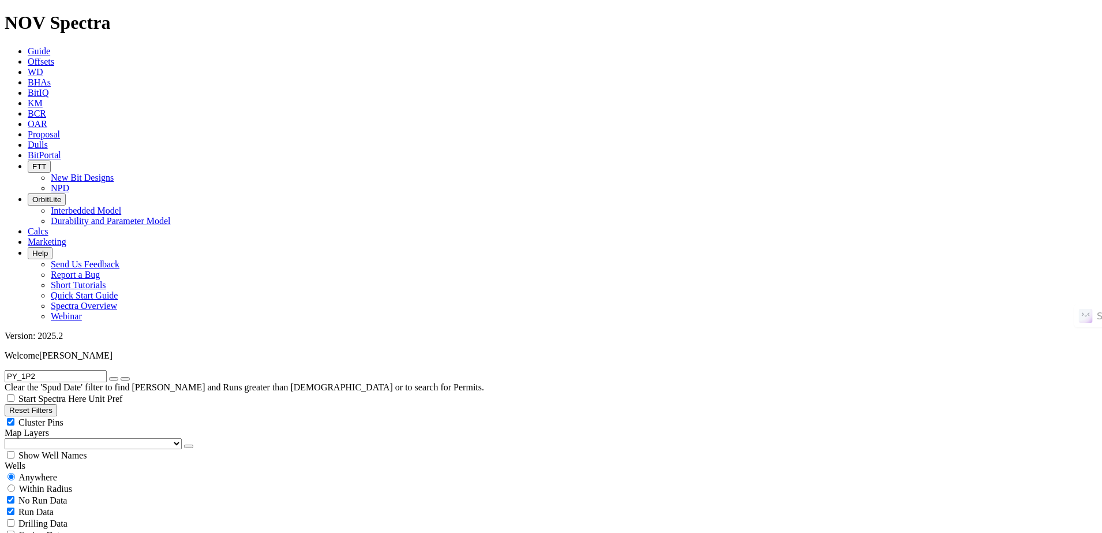
click at [130, 377] on button "submit" at bounding box center [125, 378] width 9 height 3
radio input "false"
radio input "true"
click at [55, 472] on span "Anywhere" at bounding box center [37, 477] width 39 height 10
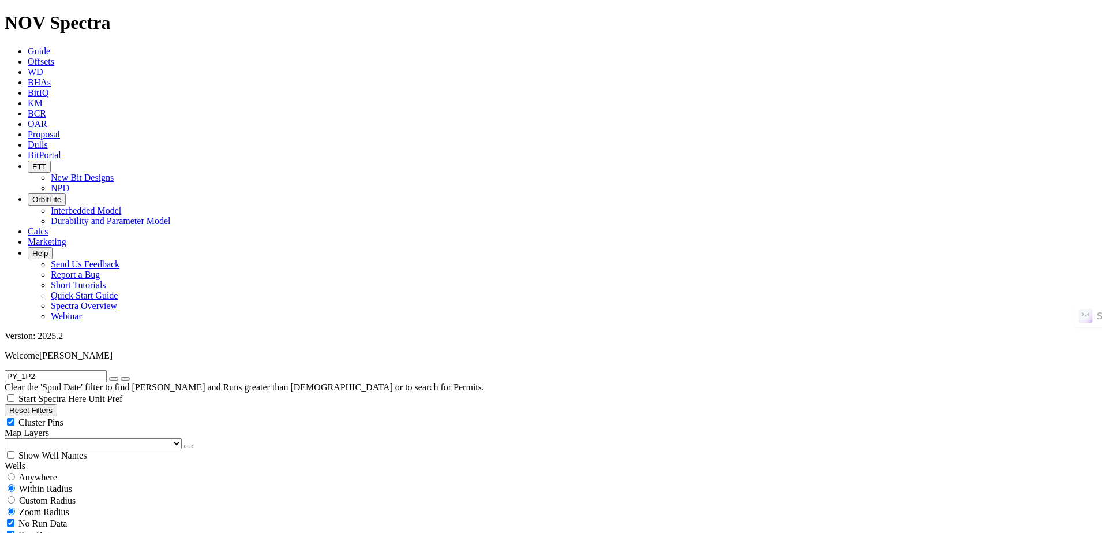
radio input "true"
radio input "false"
radio input "true"
click at [114, 378] on icon "button" at bounding box center [114, 378] width 0 height 0
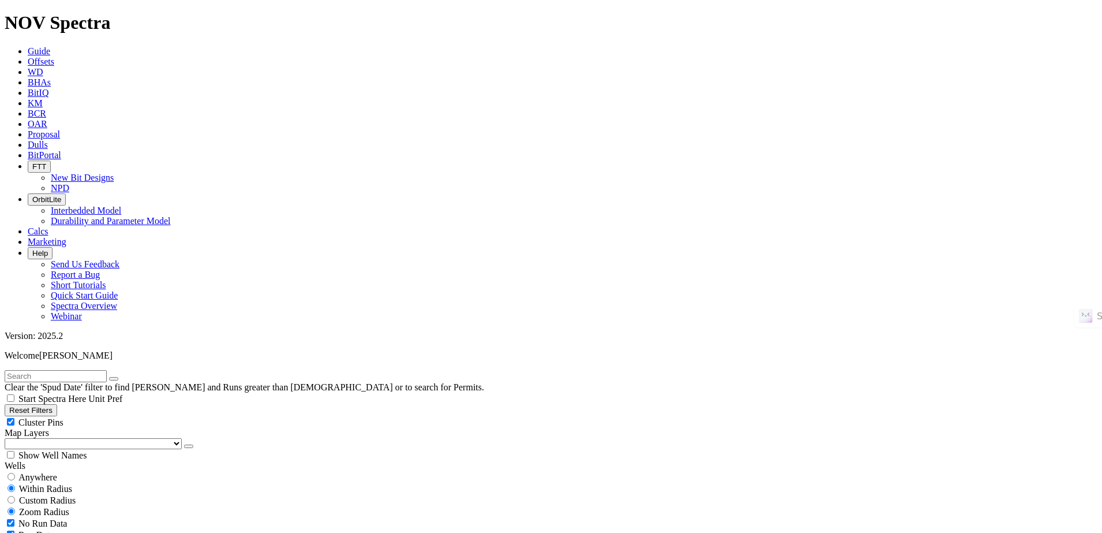
scroll to position [361, 0]
select select "12.25"
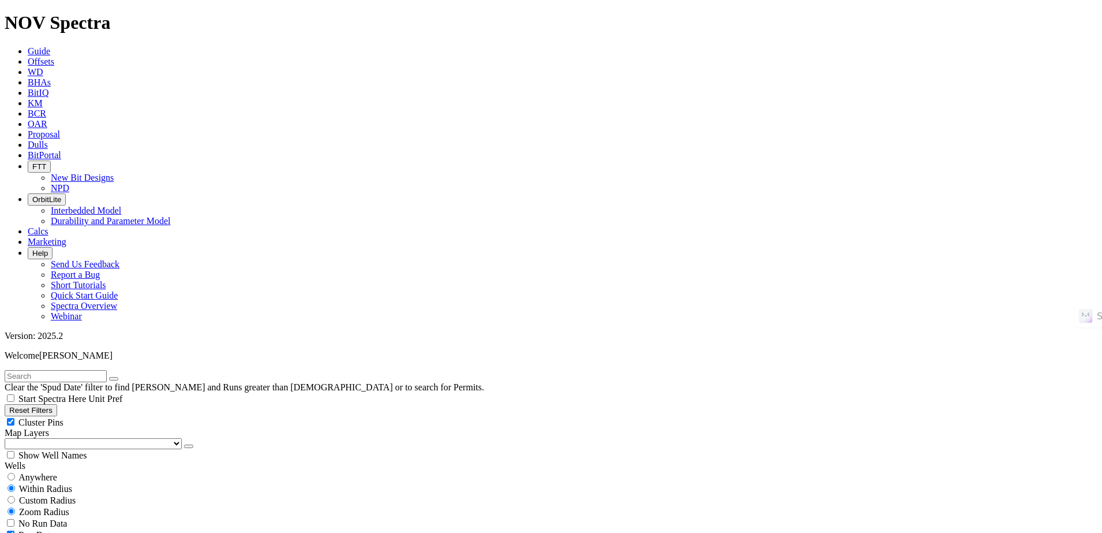
checkbox input "false"
select select "? number:12.25 ?"
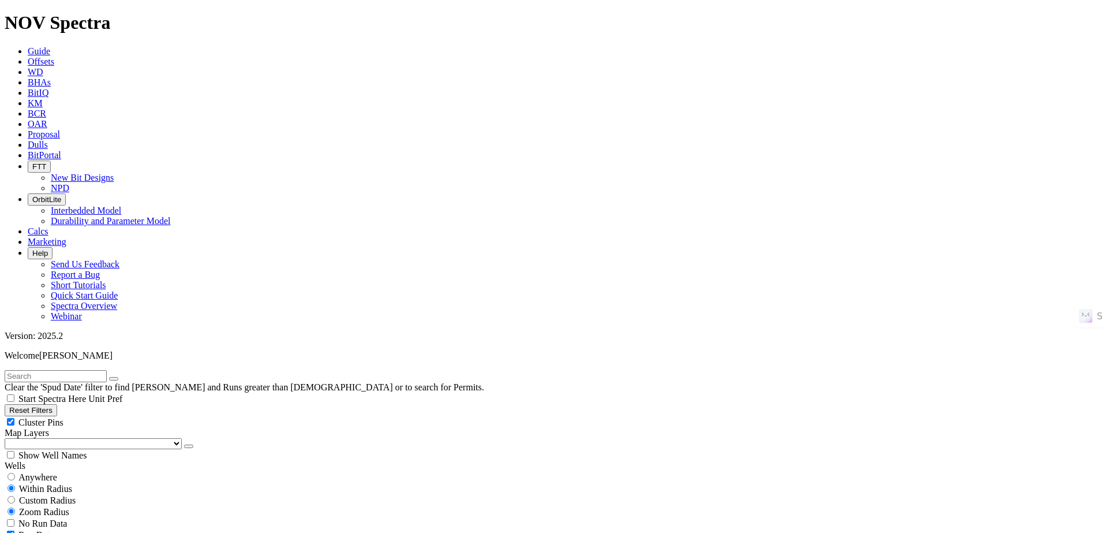
click at [107, 370] on input "text" at bounding box center [56, 376] width 102 height 12
paste input "GALVAN RANCH B922H"
type input "GALVAN RANCH B922H"
click at [57, 404] on button "Reset Filters" at bounding box center [31, 410] width 53 height 12
checkbox input "true"
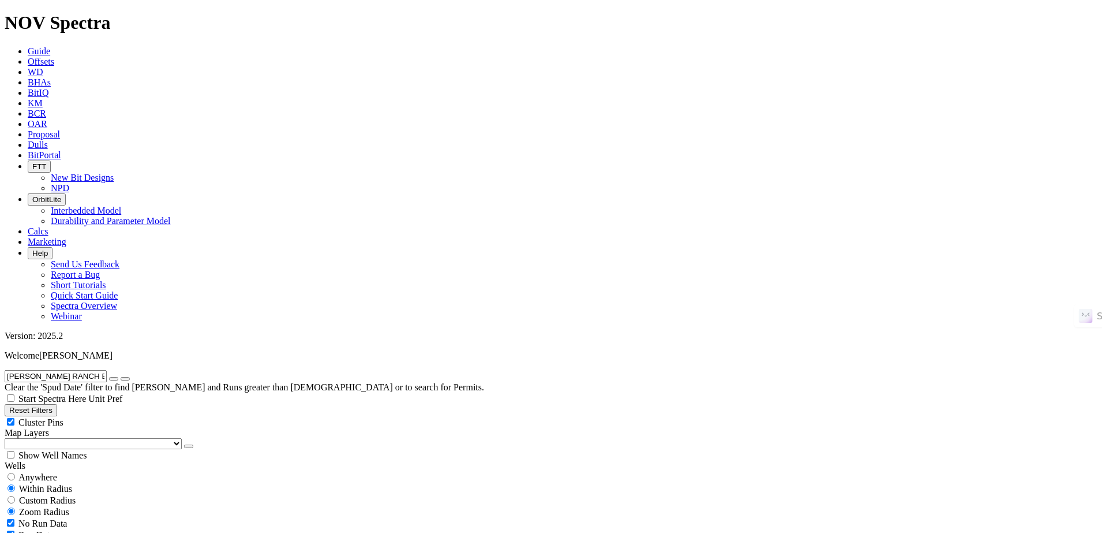
type input "[DATE]"
select select
click at [35, 471] on div "Anywhere" at bounding box center [551, 477] width 1093 height 12
radio input "true"
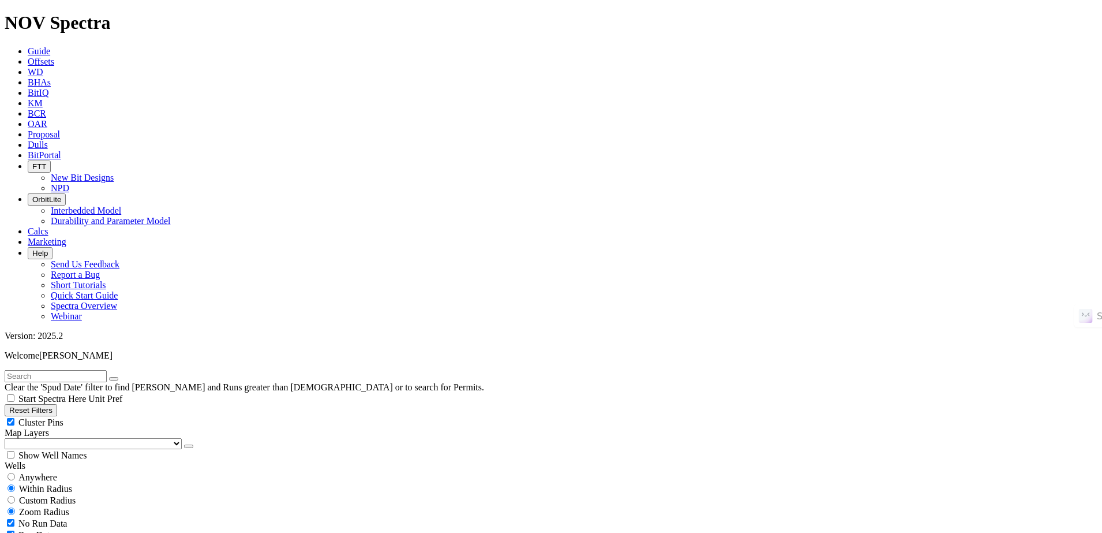
radio input "false"
click at [101, 370] on input "text" at bounding box center [56, 376] width 102 height 12
paste input "GALVAN RANCH B922H"
type input "GALVAN RANCH B922H"
radio input "false"
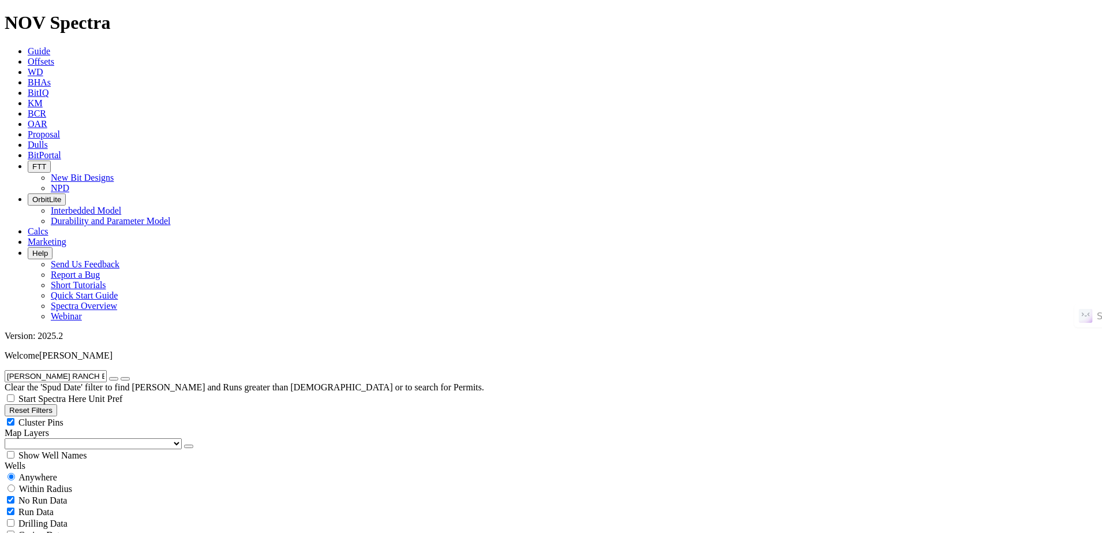
radio input "true"
click at [114, 378] on icon "button" at bounding box center [114, 378] width 0 height 0
click at [31, 472] on span "Anywhere" at bounding box center [37, 477] width 39 height 10
radio input "true"
radio input "false"
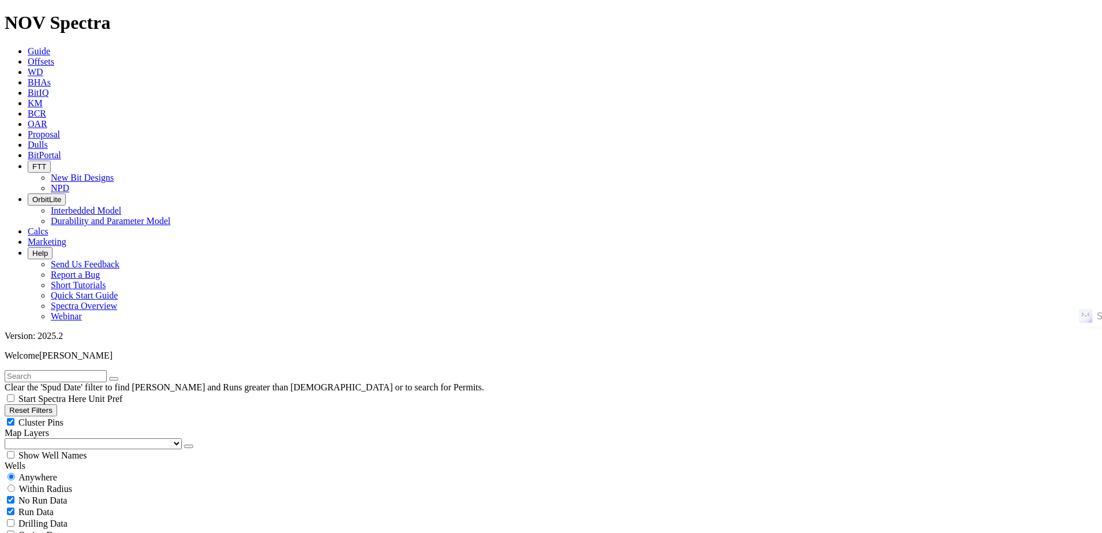
radio input "false"
radio input "true"
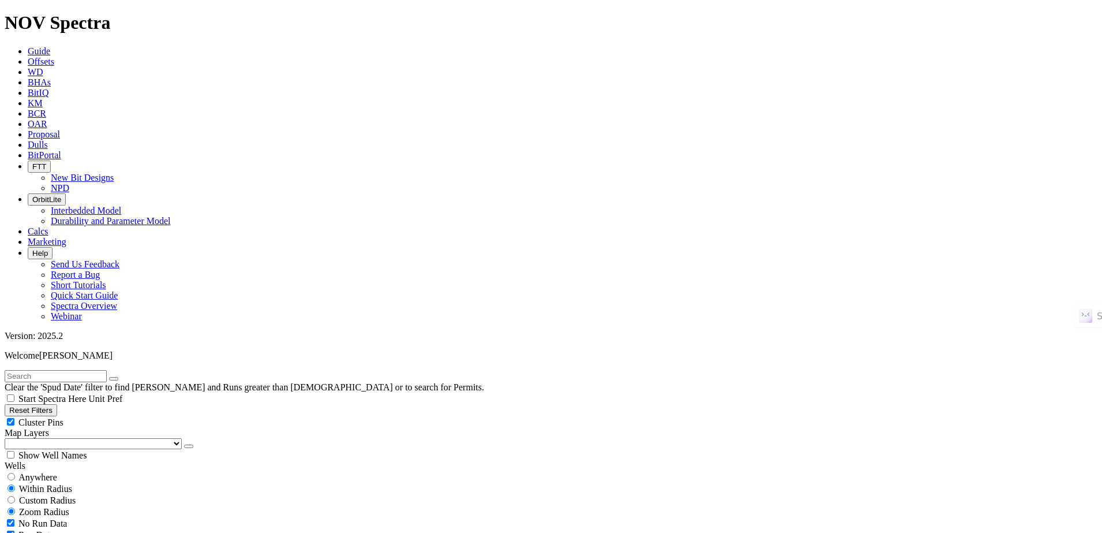
click at [107, 370] on input "text" at bounding box center [56, 376] width 102 height 12
paste input "KOBAN-25A"
type input "KOBAN-25A"
click at [121, 377] on button "submit" at bounding box center [125, 378] width 9 height 3
click at [130, 377] on button "submit" at bounding box center [125, 378] width 9 height 3
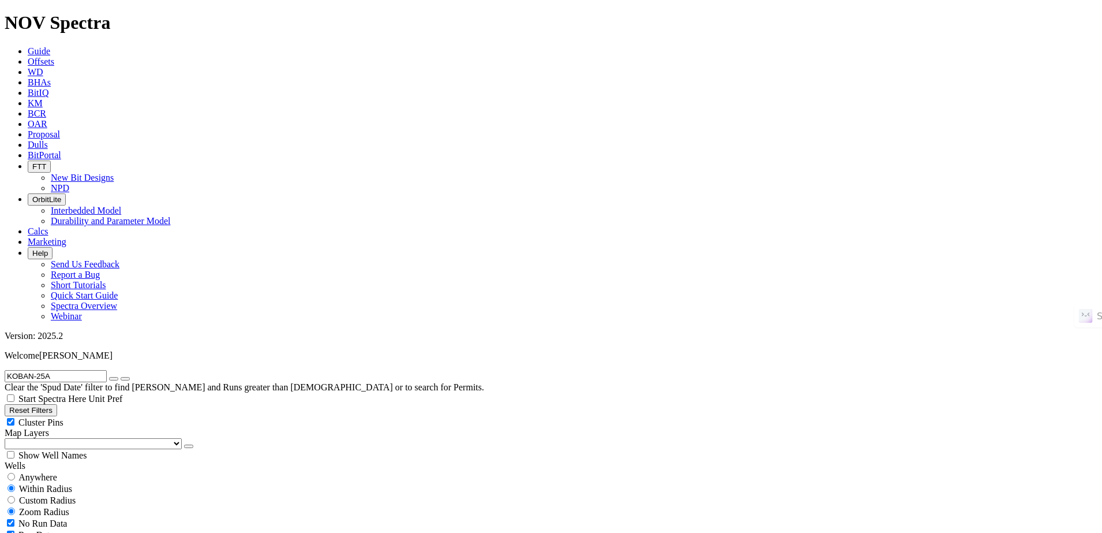
click at [57, 472] on span "Anywhere" at bounding box center [37, 477] width 39 height 10
radio input "true"
radio input "false"
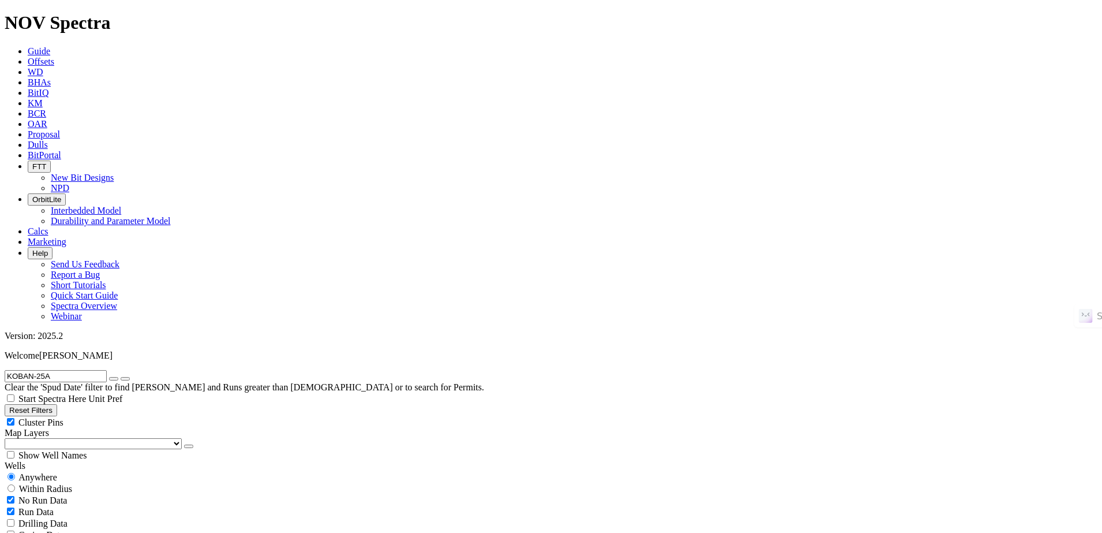
radio input "true"
click at [114, 378] on icon "button" at bounding box center [114, 378] width 0 height 0
click at [55, 472] on span "Anywhere" at bounding box center [37, 477] width 39 height 10
radio input "true"
radio input "false"
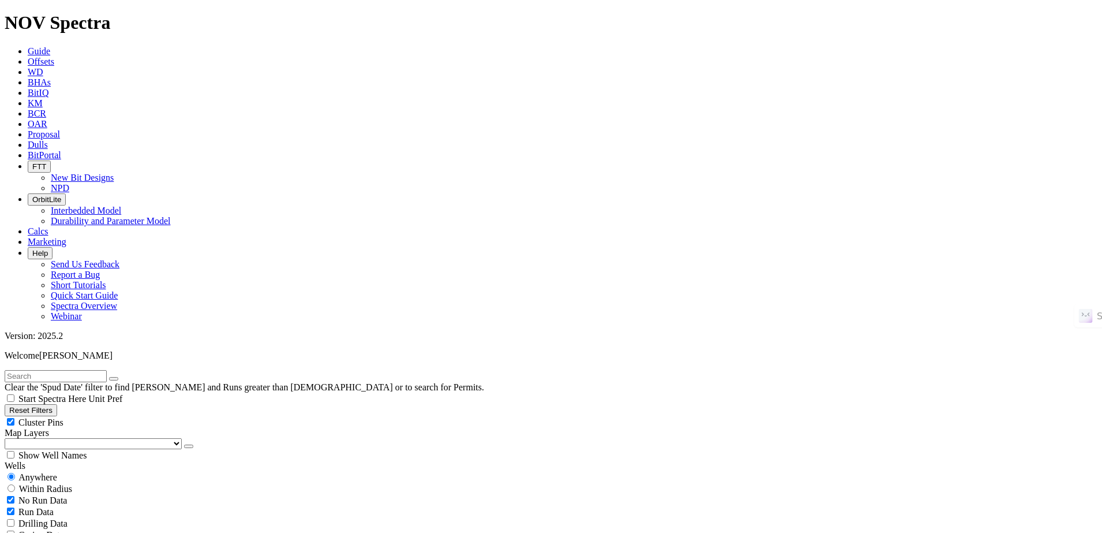
radio input "false"
radio input "true"
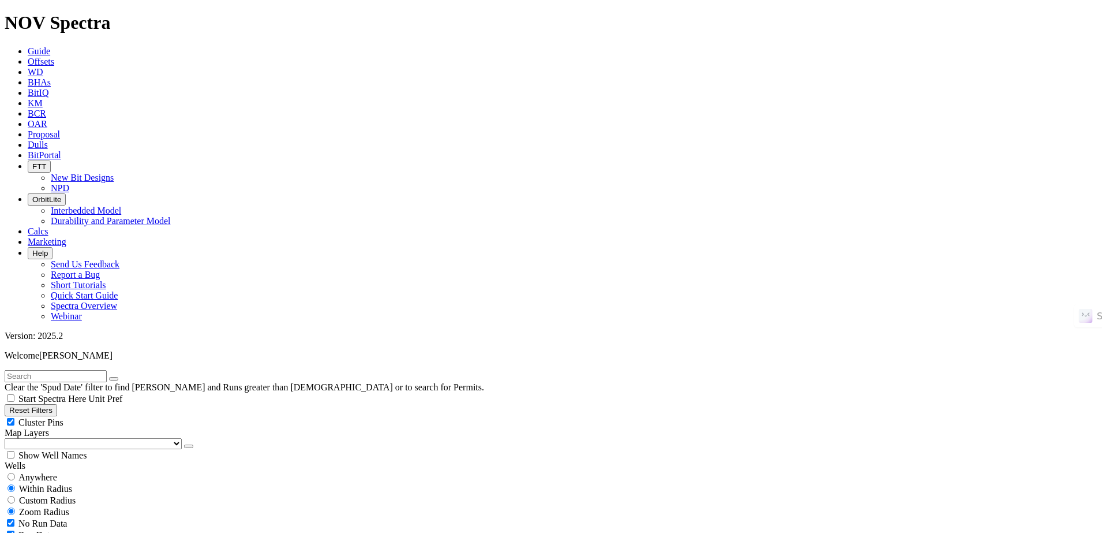
select select "12.25"
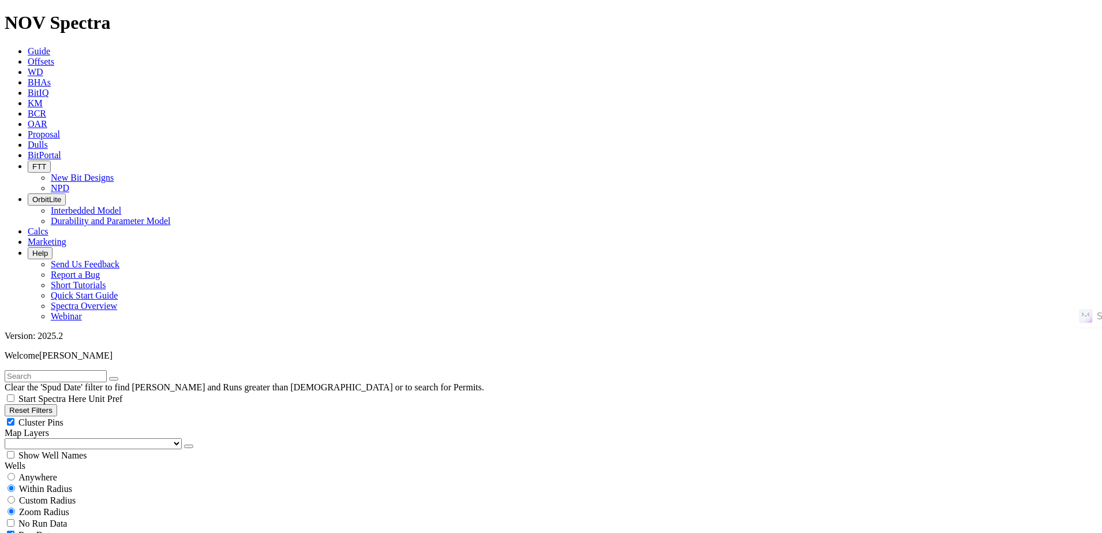
click at [57, 404] on button "Reset Filters" at bounding box center [31, 410] width 53 height 12
checkbox input "true"
type input "[DATE]"
select select
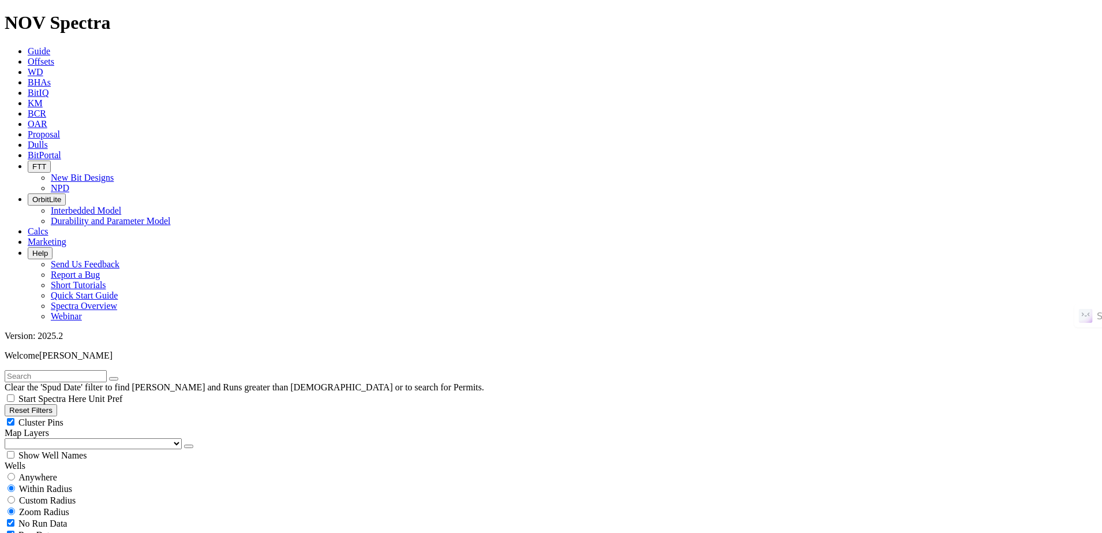
click at [84, 370] on input "text" at bounding box center [56, 376] width 102 height 12
paste input "POKER LAKE 23 DTD FEDERAL COM 172H"
type input "POKER LAKE 23 DTD FEDERAL COM 172H"
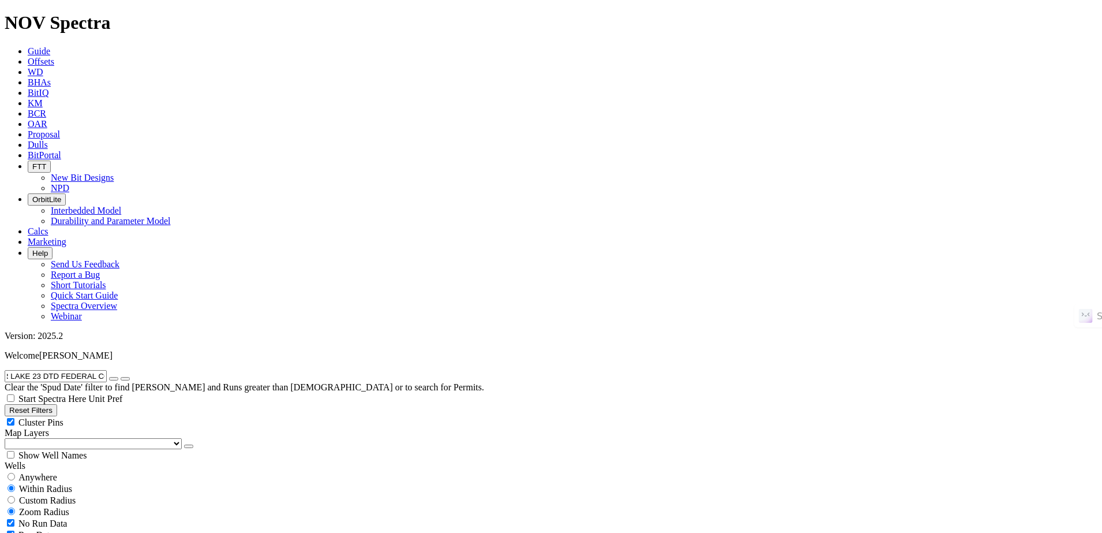
click at [47, 472] on span "Anywhere" at bounding box center [37, 477] width 39 height 10
radio input "true"
radio input "false"
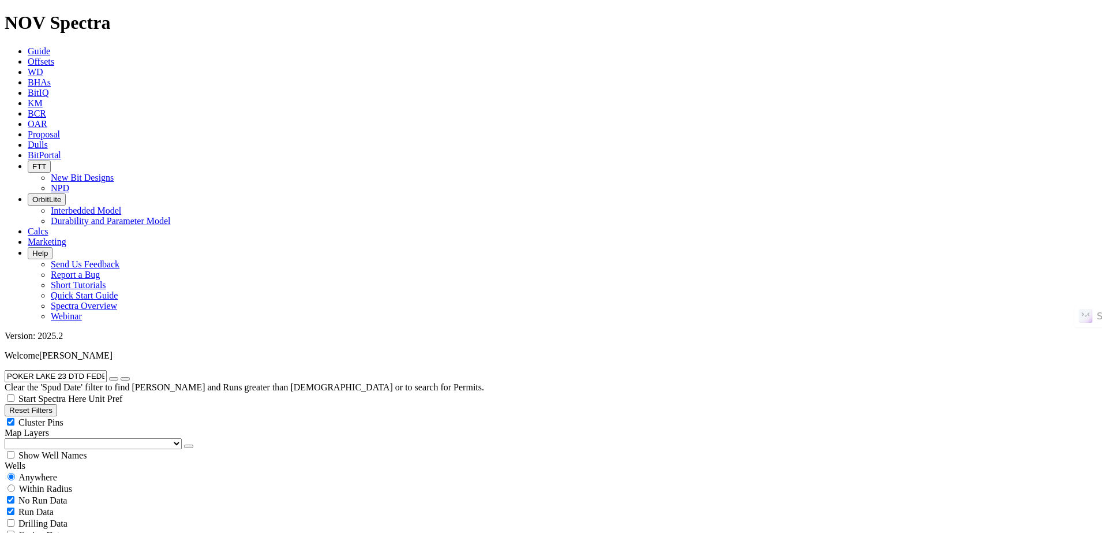
radio input "true"
click at [57, 472] on span "Anywhere" at bounding box center [37, 477] width 39 height 10
radio input "true"
radio input "false"
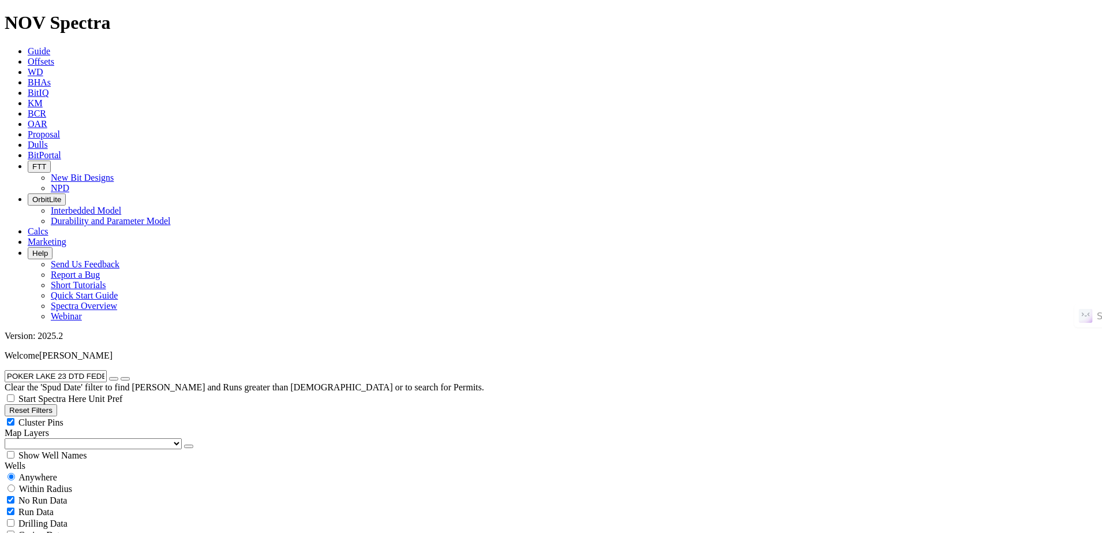
radio input "true"
click at [114, 378] on icon "button" at bounding box center [114, 378] width 0 height 0
select select "8.5"
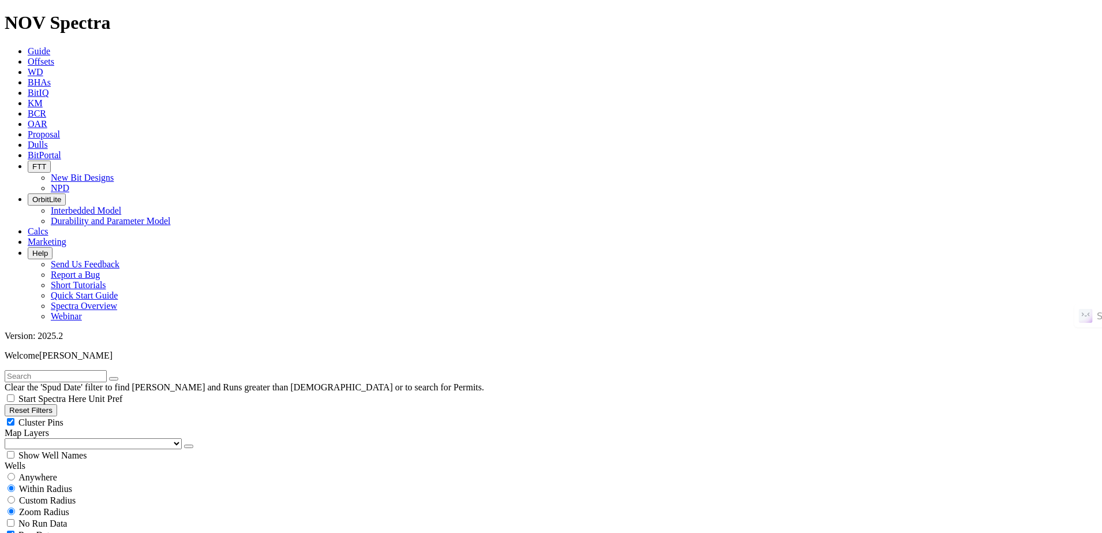
checkbox input "false"
select select "? number:8.5 ?"
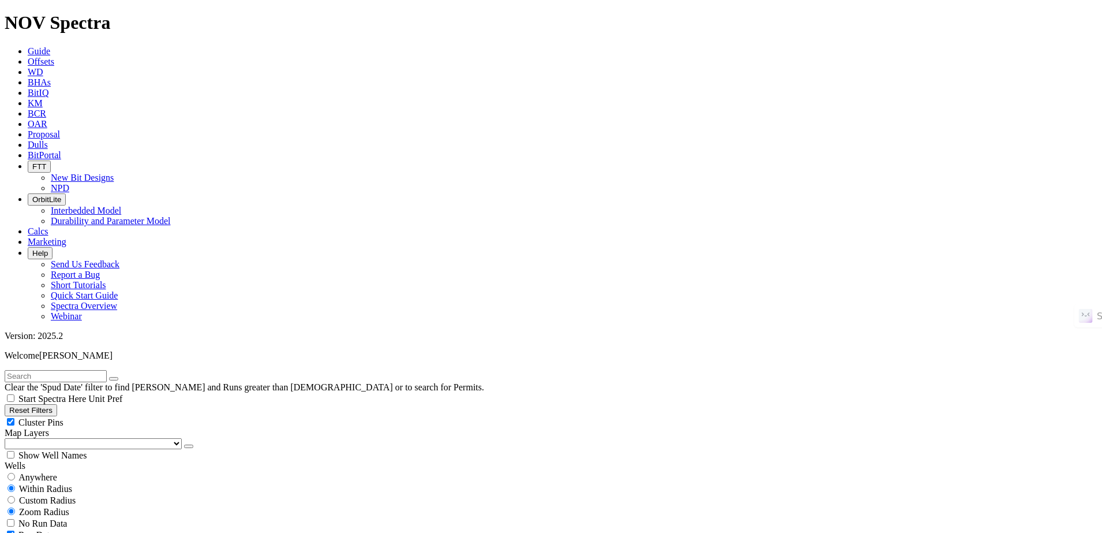
scroll to position [2892, 0]
drag, startPoint x: 959, startPoint y: 102, endPoint x: 945, endPoint y: 105, distance: 14.8
click at [107, 370] on input "text" at bounding box center [56, 376] width 102 height 12
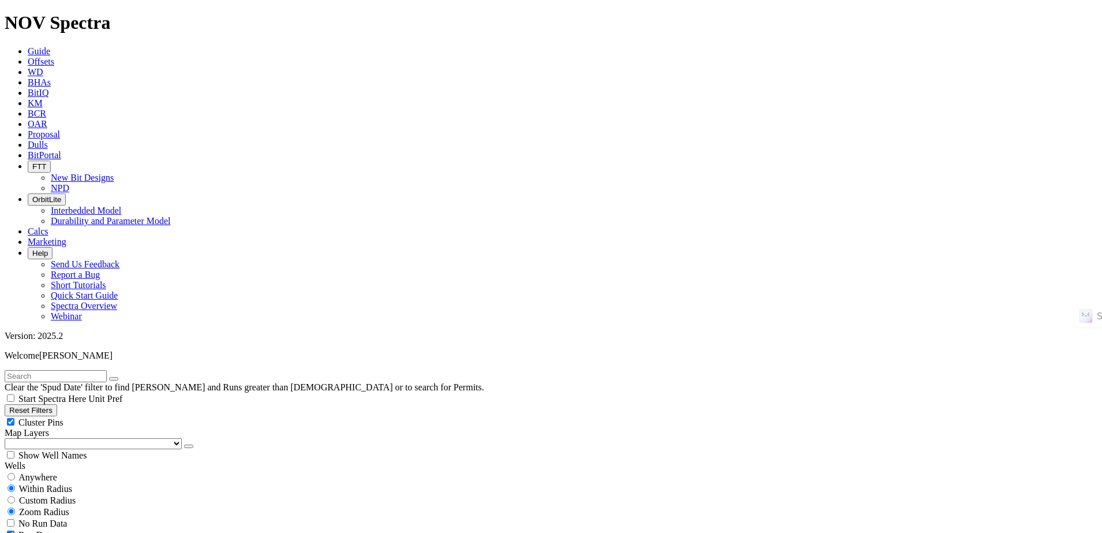
paste input "SITRA C41-1"
type input "SITRA C41-1"
click at [121, 377] on button "submit" at bounding box center [125, 378] width 9 height 3
click at [51, 471] on div "Anywhere" at bounding box center [551, 477] width 1093 height 12
radio input "true"
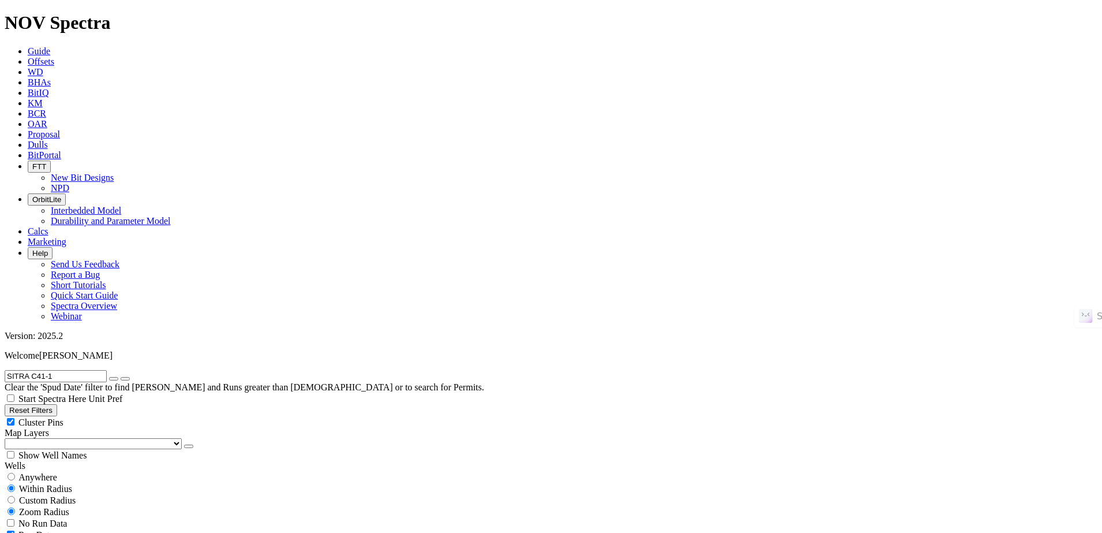
radio input "false"
click at [59, 495] on span "No Run Data" at bounding box center [42, 500] width 48 height 10
checkbox input "true"
select select
radio input "false"
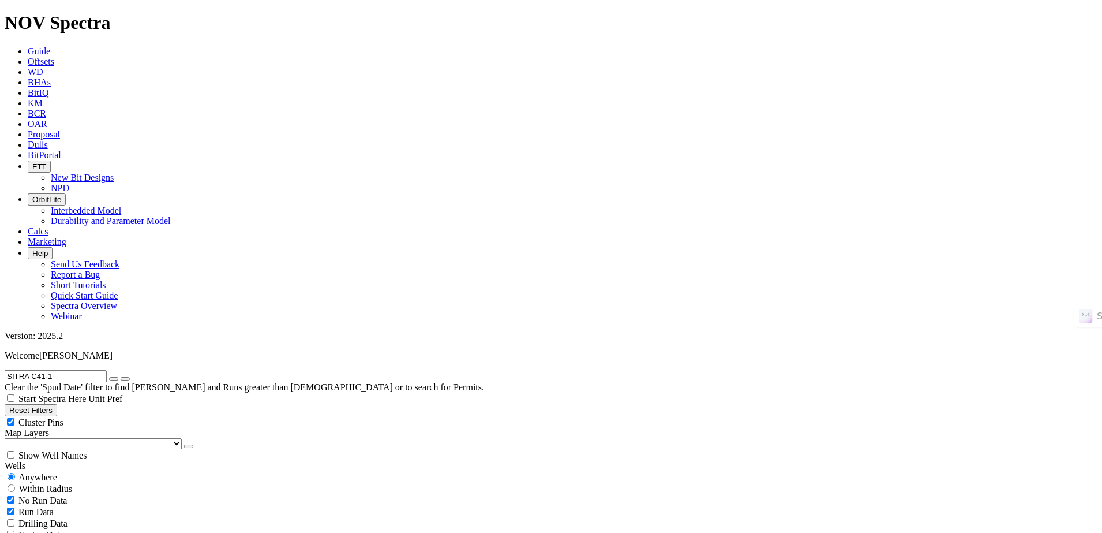
radio input "true"
click at [57, 472] on span "Anywhere" at bounding box center [37, 477] width 39 height 10
radio input "true"
radio input "false"
click at [114, 378] on icon "button" at bounding box center [114, 378] width 0 height 0
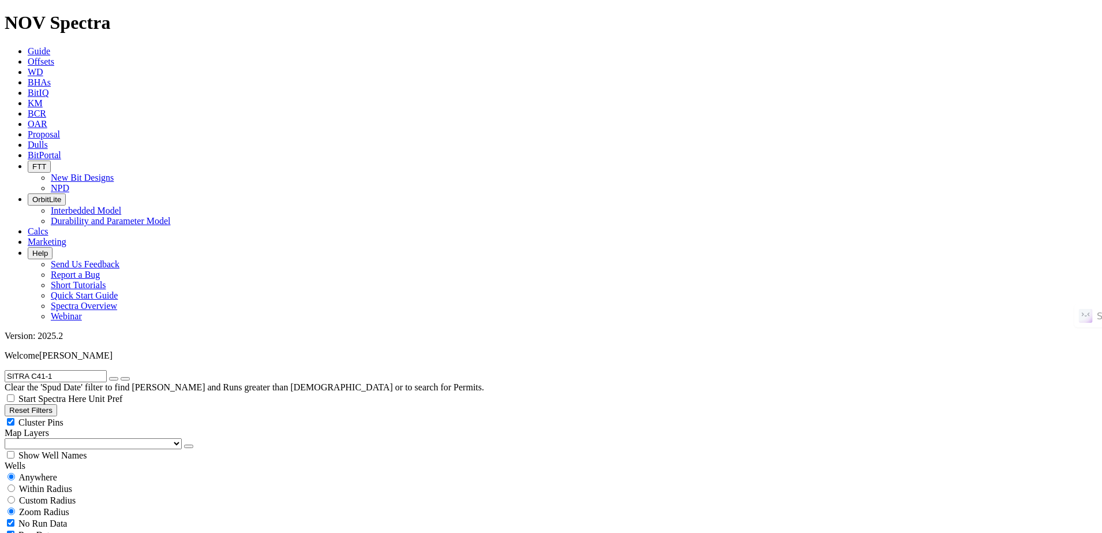
radio input "false"
radio input "true"
drag, startPoint x: 1094, startPoint y: 310, endPoint x: 940, endPoint y: 317, distance: 153.6
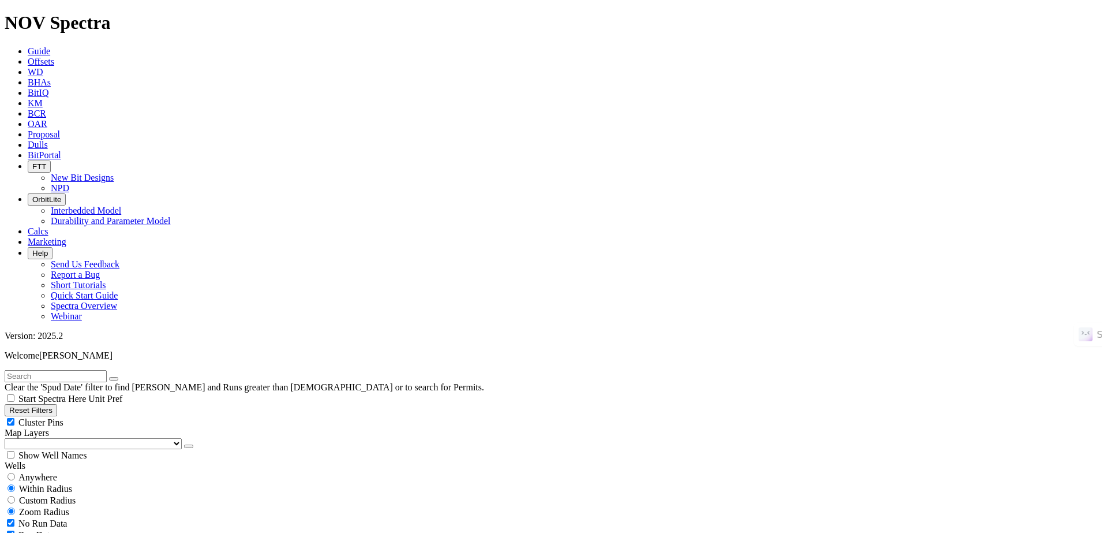
click at [95, 370] on input "text" at bounding box center [56, 376] width 102 height 12
type input "SITRA C41-1"
click at [118, 377] on button "button" at bounding box center [113, 378] width 9 height 3
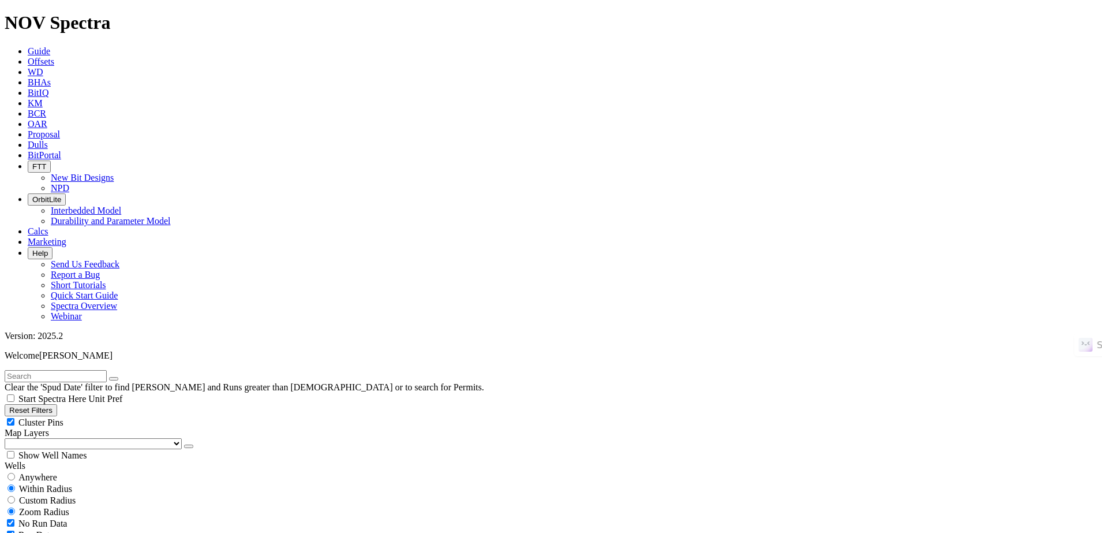
click at [50, 472] on span "Anywhere" at bounding box center [37, 477] width 39 height 10
radio input "true"
radio input "false"
radio input "true"
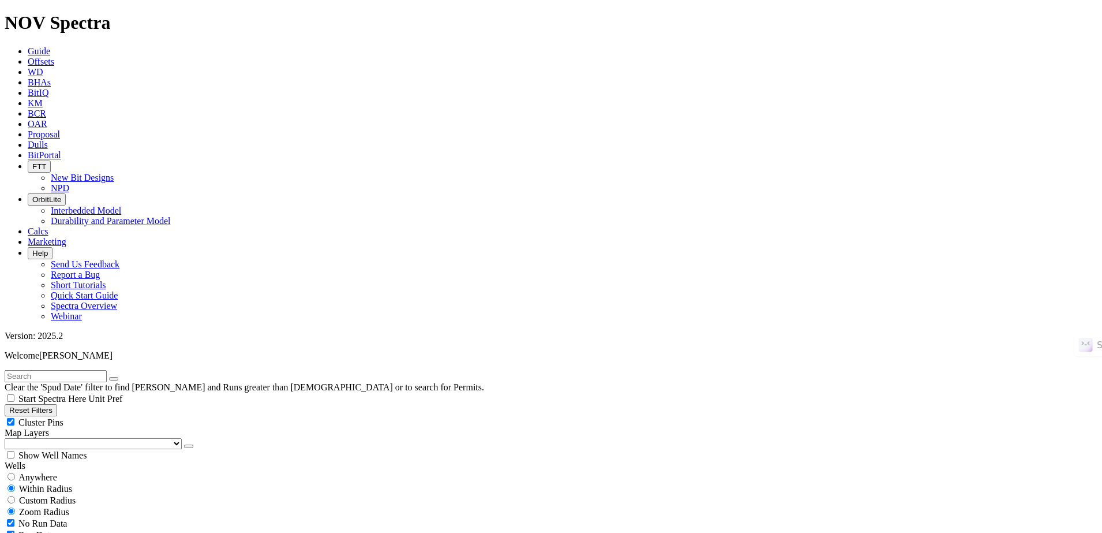
select select "8.5"
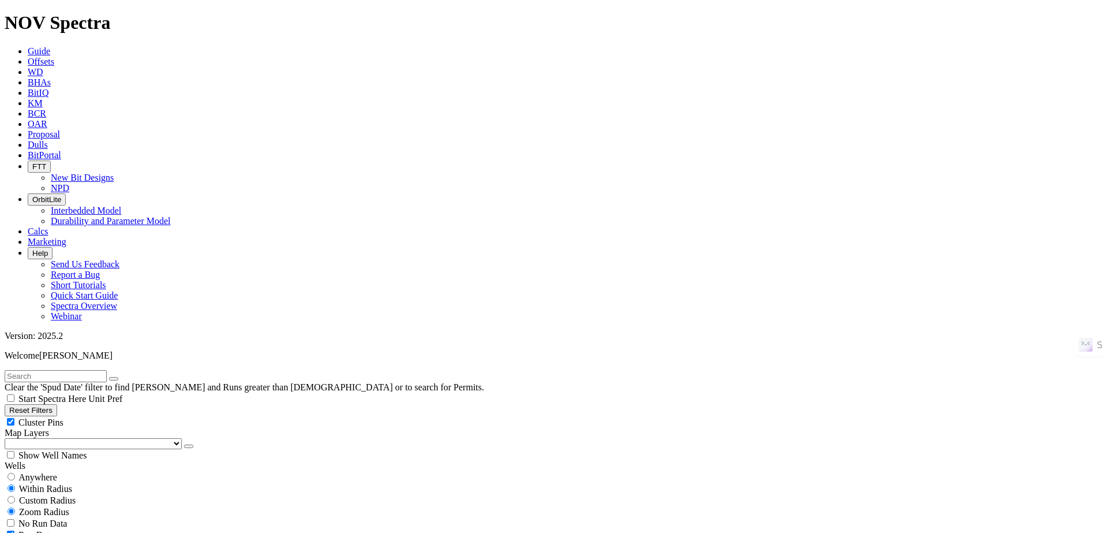
checkbox input "false"
select select "? number:8.5 ?"
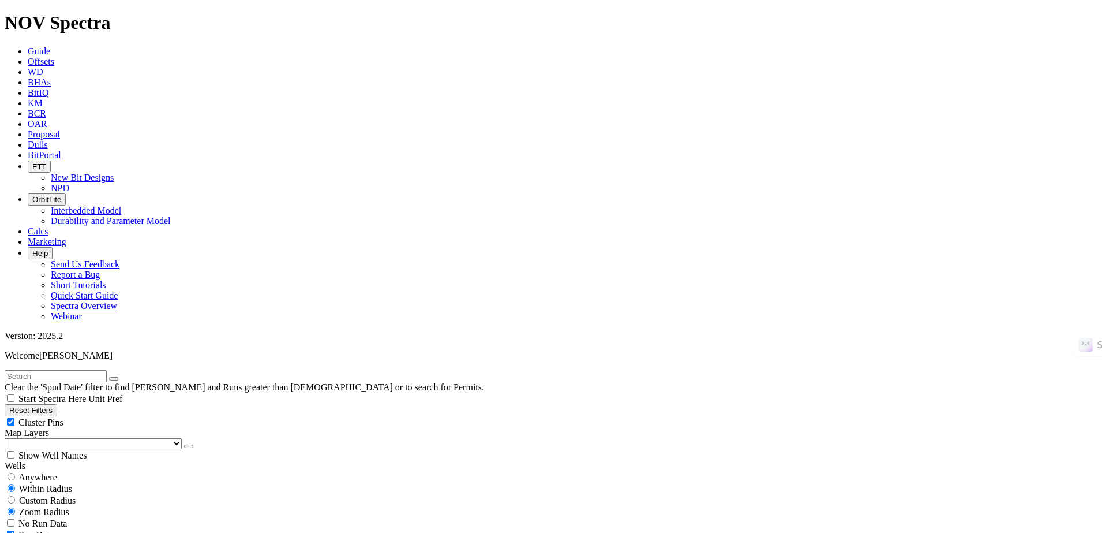
type input "[DATE]"
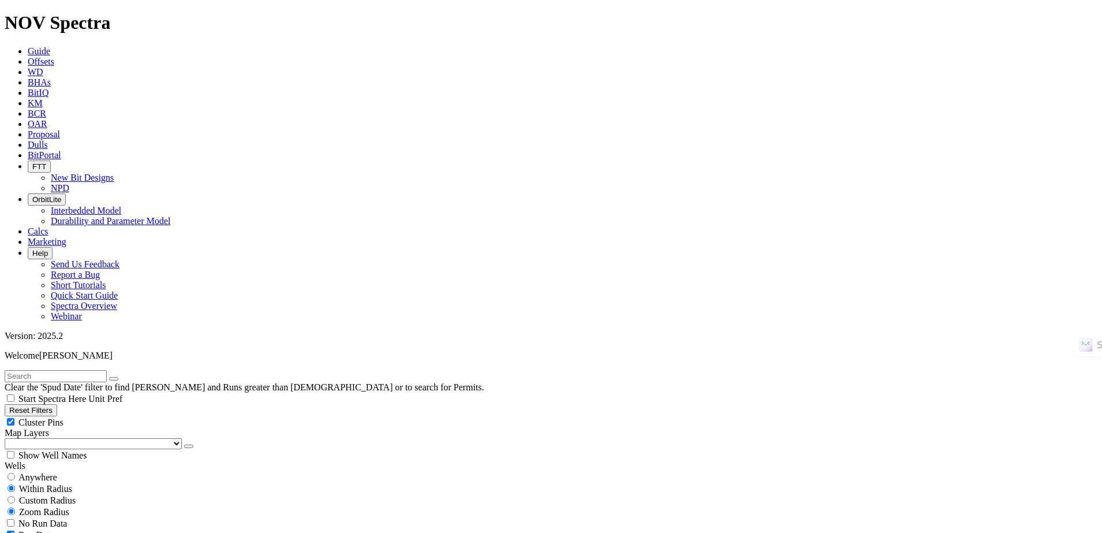
type input "[DATE]"
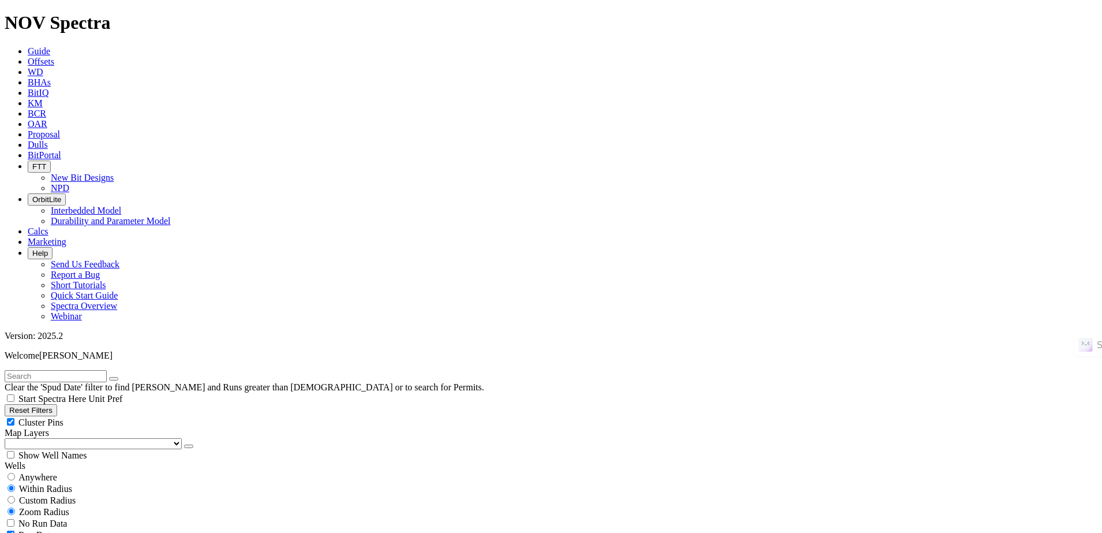
drag, startPoint x: 68, startPoint y: 248, endPoint x: 61, endPoint y: 242, distance: 8.2
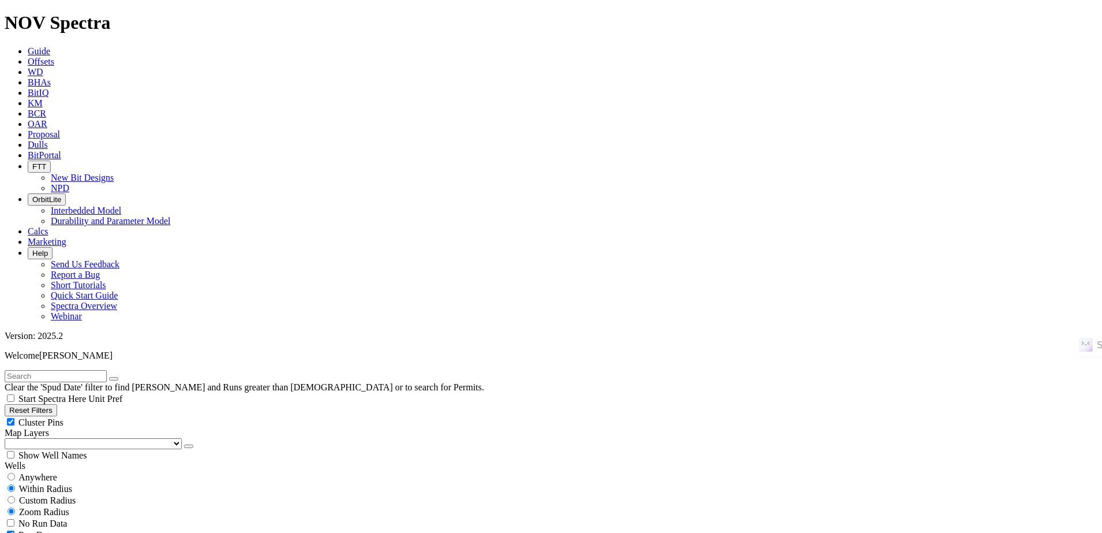
type input "2400"
type input "2"
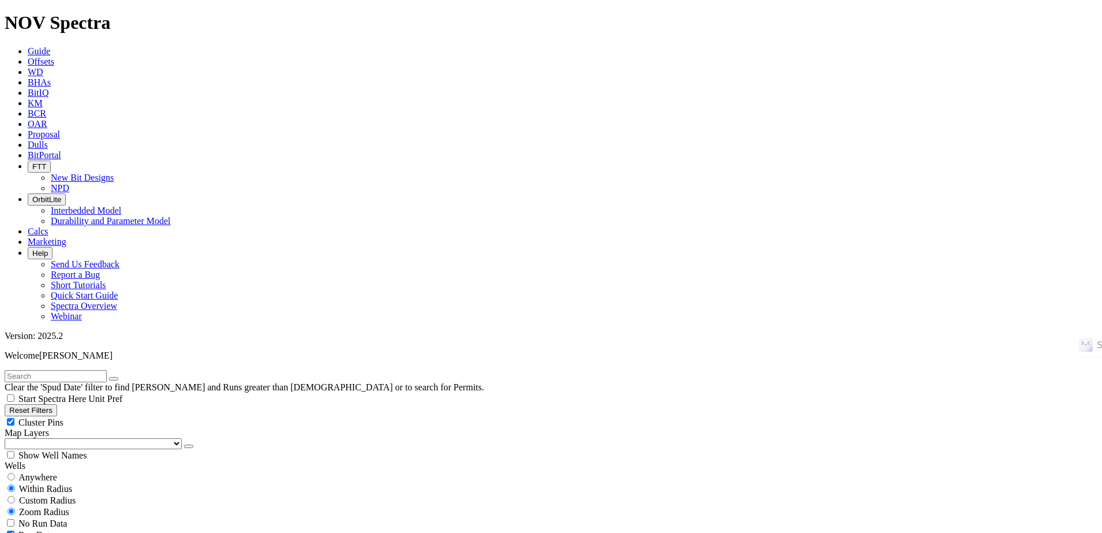
type input "2400"
type input "3000"
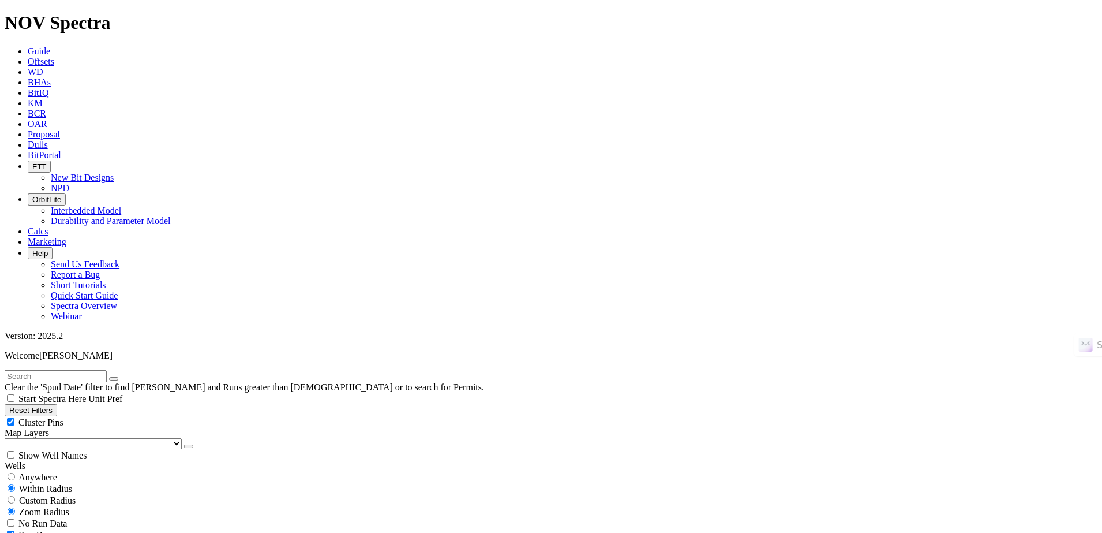
click at [107, 370] on input "text" at bounding box center [56, 376] width 102 height 12
paste input "CANVASBACK 32-2HN"
type input "CANVASBACK 32-2HN"
click at [121, 377] on button "submit" at bounding box center [125, 378] width 9 height 3
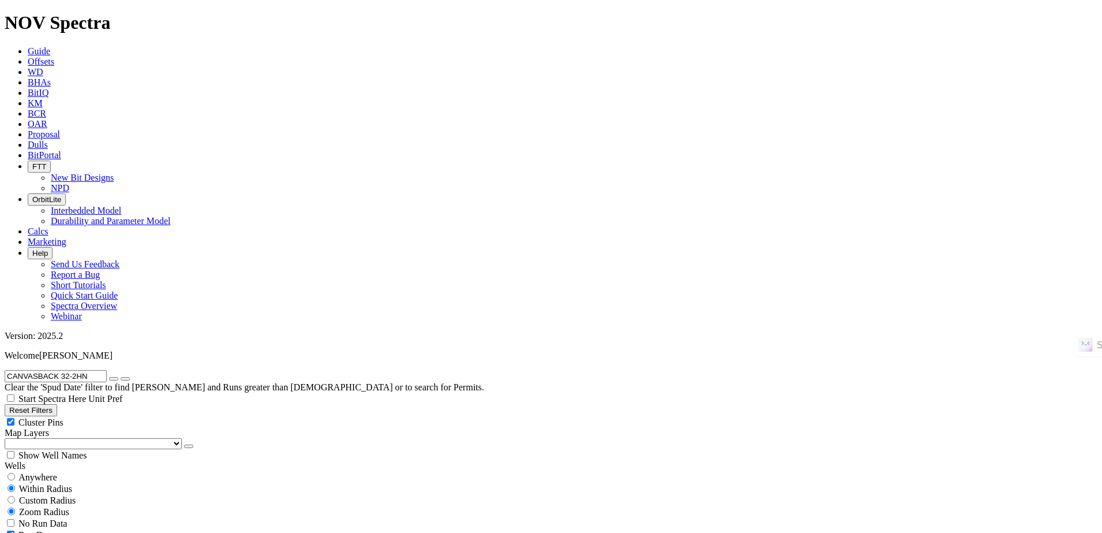
click at [55, 494] on div "Custom Radius" at bounding box center [551, 500] width 1093 height 12
radio input "true"
radio input "false"
click at [55, 472] on span "Anywhere" at bounding box center [37, 477] width 39 height 10
radio input "true"
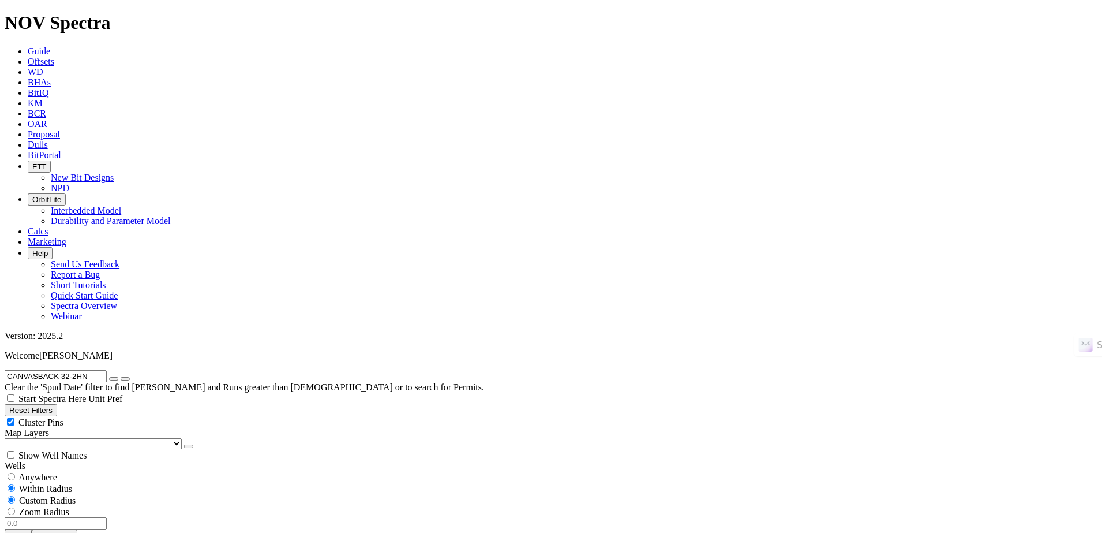
radio input "false"
click at [130, 377] on button "submit" at bounding box center [125, 378] width 9 height 3
click at [50, 495] on span "No Run Data" at bounding box center [42, 500] width 48 height 10
checkbox input "true"
select select
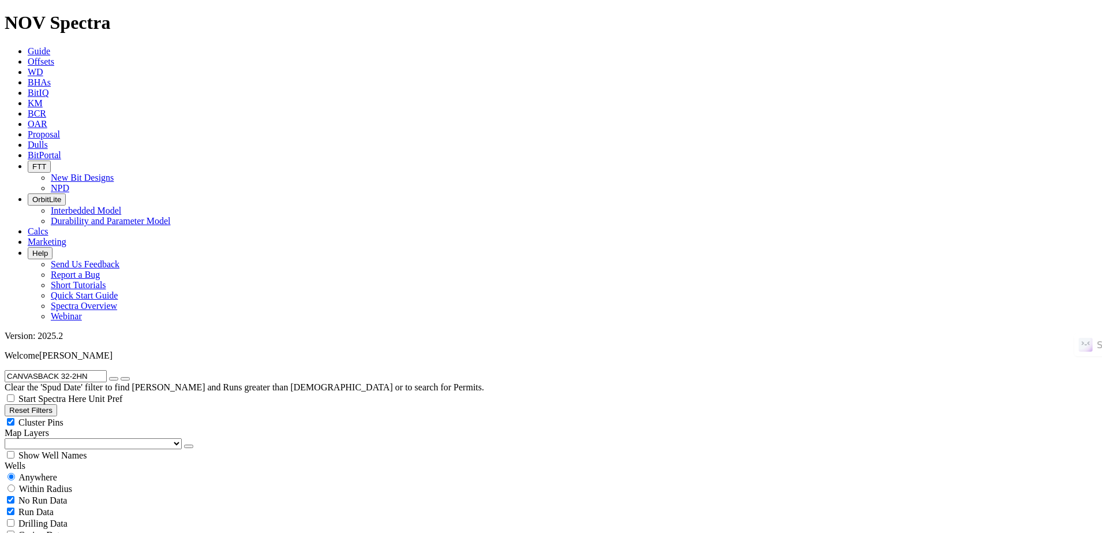
click at [130, 377] on button "submit" at bounding box center [125, 378] width 9 height 3
select select
radio input "false"
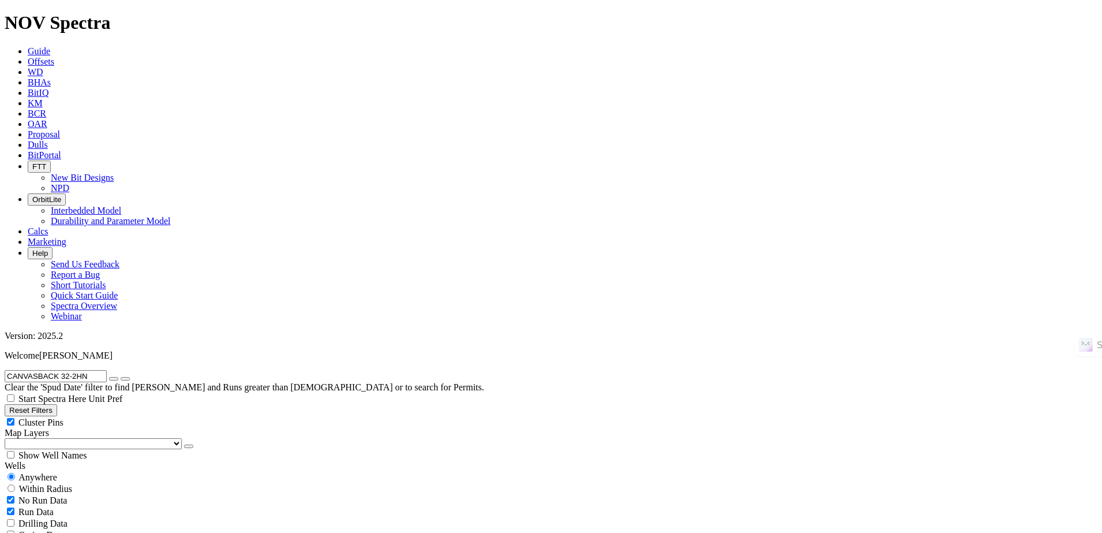
radio input "true"
click at [114, 378] on icon "button" at bounding box center [114, 378] width 0 height 0
click at [71, 471] on div "Anywhere" at bounding box center [551, 477] width 1093 height 12
radio input "true"
radio input "false"
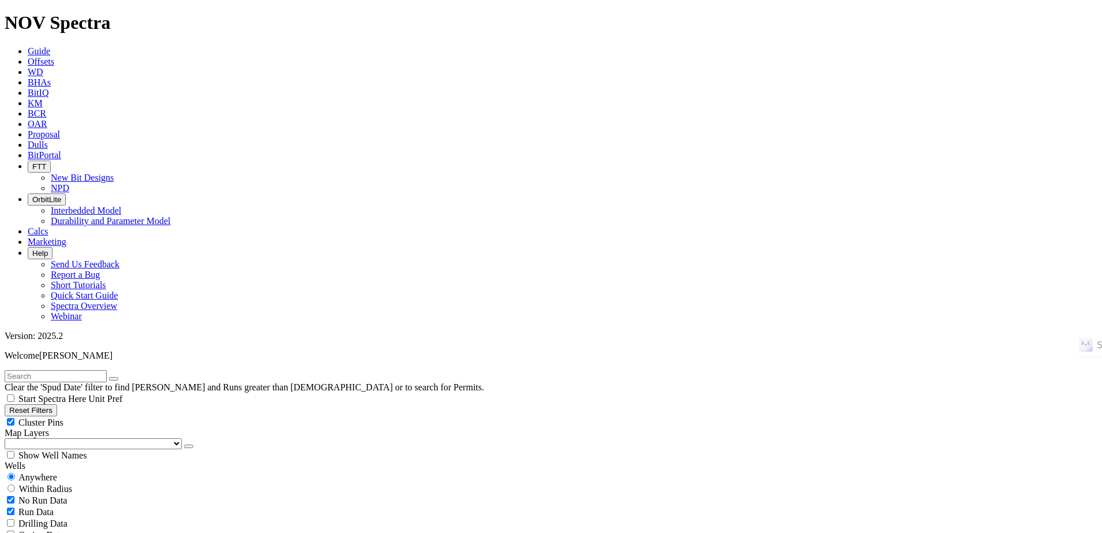
radio input "false"
radio input "true"
click at [107, 370] on input "text" at bounding box center [56, 376] width 102 height 12
type input "CANVASBACK 32-2HN"
click at [121, 377] on button "submit" at bounding box center [125, 378] width 9 height 3
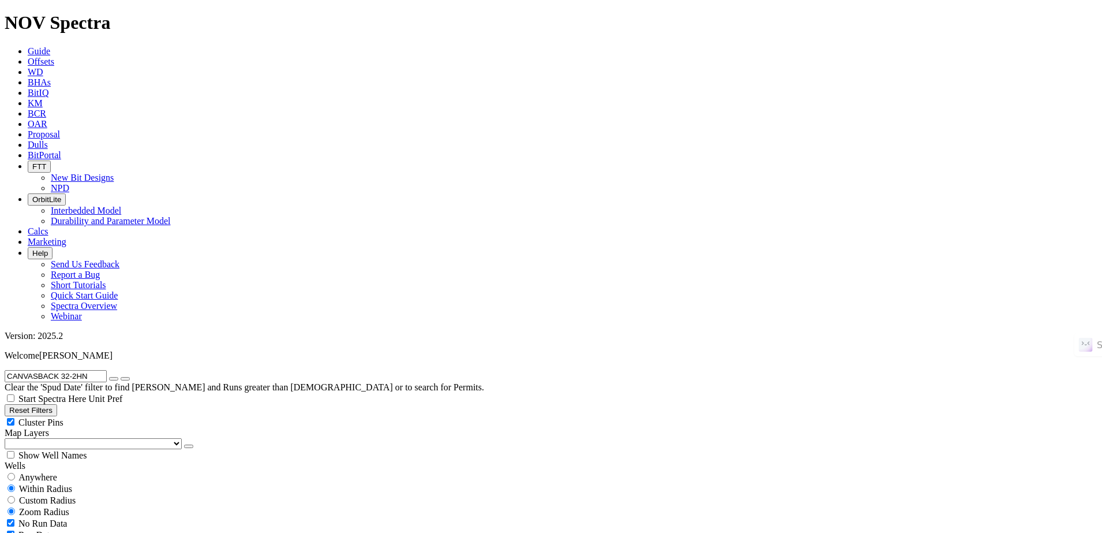
click at [50, 471] on div "Anywhere" at bounding box center [551, 477] width 1093 height 12
radio input "true"
radio input "false"
click at [118, 377] on button "button" at bounding box center [113, 378] width 9 height 3
radio input "false"
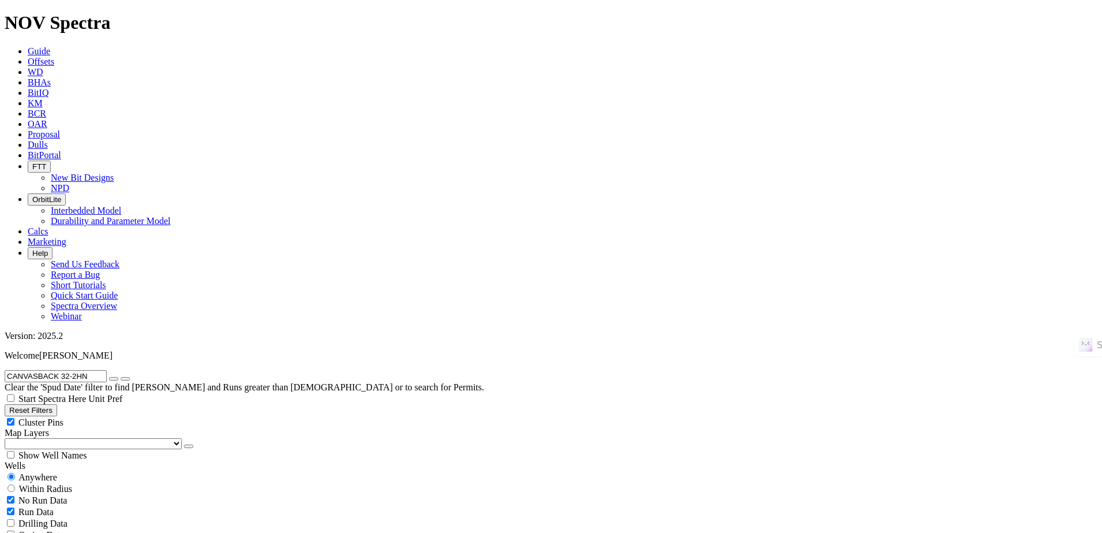
radio input "true"
click at [107, 370] on input "text" at bounding box center [56, 376] width 102 height 12
paste input "CANVASBACK 32-2HN"
type input "CANVASBACK 32-2HN"
click at [121, 377] on button "submit" at bounding box center [125, 378] width 9 height 3
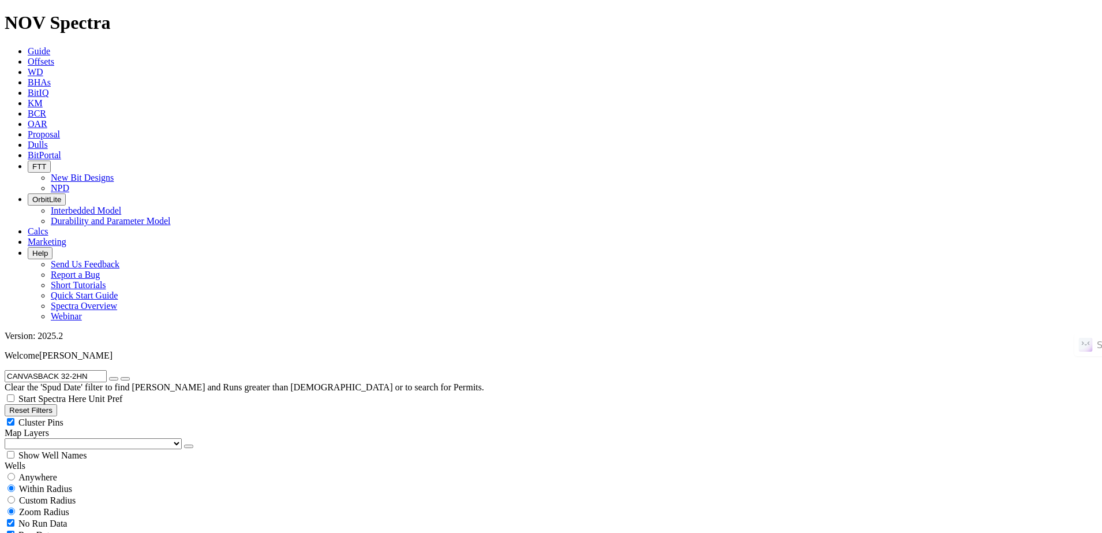
click at [114, 378] on icon "button" at bounding box center [114, 378] width 0 height 0
click at [57, 472] on span "Anywhere" at bounding box center [37, 477] width 39 height 10
radio input "true"
radio input "false"
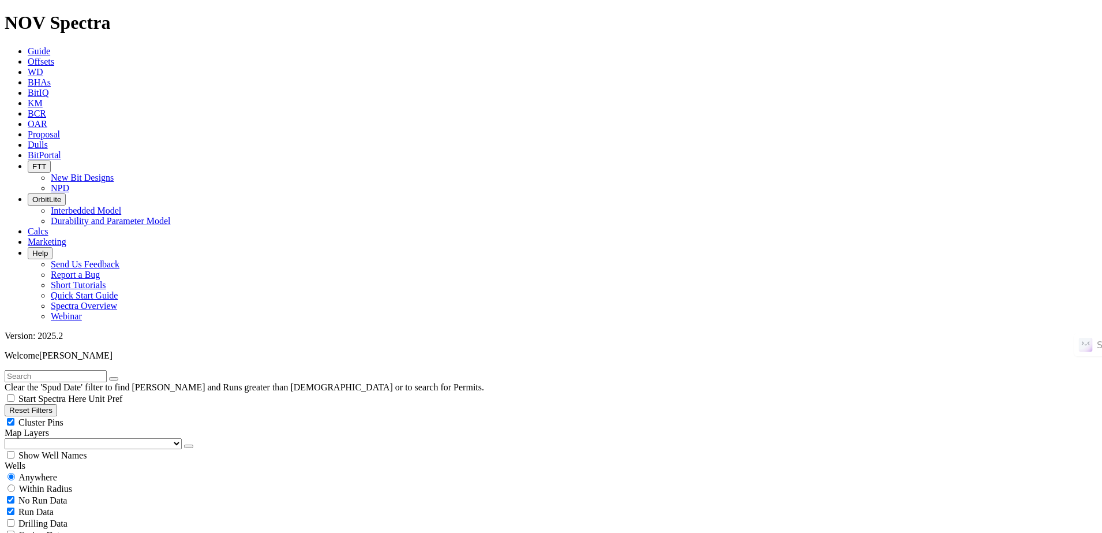
radio input "true"
select select "8.5"
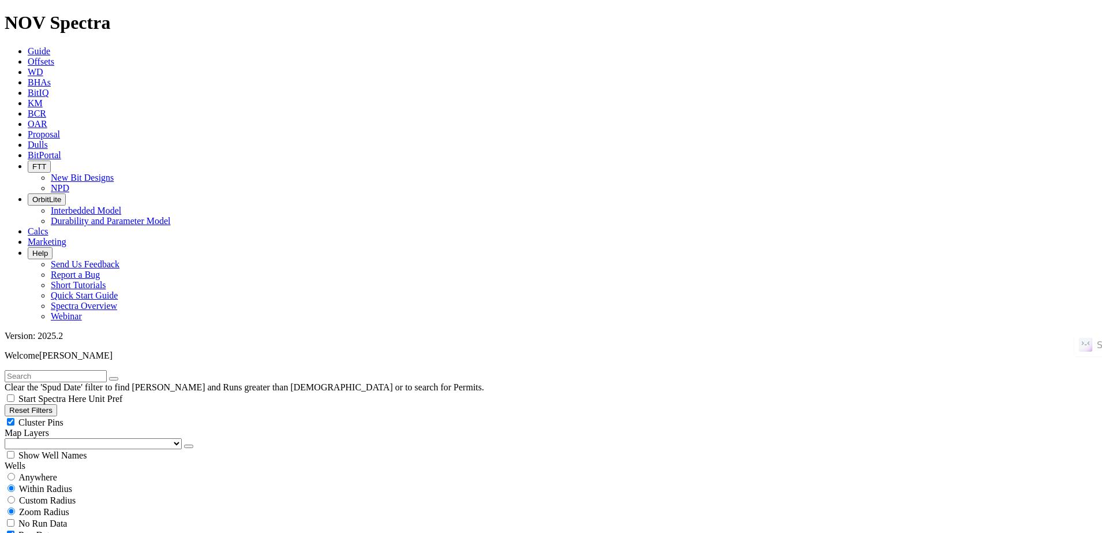
checkbox input "false"
select select "? number:8.5 ?"
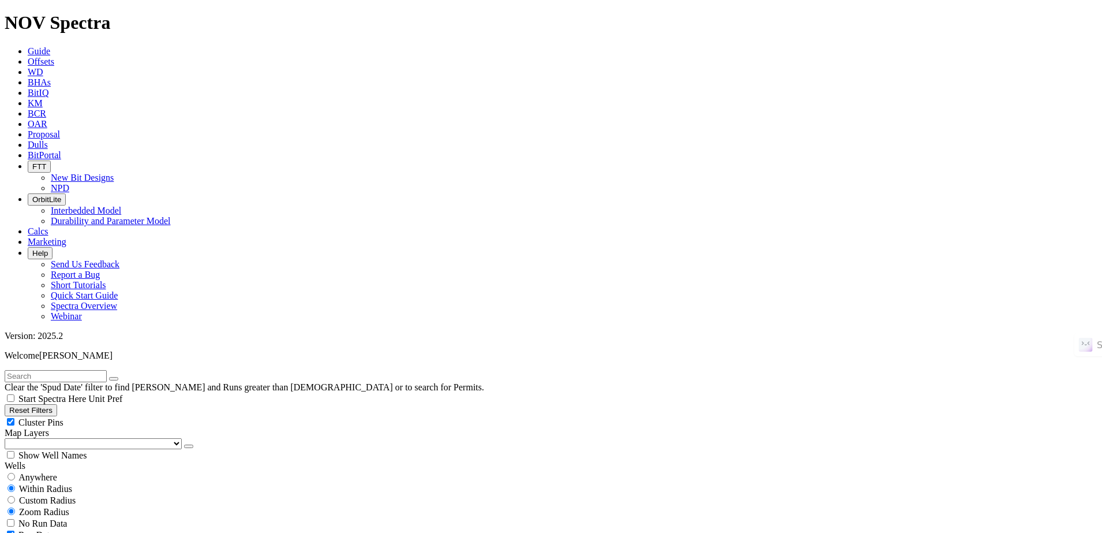
click at [107, 370] on input "text" at bounding box center [56, 376] width 102 height 12
paste input "GCOS-06"
type input "GCOS-06"
click at [121, 377] on button "submit" at bounding box center [125, 378] width 9 height 3
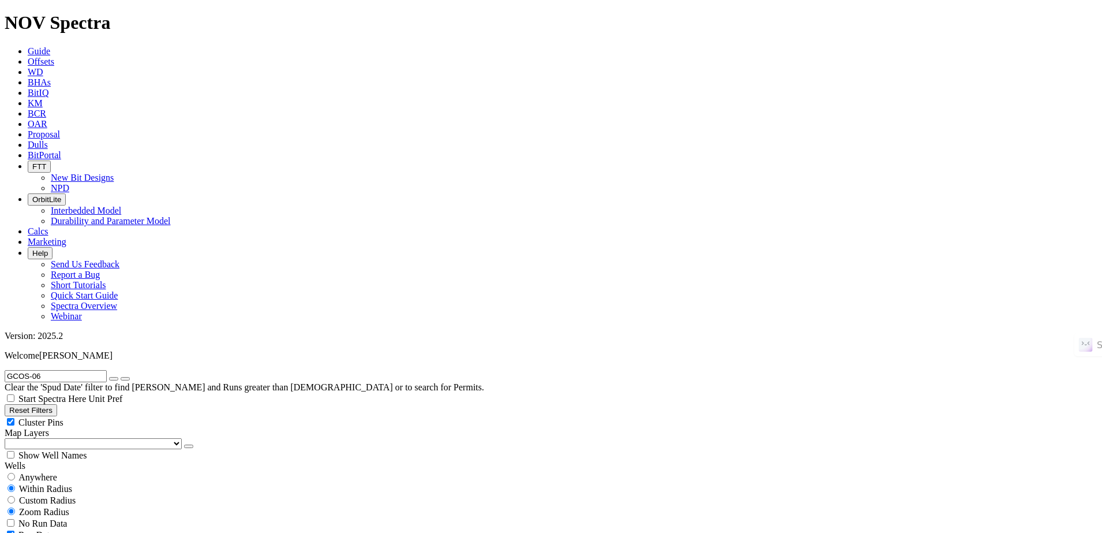
click at [38, 472] on span "Anywhere" at bounding box center [37, 477] width 39 height 10
radio input "true"
radio input "false"
radio input "true"
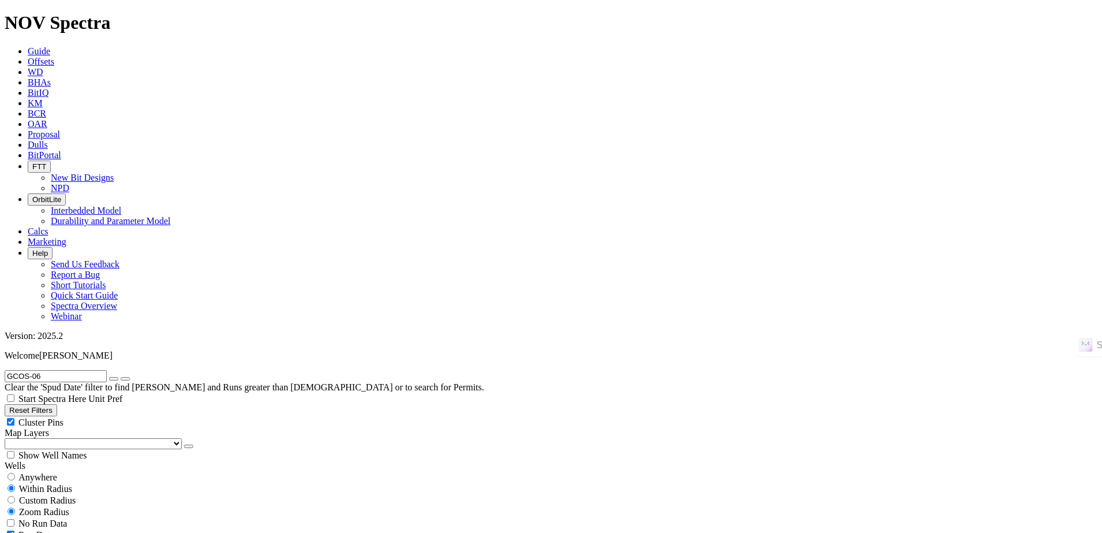
click at [130, 377] on button "submit" at bounding box center [125, 378] width 9 height 3
click at [70, 471] on div "Anywhere" at bounding box center [551, 477] width 1093 height 12
radio input "true"
radio input "false"
click at [125, 378] on icon "submit" at bounding box center [125, 378] width 0 height 0
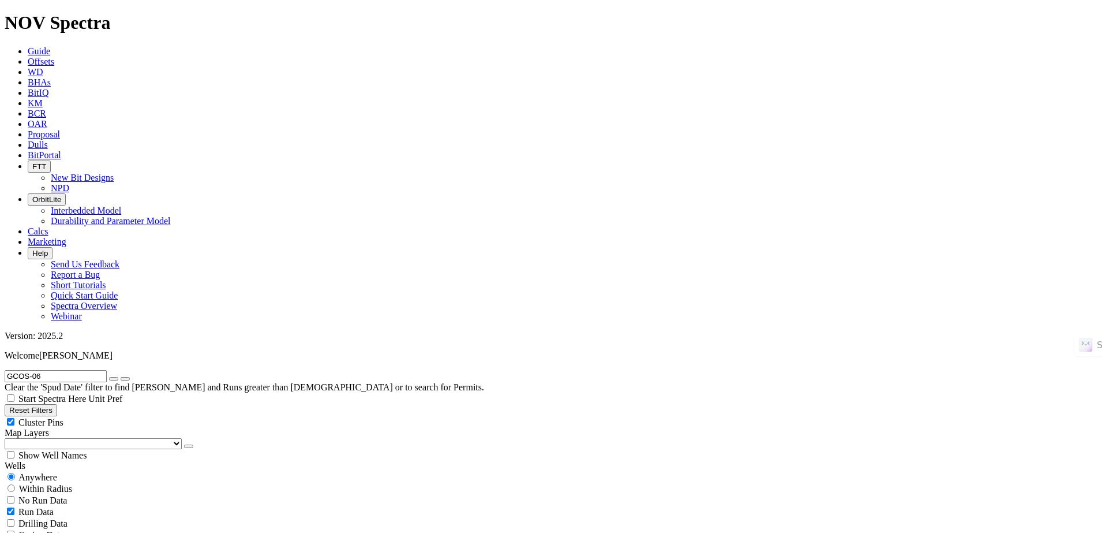
radio input "false"
radio input "true"
click at [83, 370] on input "GCOS-06" at bounding box center [56, 376] width 102 height 12
click at [63, 518] on span "No Run Data" at bounding box center [42, 523] width 48 height 10
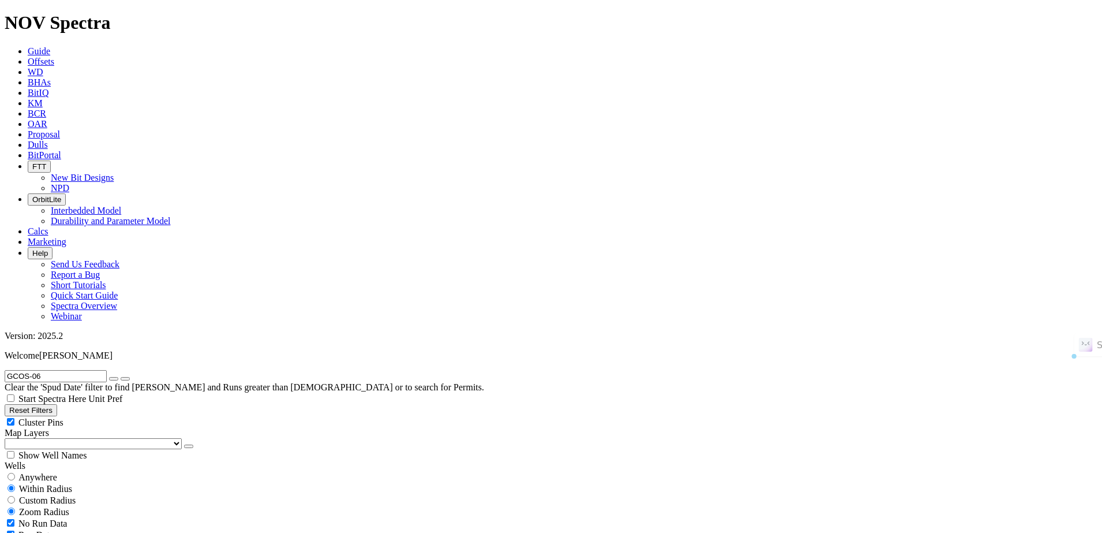
checkbox input "true"
select select
click at [57, 472] on span "Anywhere" at bounding box center [37, 477] width 39 height 10
radio input "true"
radio input "false"
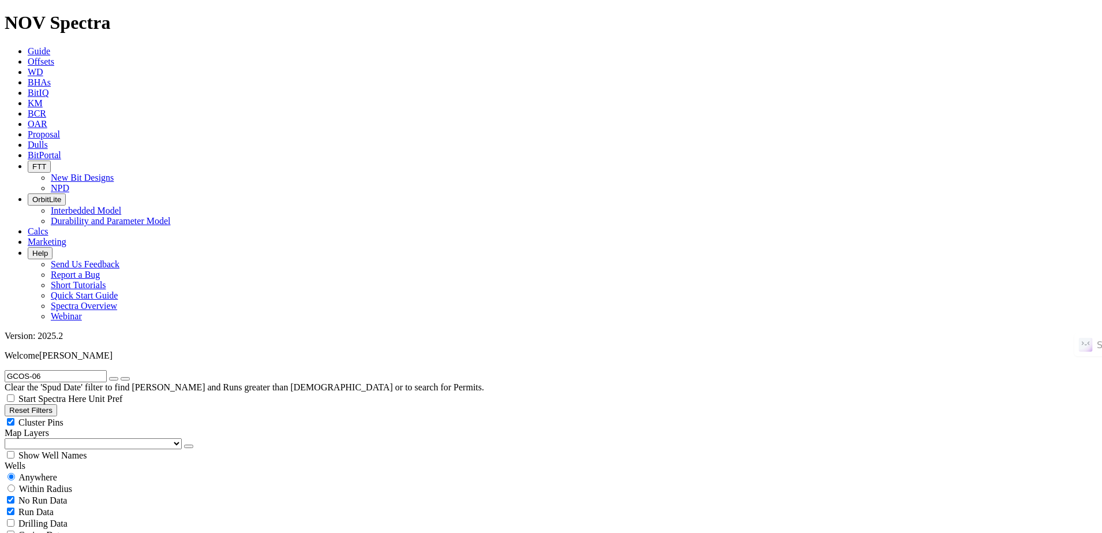
click at [130, 377] on button "submit" at bounding box center [125, 378] width 9 height 3
radio input "false"
radio input "true"
click at [72, 370] on input "GCOS-06" at bounding box center [56, 376] width 102 height 12
click at [130, 377] on button "submit" at bounding box center [125, 378] width 9 height 3
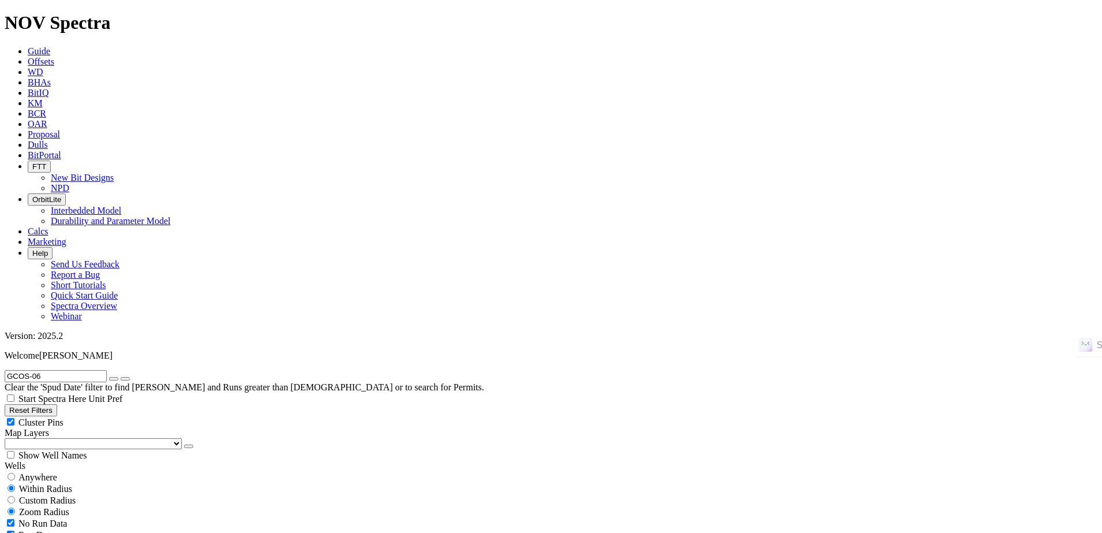
scroll to position [649, 0]
click at [53, 404] on button "Reset Filters" at bounding box center [31, 410] width 53 height 12
type input "[DATE]"
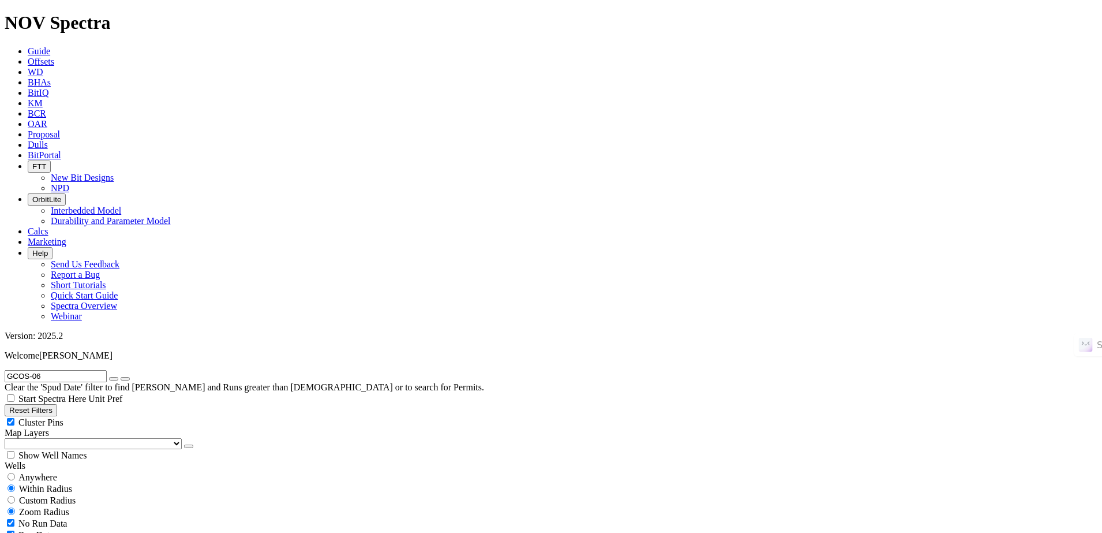
type input "[DATE]"
click at [54, 472] on span "Anywhere" at bounding box center [37, 477] width 39 height 10
radio input "true"
radio input "false"
click at [89, 370] on input "text" at bounding box center [56, 376] width 102 height 12
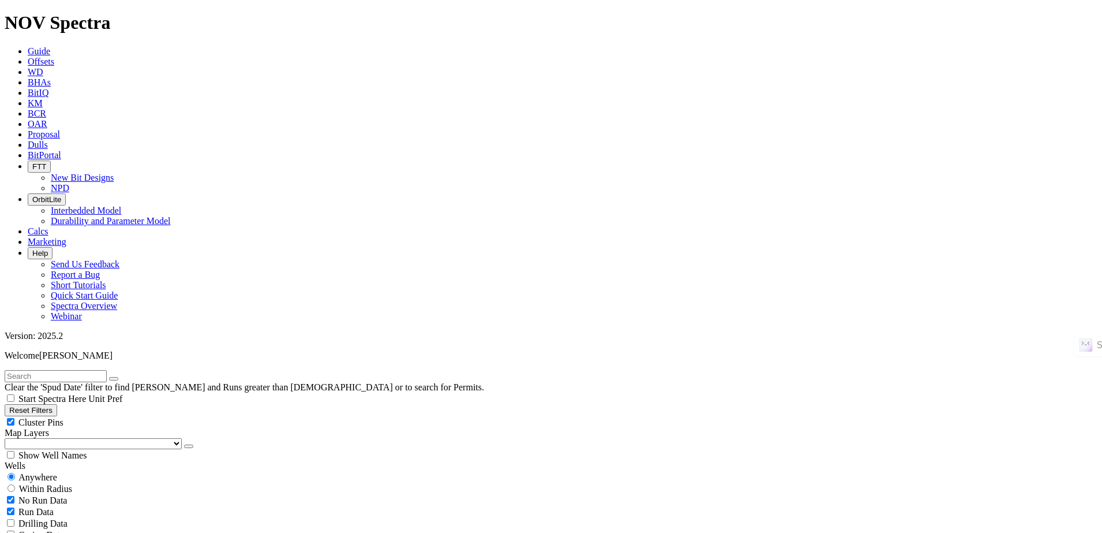
paste input "GCOS-06"
type input "GCOS-06"
click at [121, 377] on button "submit" at bounding box center [125, 378] width 9 height 3
drag, startPoint x: 143, startPoint y: 42, endPoint x: 136, endPoint y: 49, distance: 10.2
click at [118, 377] on button "button" at bounding box center [113, 378] width 9 height 3
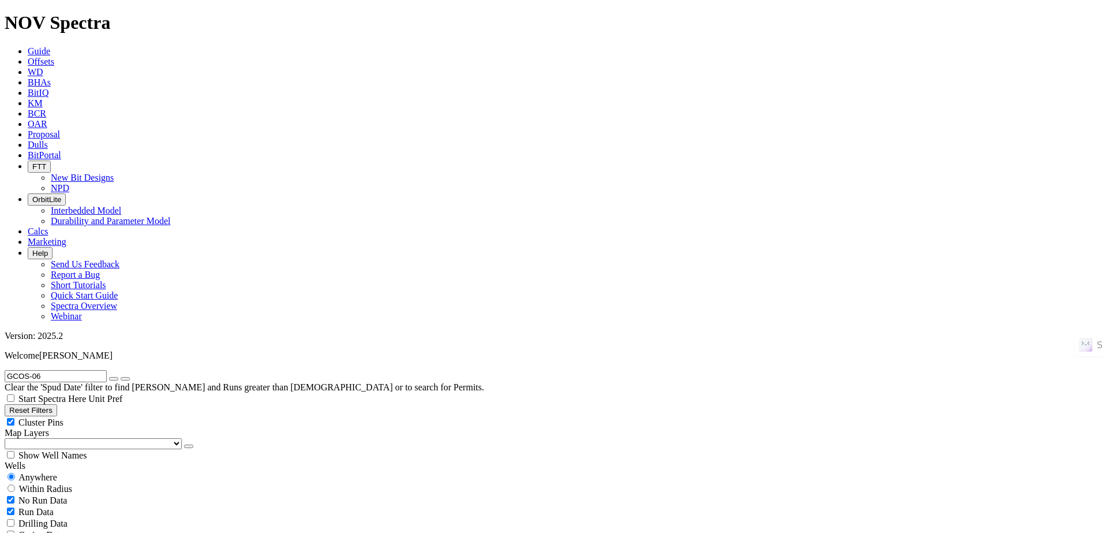
radio input "false"
radio input "true"
click at [107, 370] on input "text" at bounding box center [56, 376] width 102 height 12
paste input "BLAZE M3 501MH"
type input "BLAZE M3 501MH"
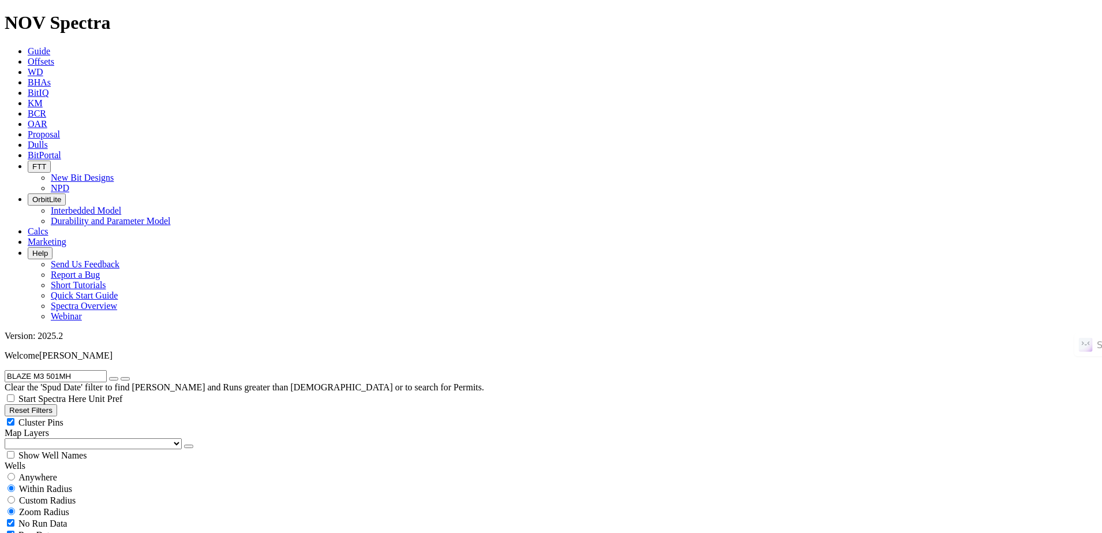
click at [125, 378] on icon "submit" at bounding box center [125, 378] width 0 height 0
click at [41, 472] on span "Anywhere" at bounding box center [37, 477] width 39 height 10
radio input "true"
radio input "false"
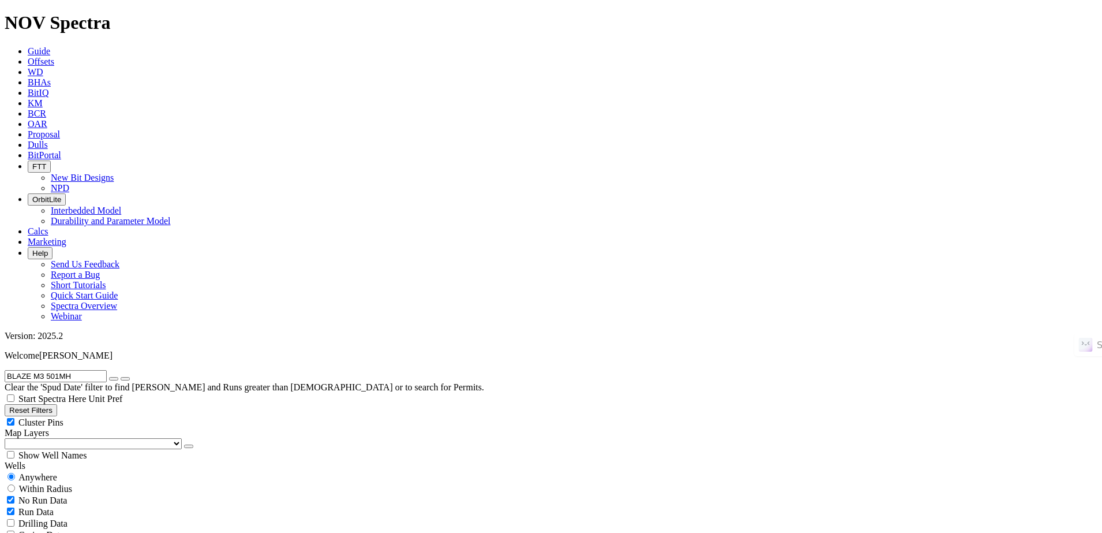
click at [114, 378] on icon "button" at bounding box center [114, 378] width 0 height 0
radio input "false"
radio input "true"
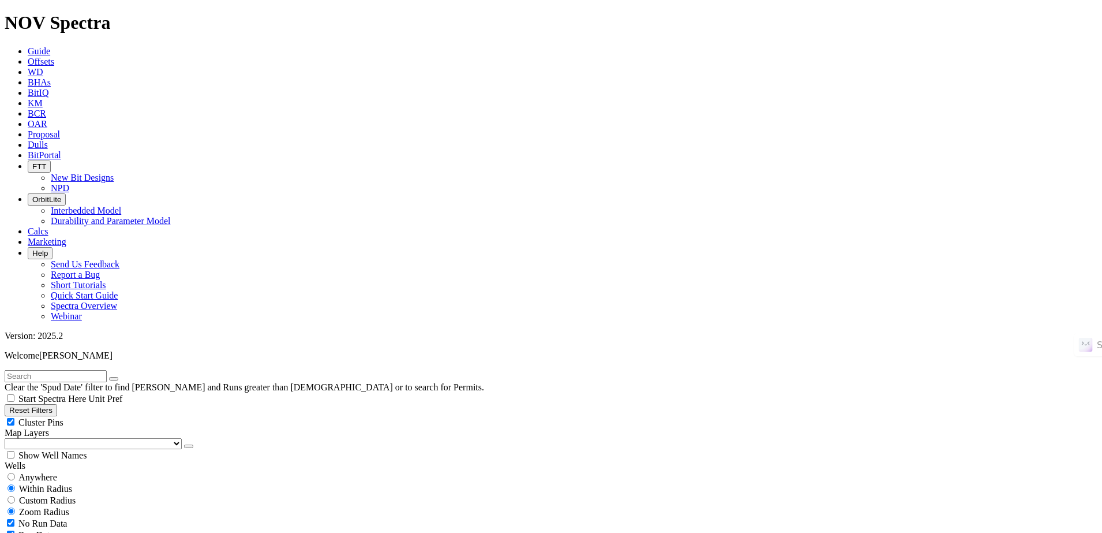
select select "8.5"
checkbox input "false"
select select "? number:8.5 ?"
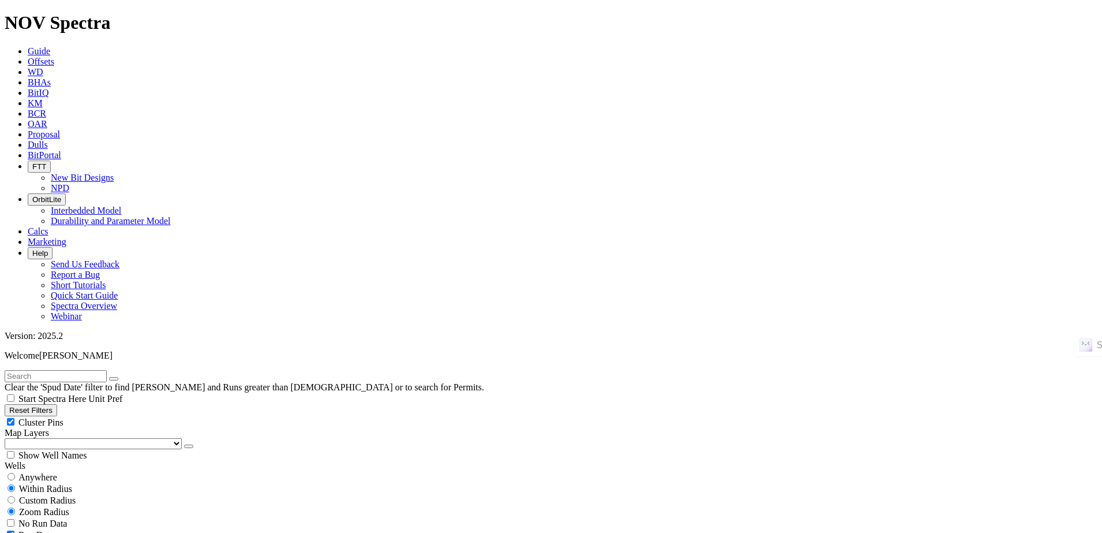
scroll to position [543, 0]
select select
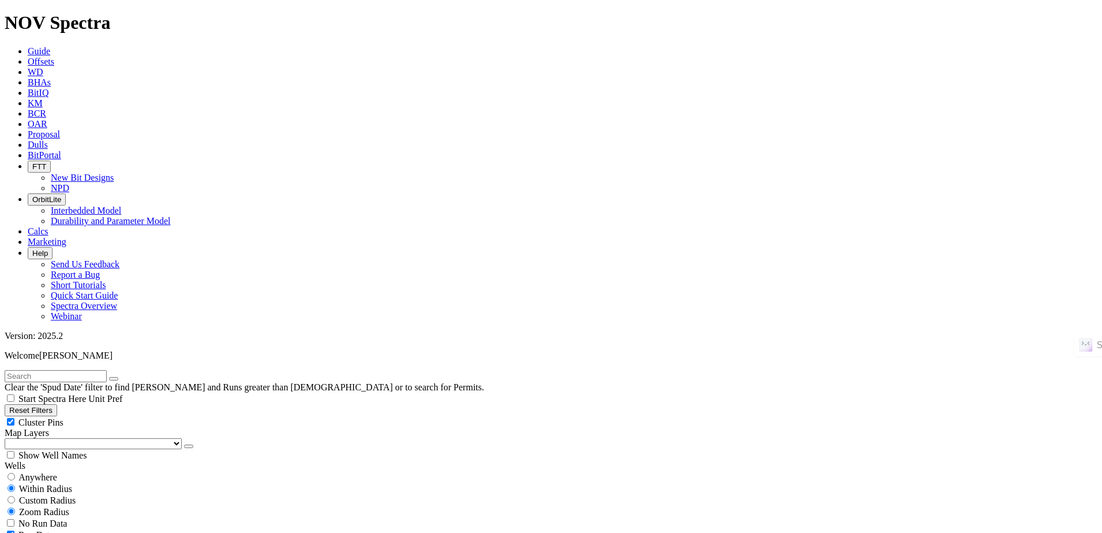
type input "[DATE]"
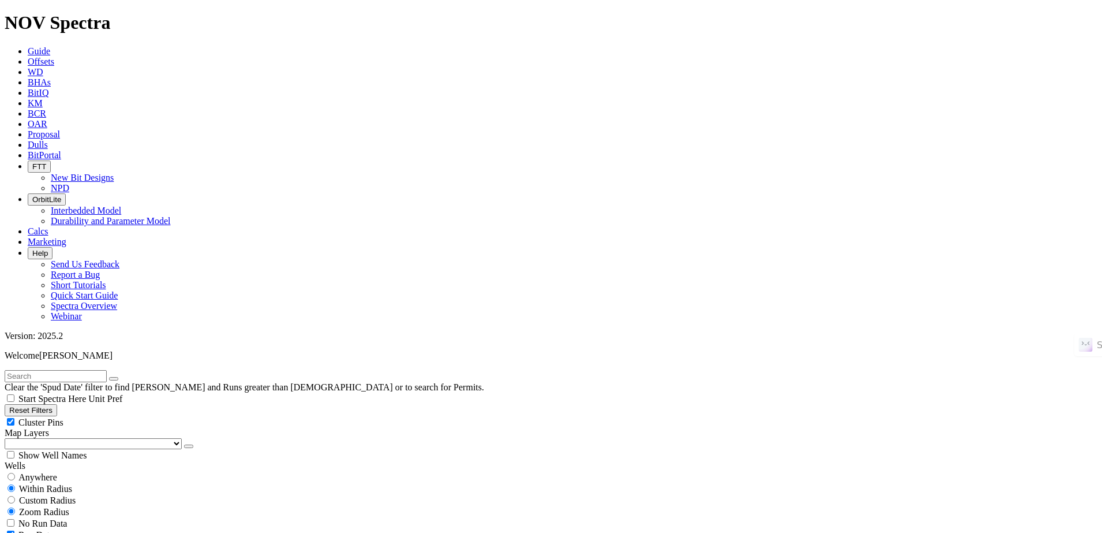
type input "[DATE]"
click at [107, 370] on input "text" at bounding box center [56, 376] width 102 height 12
paste input "BLAZE M3 501MH"
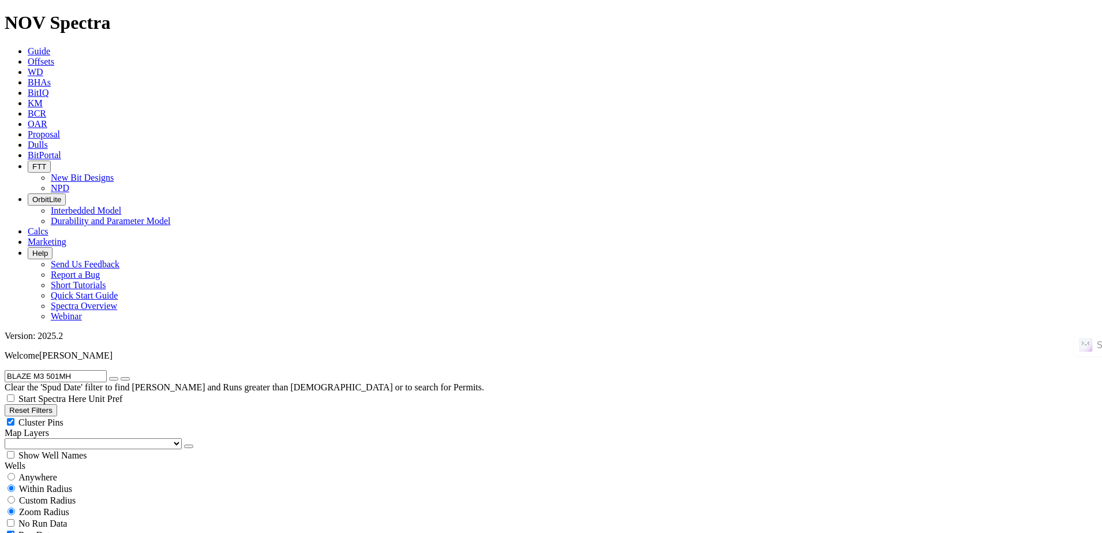
type input "BLAZE M3 501MH"
click at [114, 378] on icon "button" at bounding box center [114, 378] width 0 height 0
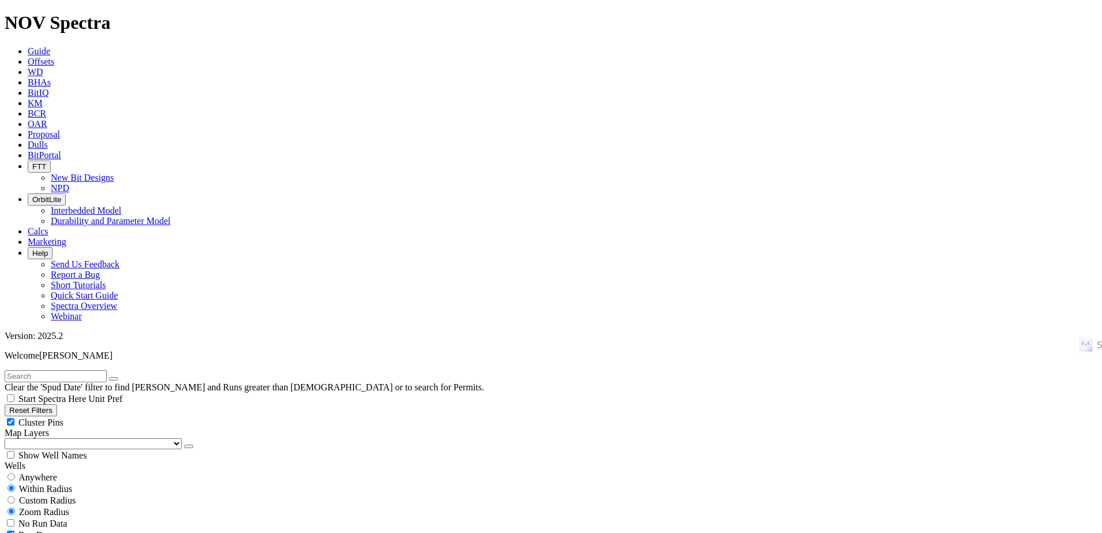
select select "? number:8.5 ?"
click at [50, 370] on input "text" at bounding box center [56, 376] width 102 height 12
paste input "[US_STATE] 3-65 27-26 4BH"
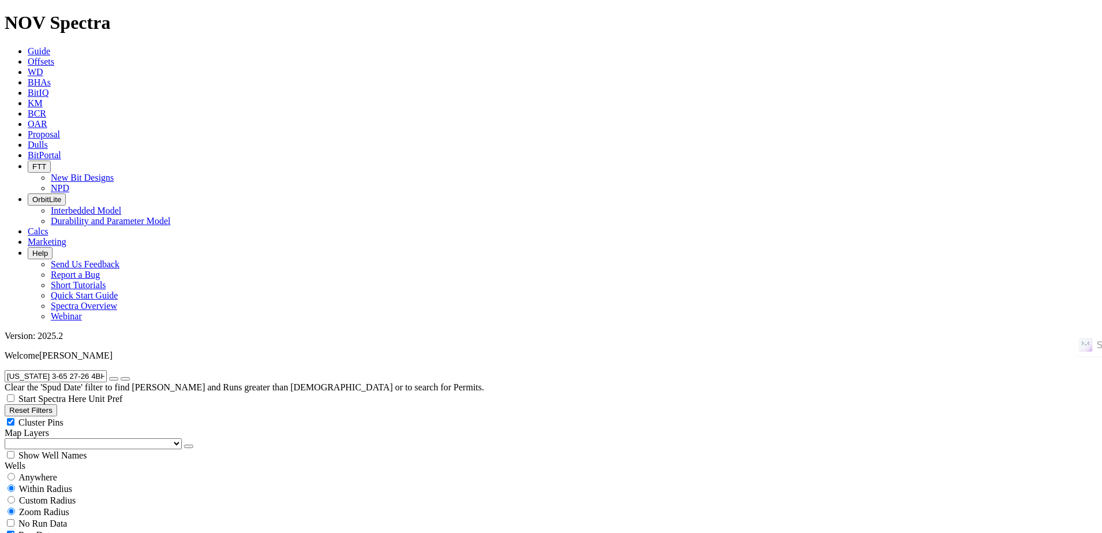
type input "[US_STATE] 3-65 27-26 4BH"
click at [125, 378] on icon "submit" at bounding box center [125, 378] width 0 height 0
click at [53, 472] on span "Anywhere" at bounding box center [37, 477] width 39 height 10
radio input "true"
radio input "false"
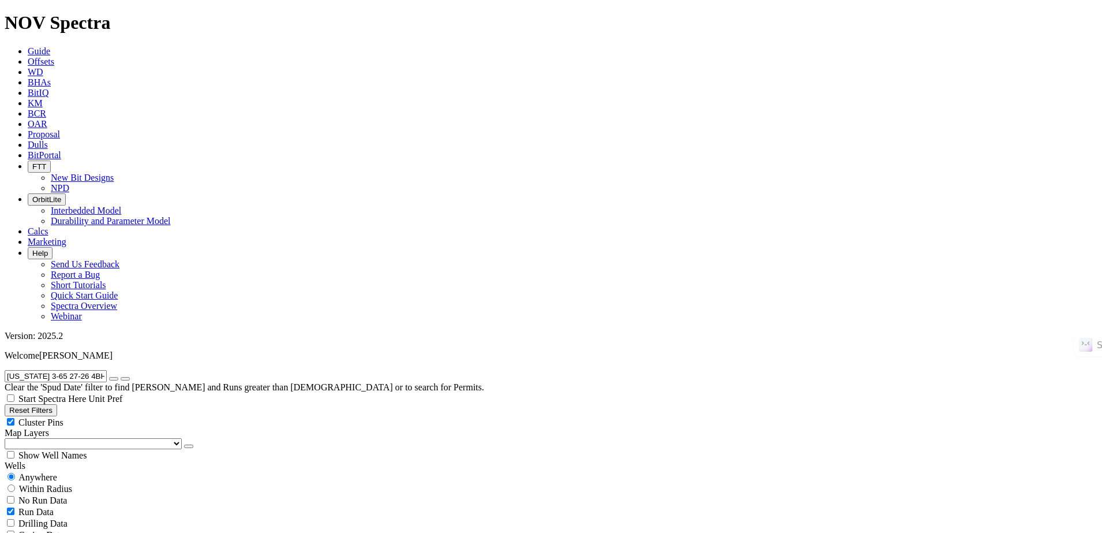
radio input "false"
radio input "true"
click at [65, 471] on div "Anywhere" at bounding box center [551, 477] width 1093 height 12
radio input "true"
radio input "false"
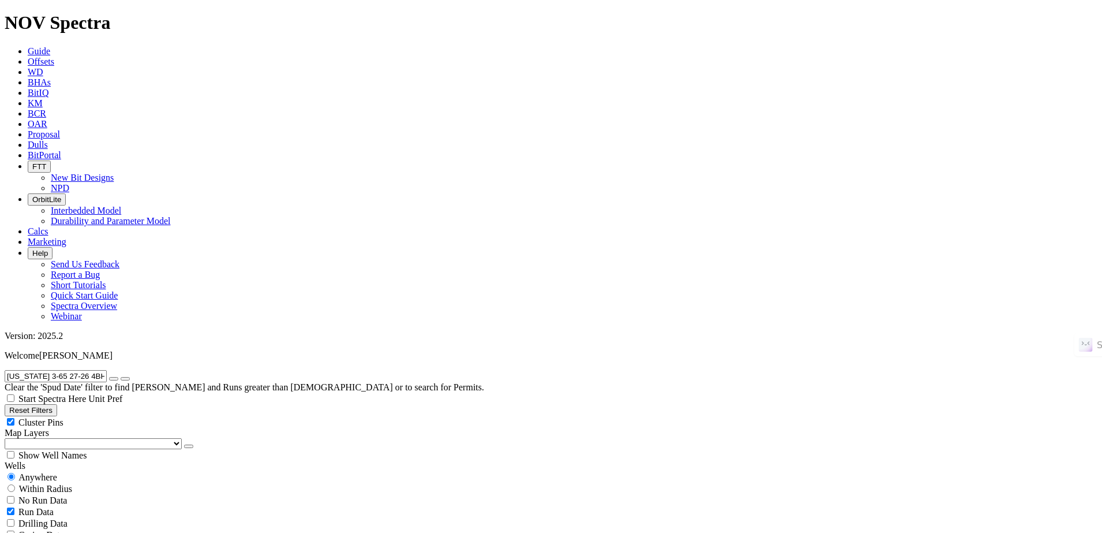
click at [63, 495] on span "No Run Data" at bounding box center [42, 500] width 48 height 10
checkbox input "true"
select select
radio input "false"
radio input "true"
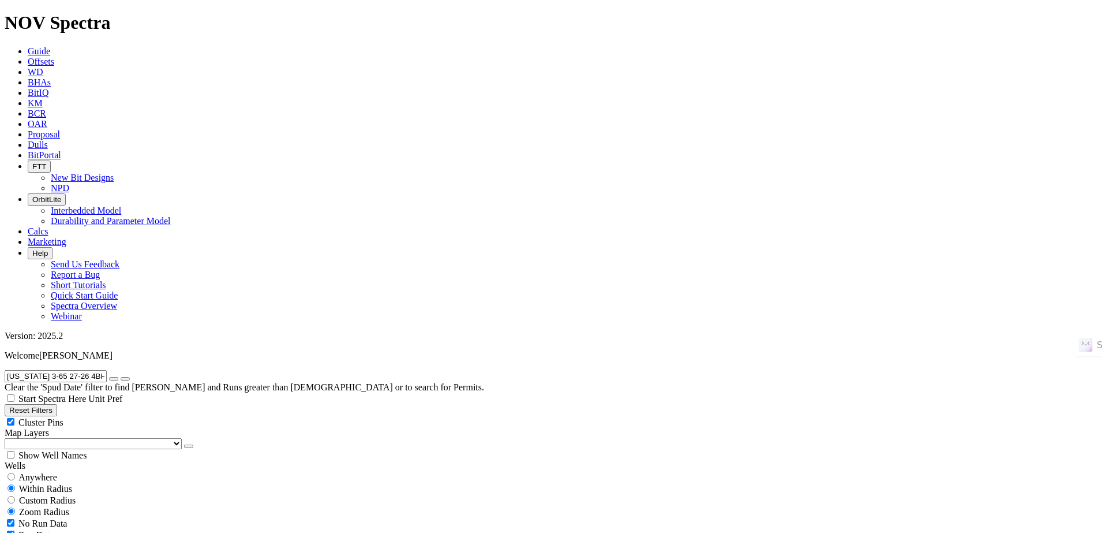
click at [31, 472] on span "Anywhere" at bounding box center [37, 477] width 39 height 10
radio input "true"
radio input "false"
radio input "true"
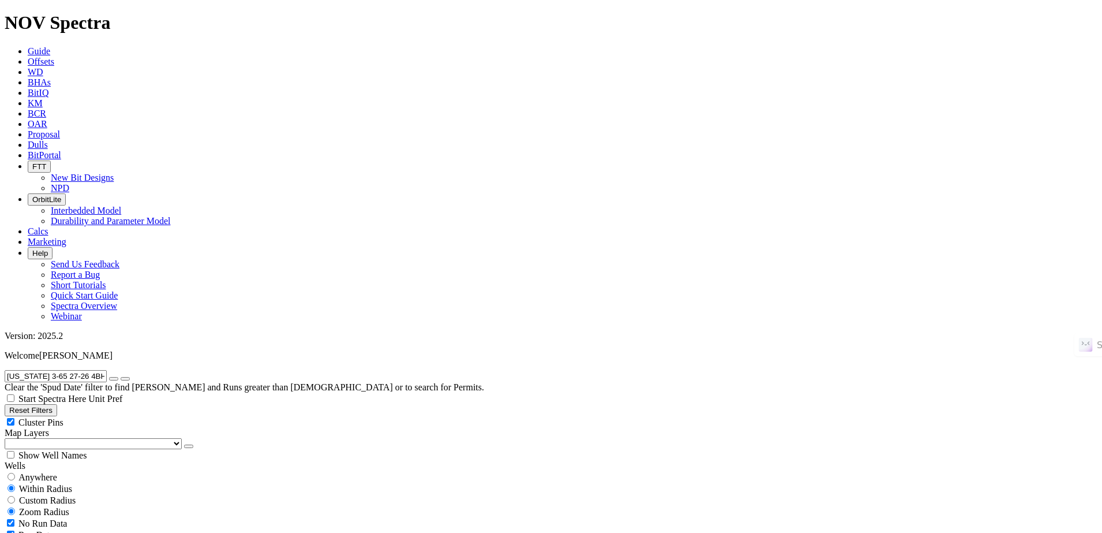
click at [70, 471] on div "Anywhere" at bounding box center [551, 477] width 1093 height 12
radio input "true"
radio input "false"
radio input "true"
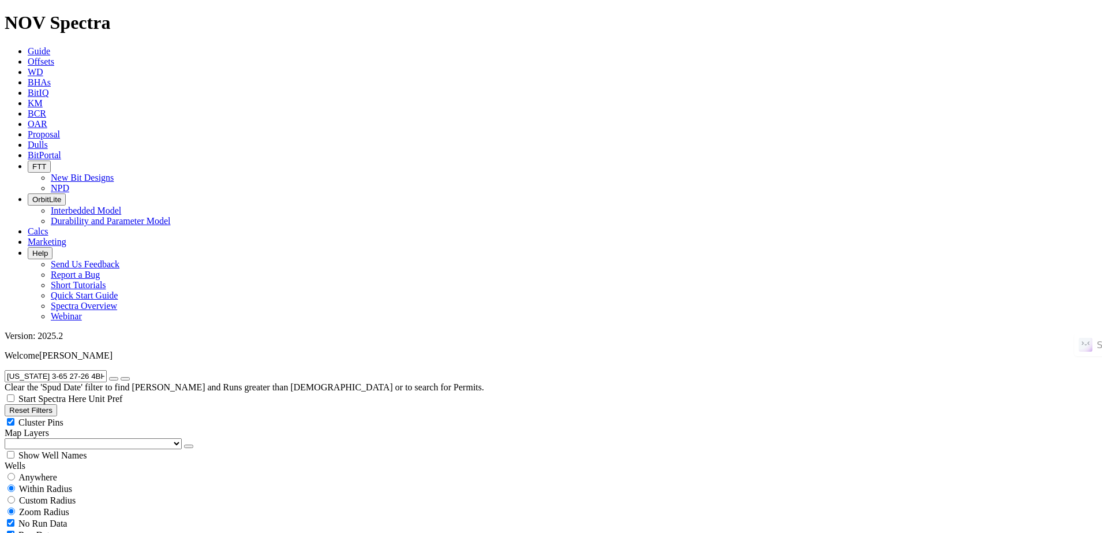
click at [114, 378] on icon "button" at bounding box center [114, 378] width 0 height 0
drag, startPoint x: 53, startPoint y: 234, endPoint x: 55, endPoint y: 242, distance: 8.4
select select "8.5"
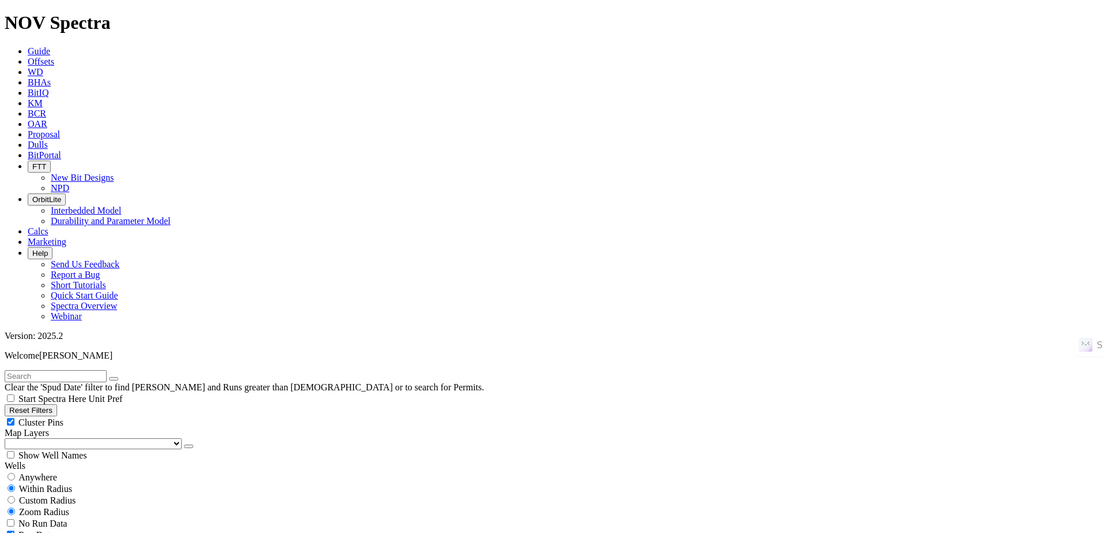
checkbox input "false"
select select "? number:8.5 ?"
